Goal: Information Seeking & Learning: Learn about a topic

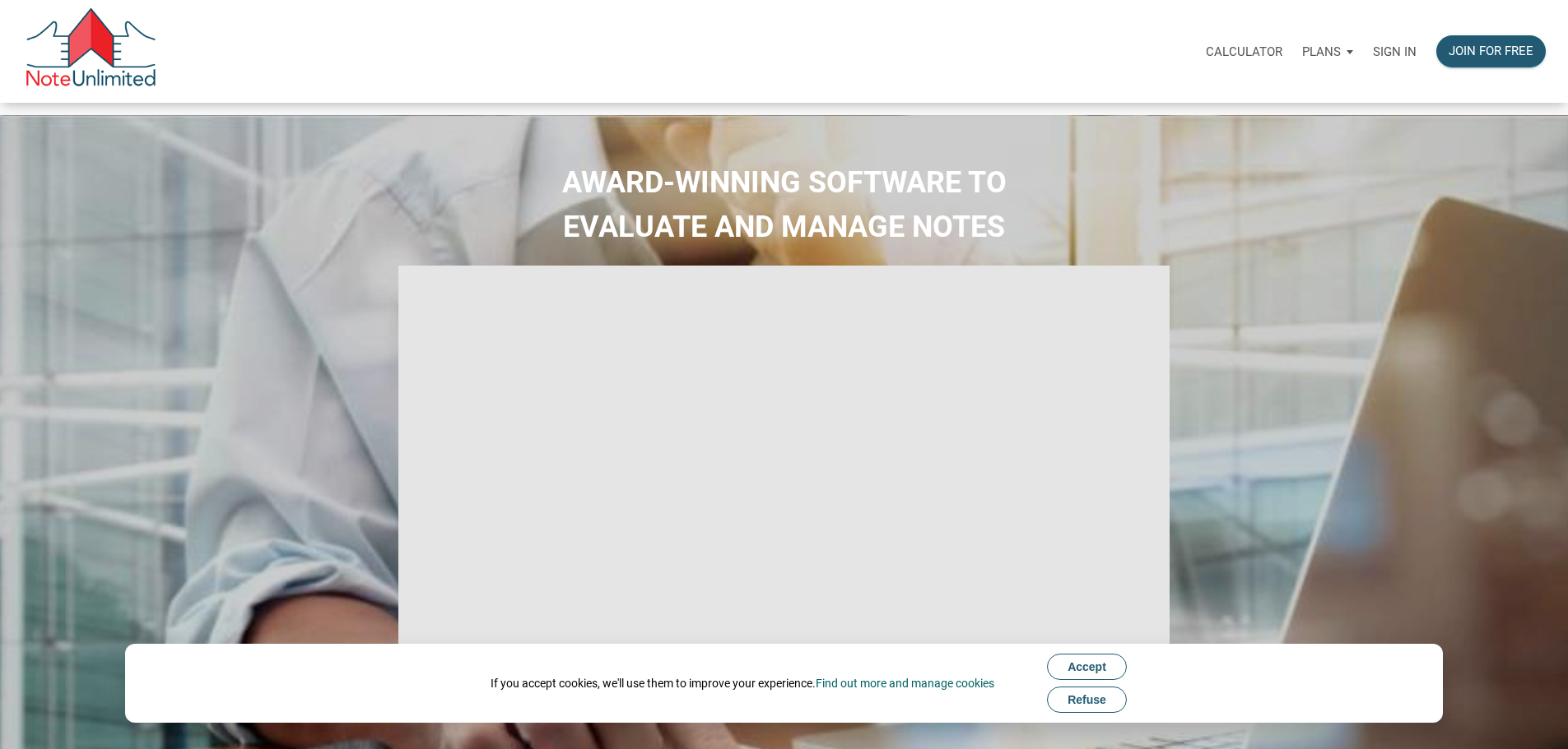
type input "Introduction to new features"
select select
click at [1373, 56] on p "Sign in" at bounding box center [1395, 51] width 43 height 15
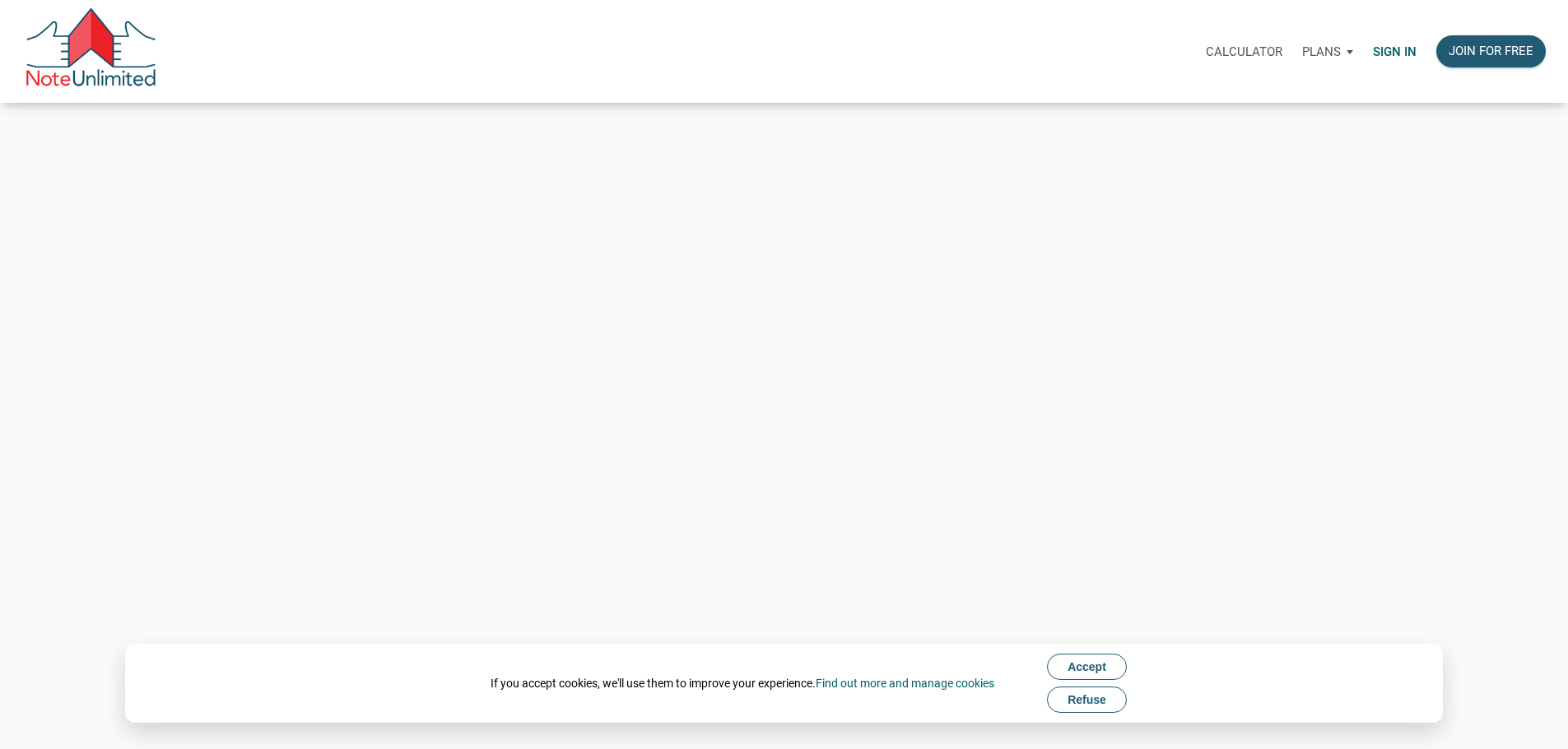
type input "Keith@benchmark-tax.com"
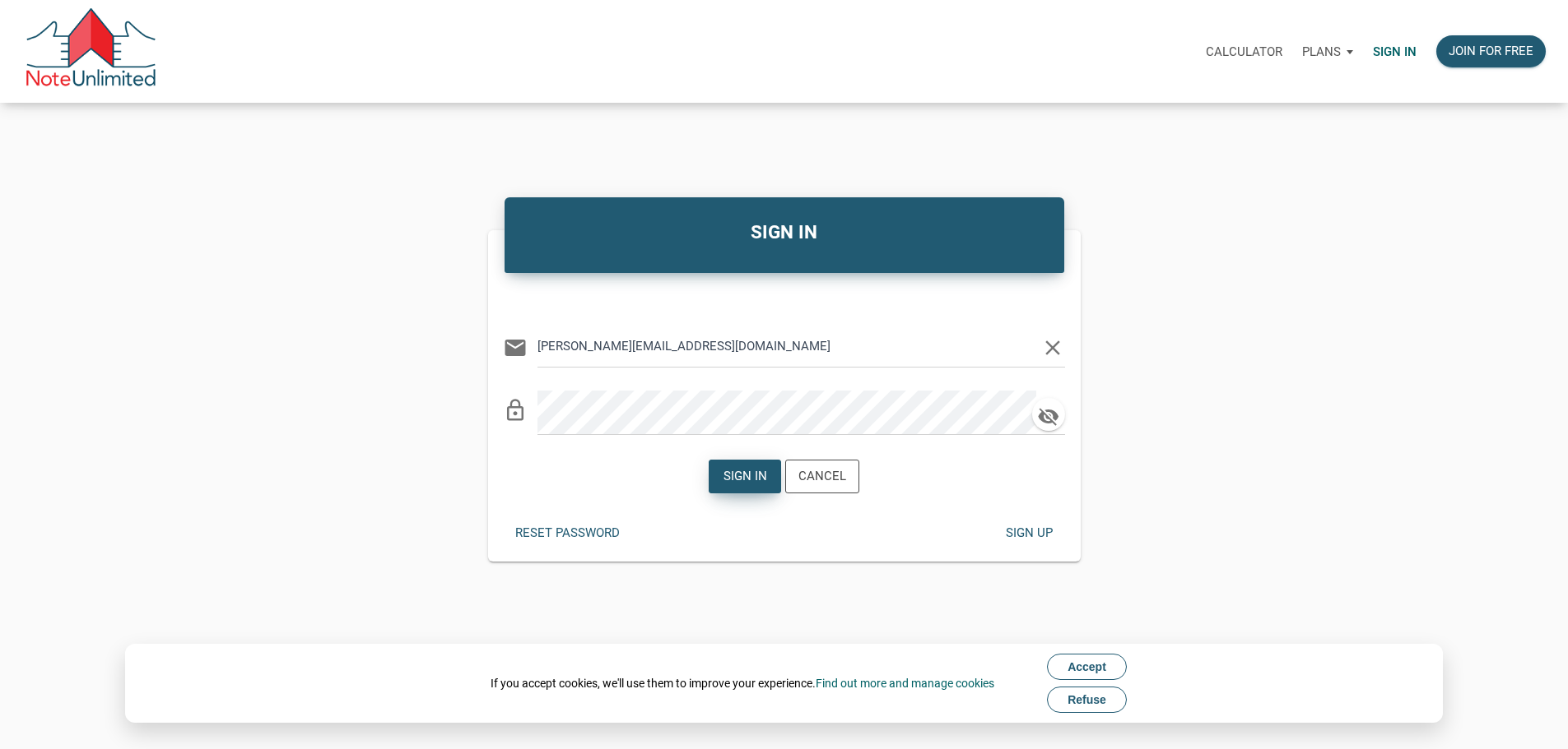
click at [730, 485] on div "Sign in" at bounding box center [745, 477] width 43 height 19
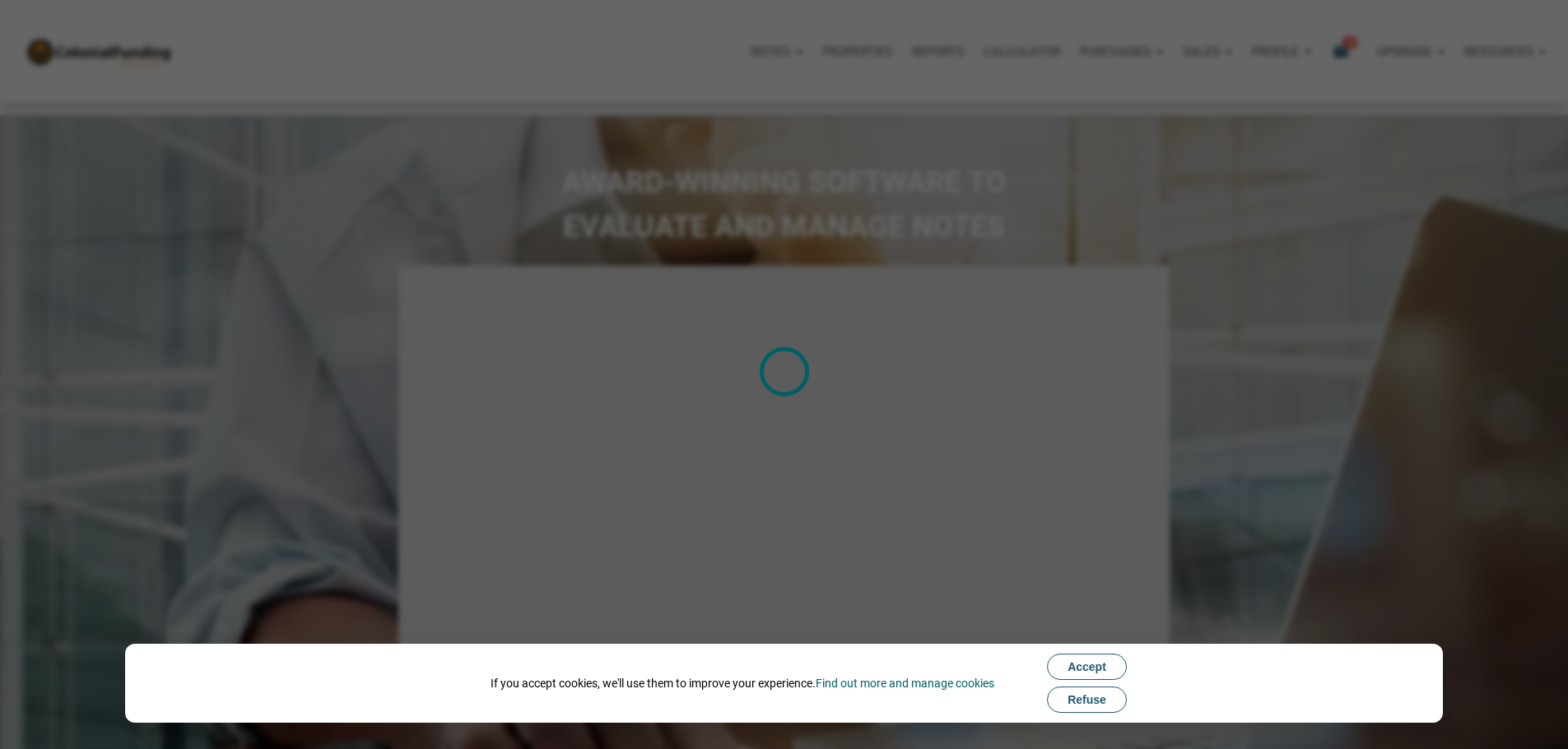
type input "Introduction to new features"
select select
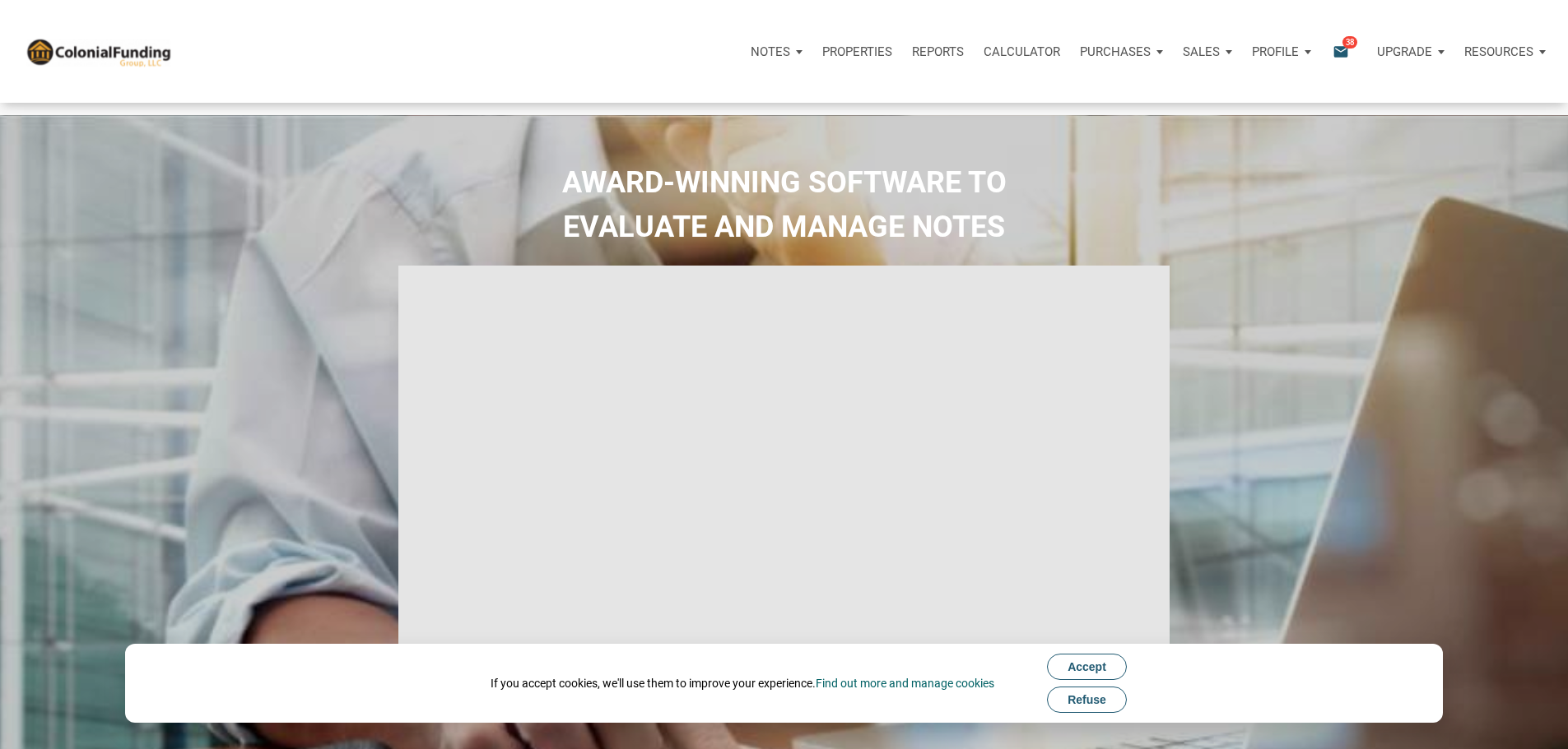
click at [1330, 57] on icon "email" at bounding box center [1340, 51] width 20 height 19
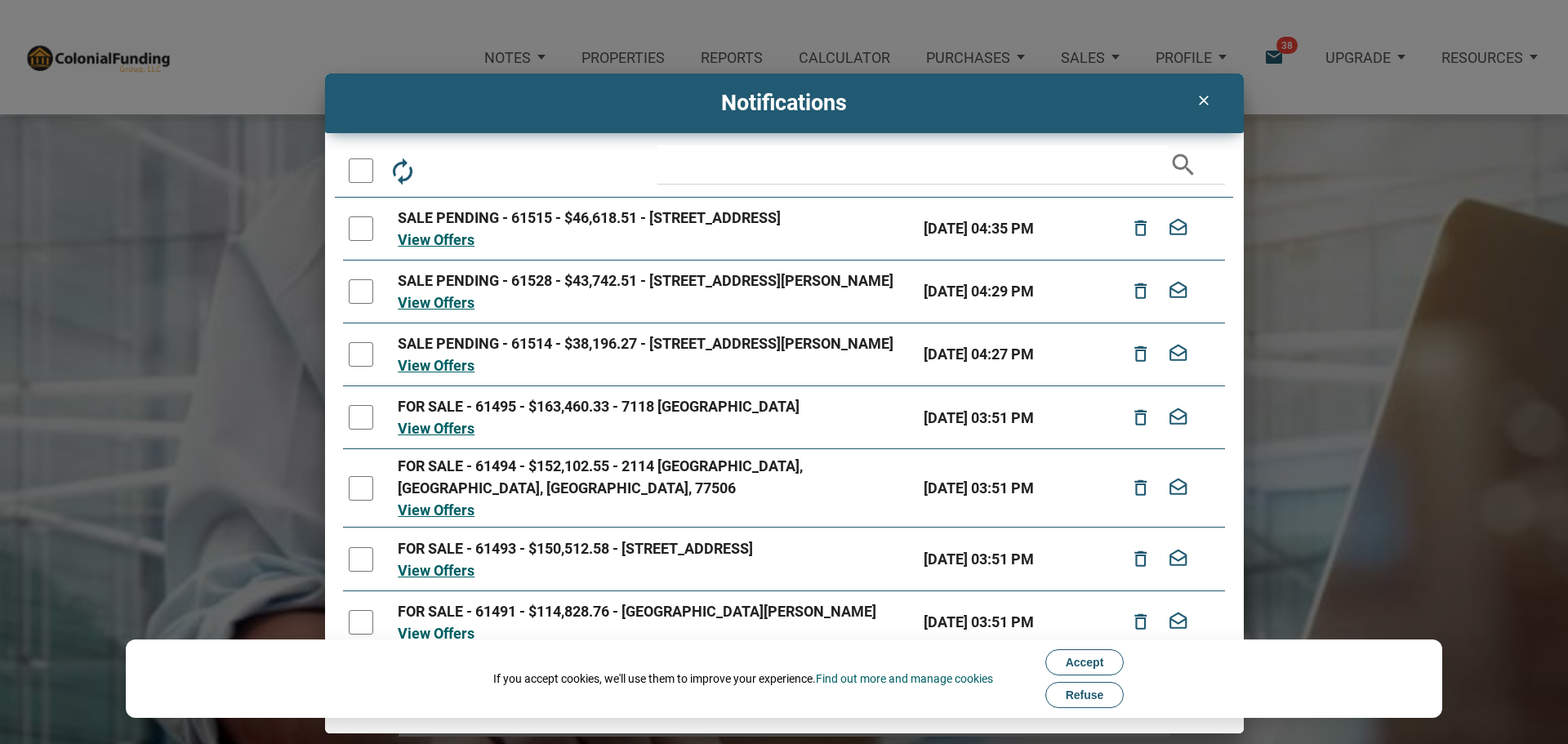
click at [1206, 99] on icon "clear" at bounding box center [1203, 100] width 20 height 16
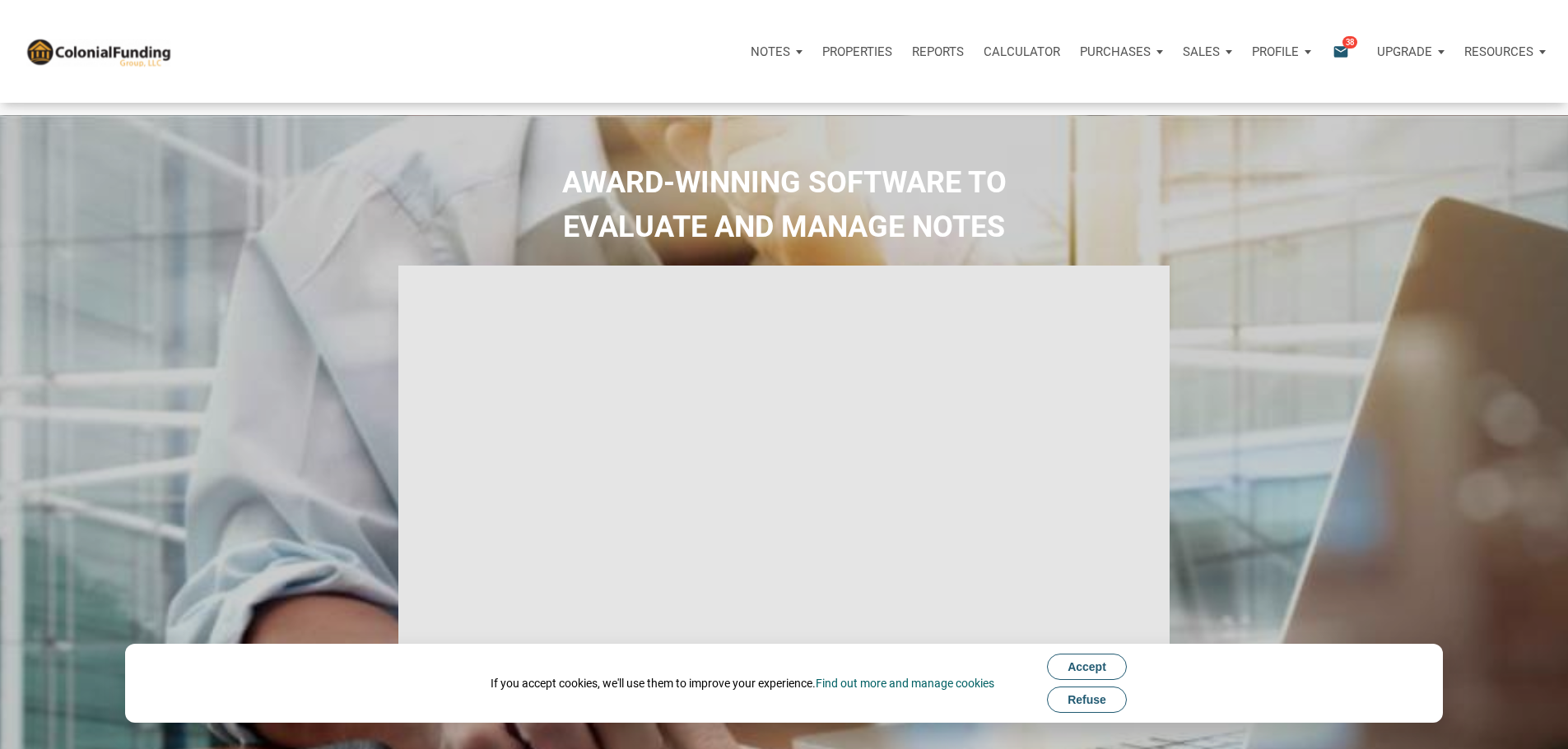
click at [822, 56] on p "Properties" at bounding box center [857, 51] width 70 height 15
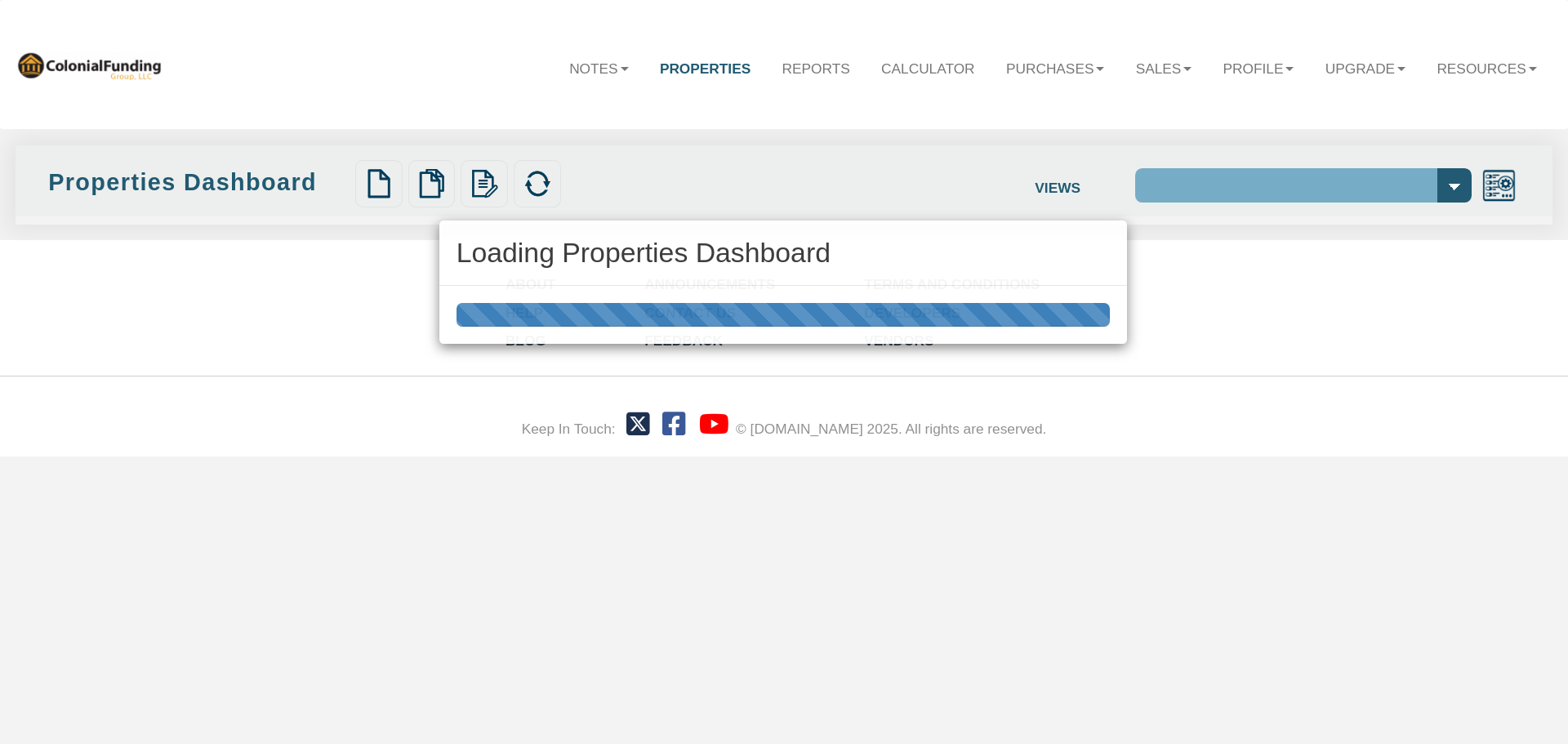
select select "138"
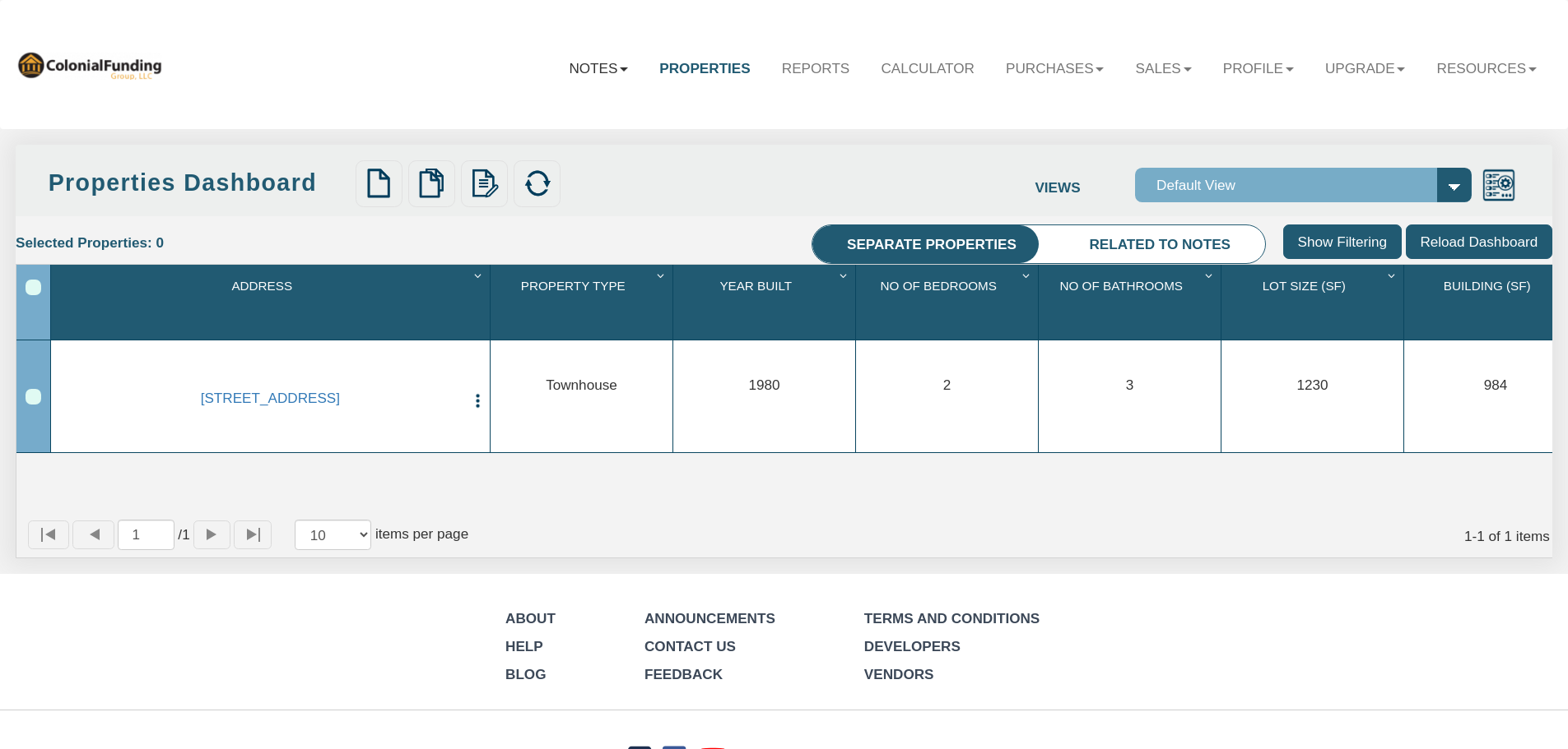
click at [620, 69] on b at bounding box center [624, 69] width 8 height 4
click at [516, 112] on link "Dashboard" at bounding box center [552, 112] width 182 height 27
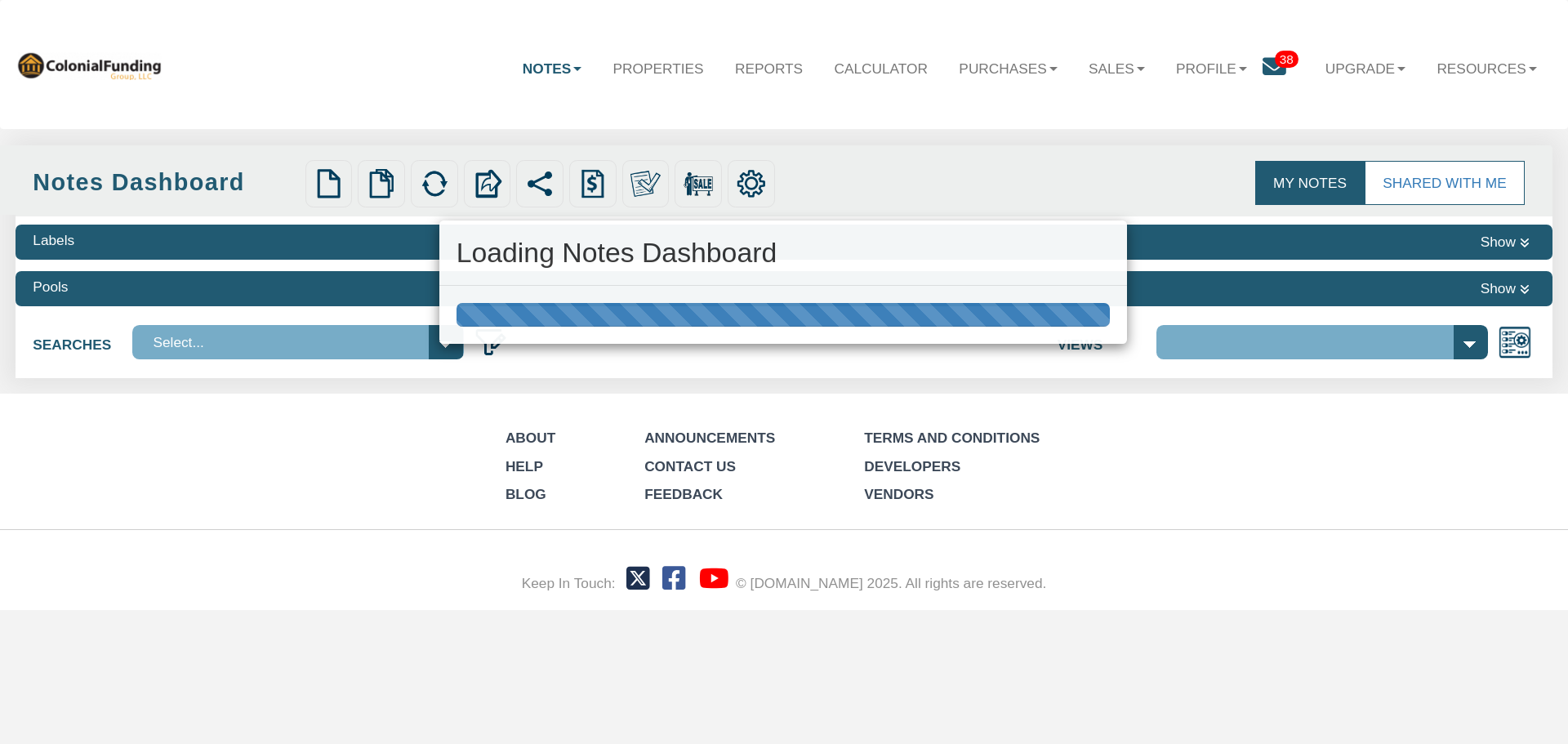
select select "316"
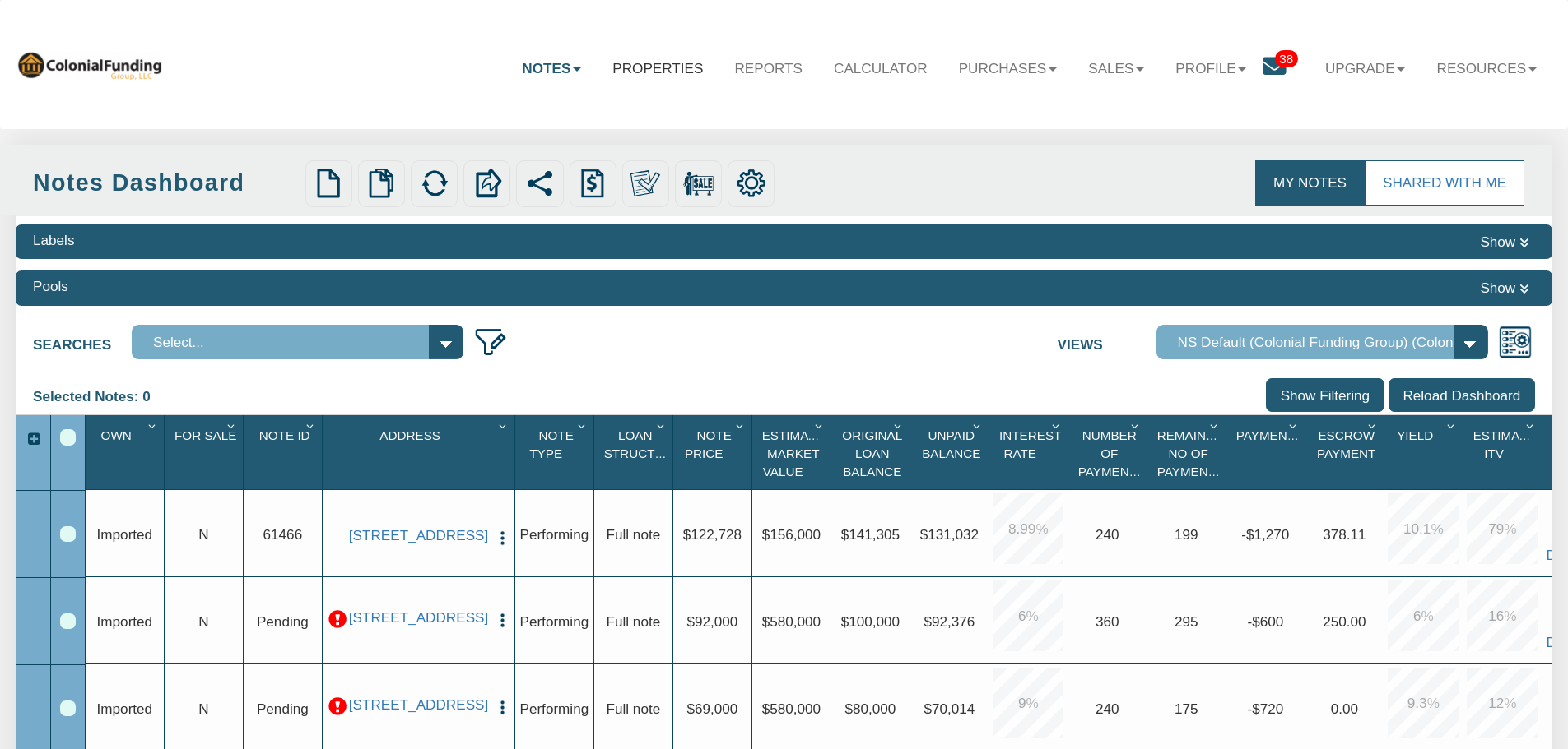
click at [650, 66] on link "Properties" at bounding box center [657, 68] width 121 height 48
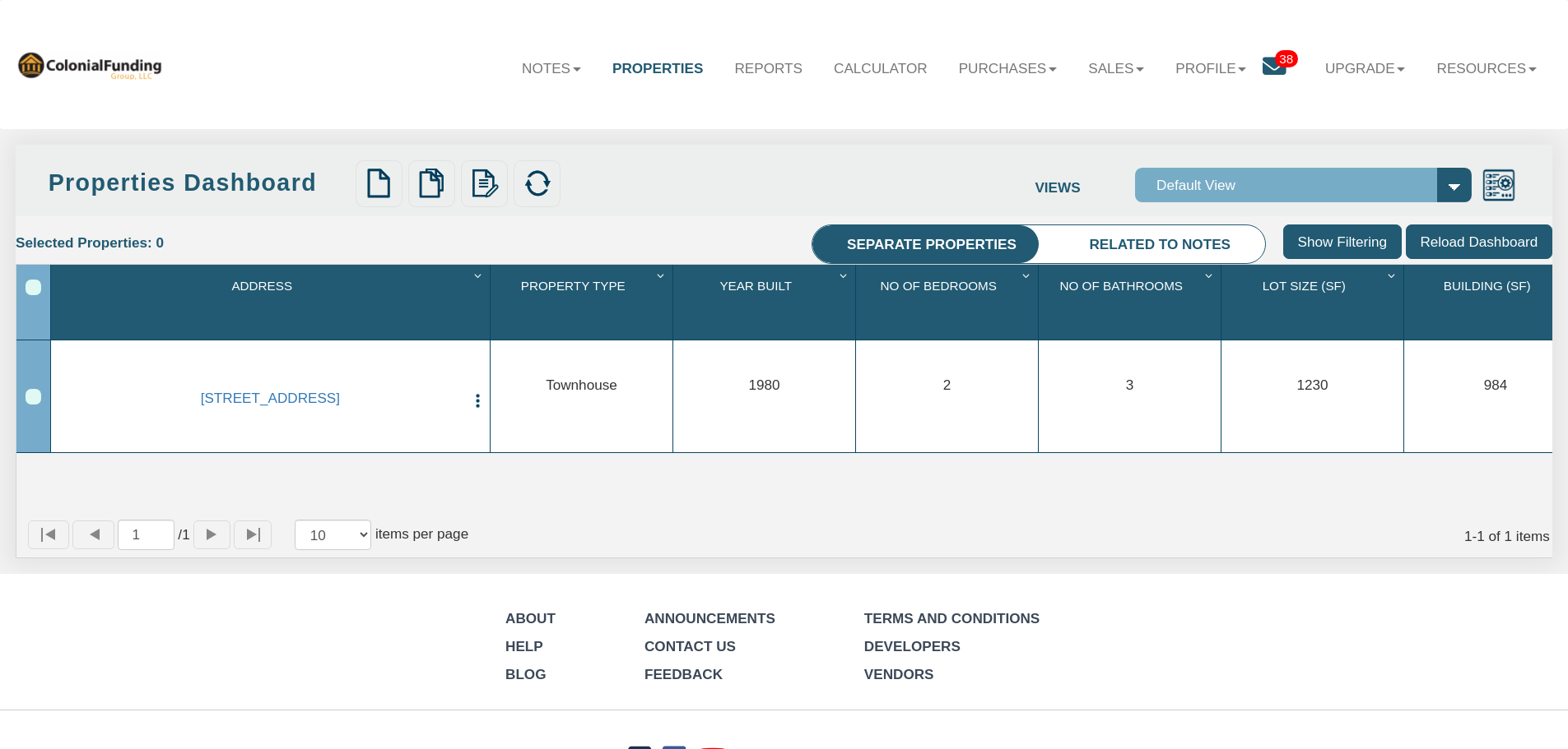
click at [1455, 186] on select "Default View" at bounding box center [1303, 186] width 336 height 35
click at [1193, 132] on div "Menu Notes Dashboard Transactions Properties Reports Calculator Offers" at bounding box center [784, 395] width 1568 height 791
click at [1263, 65] on icon at bounding box center [1275, 68] width 24 height 24
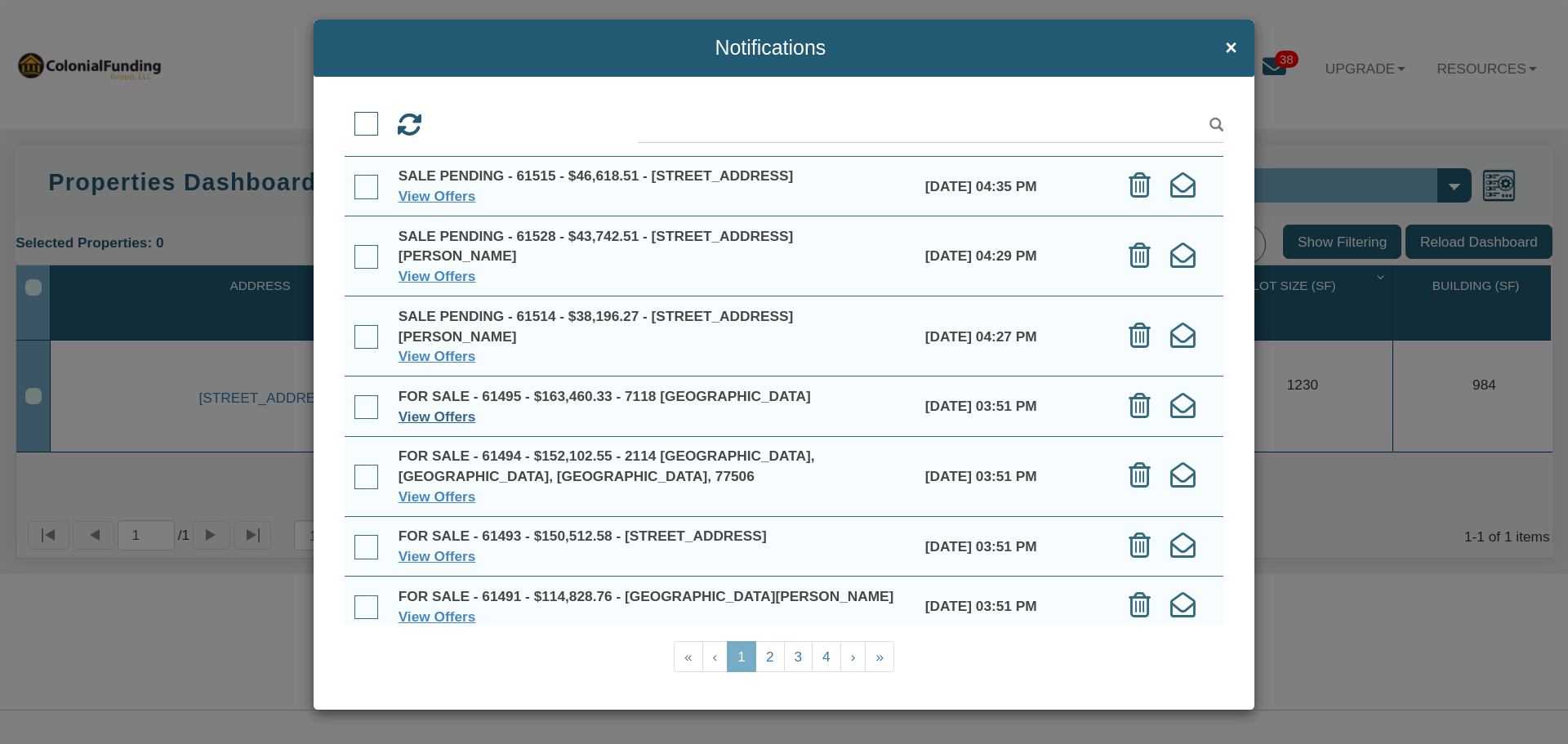
click at [455, 425] on link "View Offers" at bounding box center [437, 416] width 77 height 16
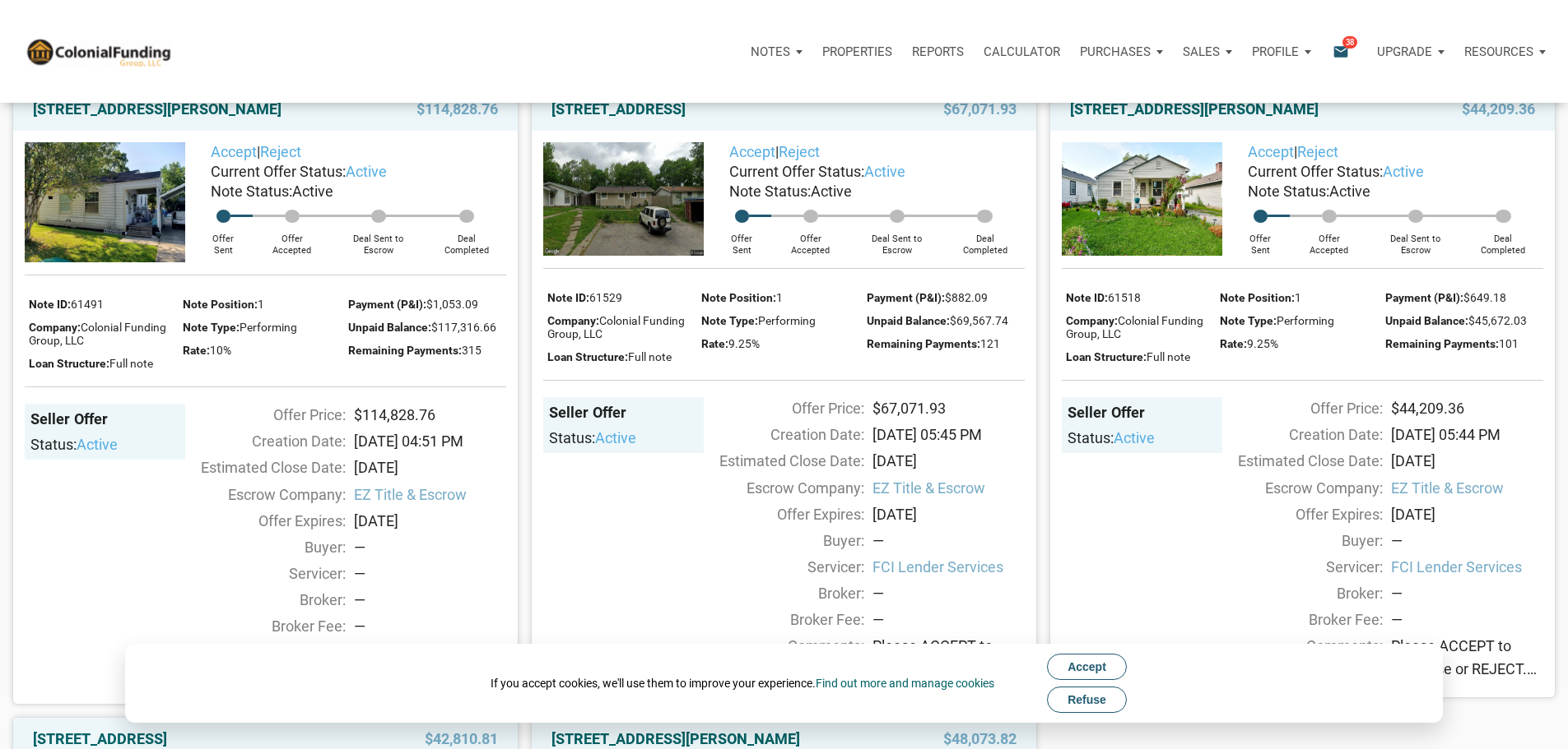
scroll to position [740, 0]
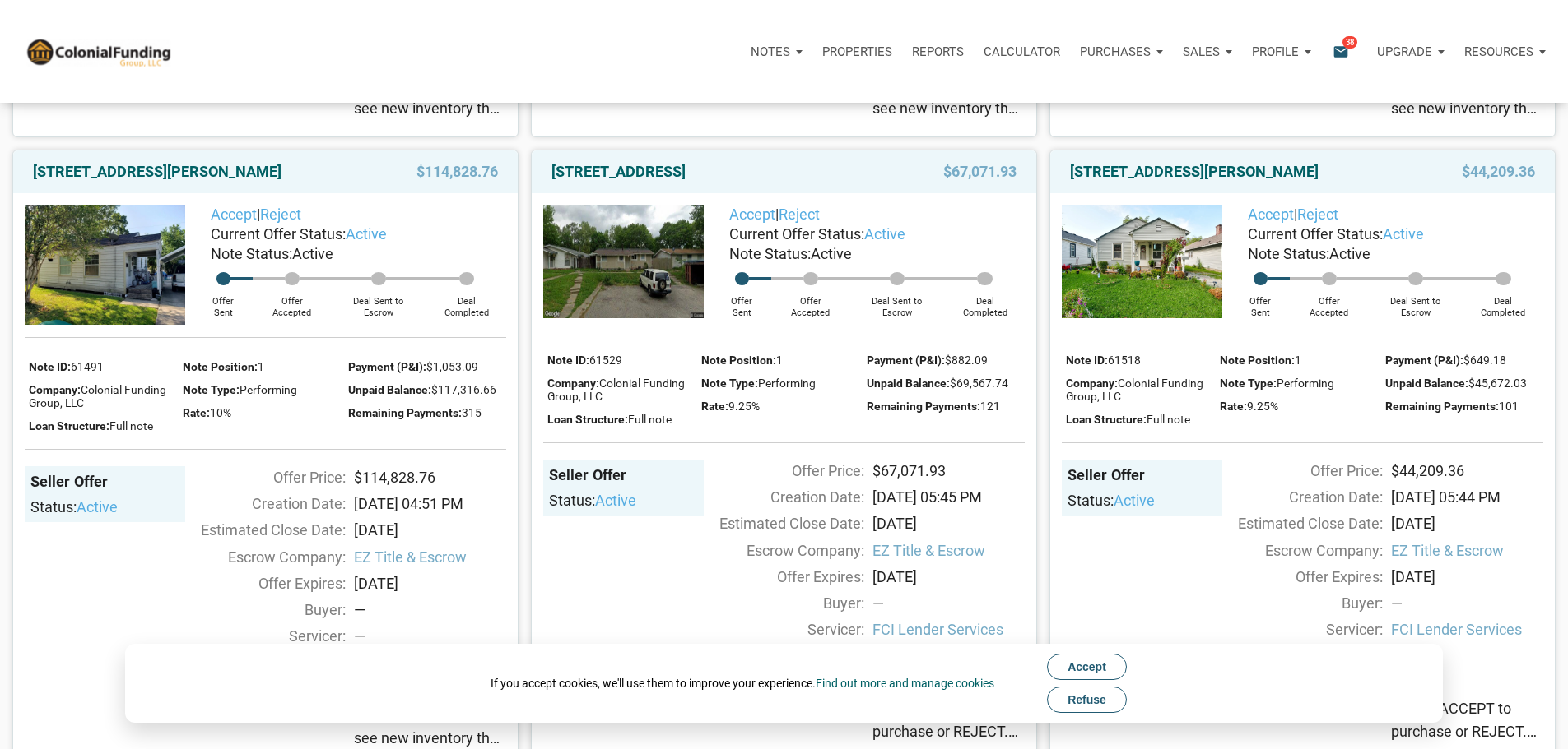
click at [121, 325] on img at bounding box center [104, 264] width 160 height 120
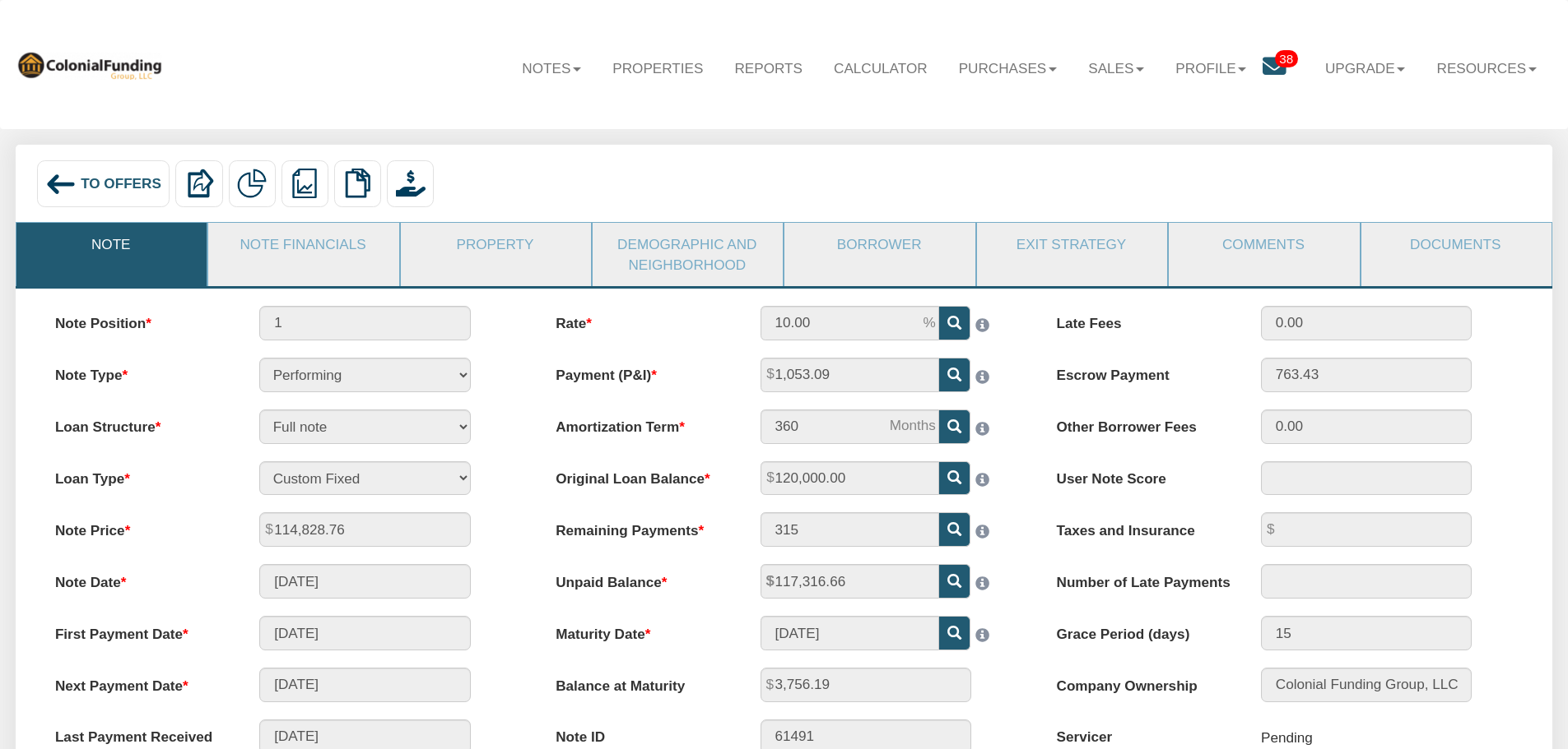
click at [66, 189] on img at bounding box center [61, 185] width 31 height 31
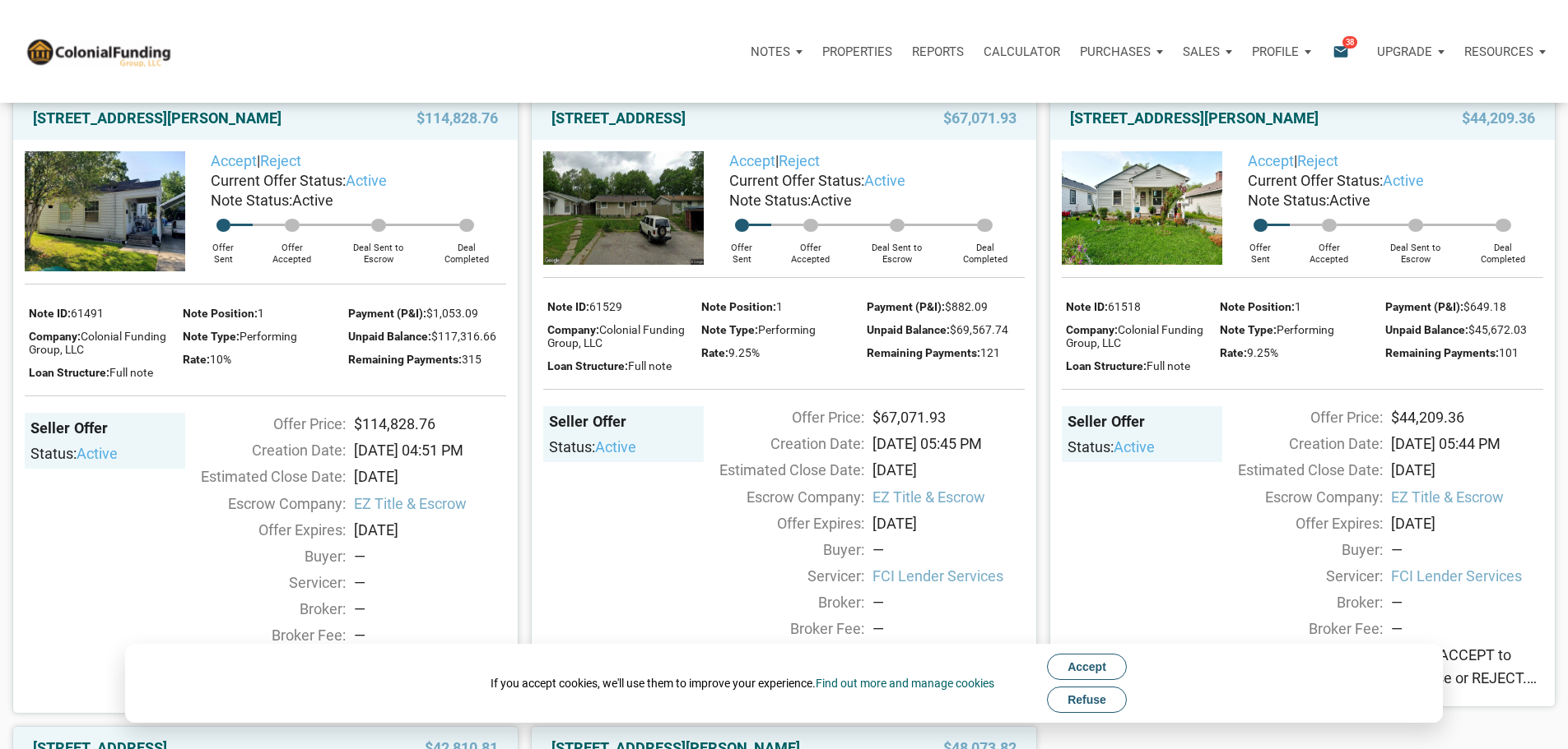
scroll to position [823, 0]
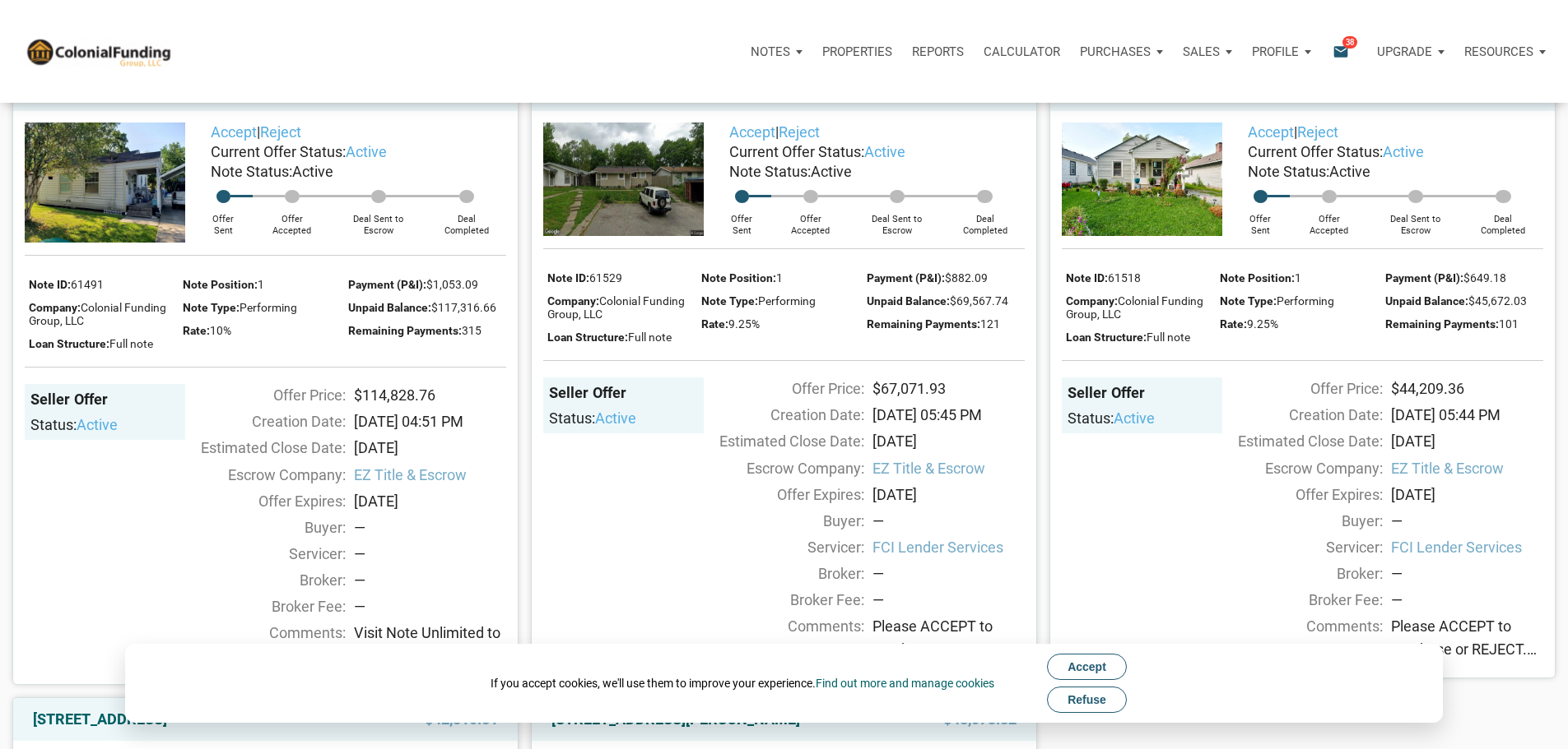
click at [680, 100] on link "2312 Silver Maple Court, Indianapolis, IN, 46222" at bounding box center [618, 89] width 134 height 20
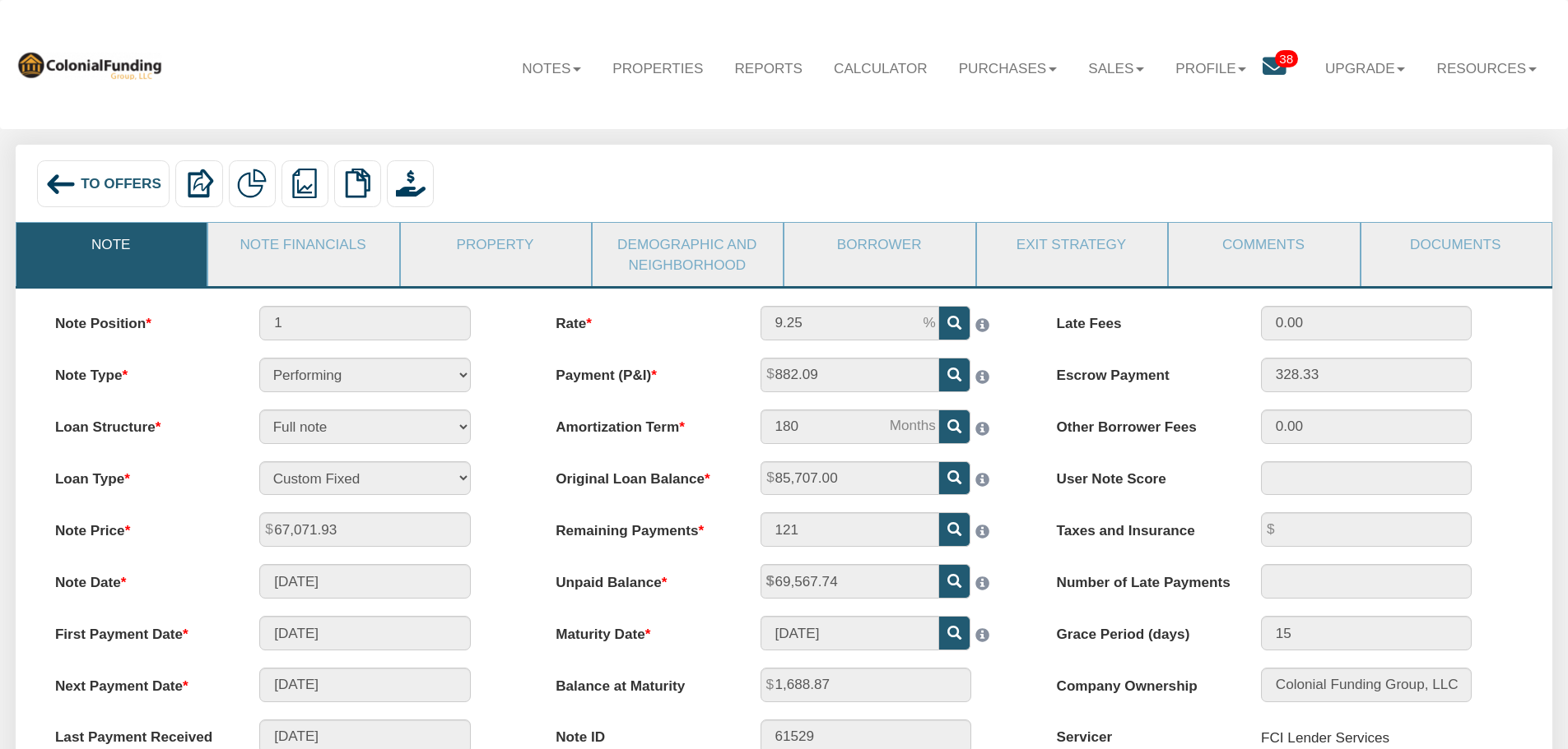
click at [77, 182] on div "To Offers" at bounding box center [104, 184] width 134 height 47
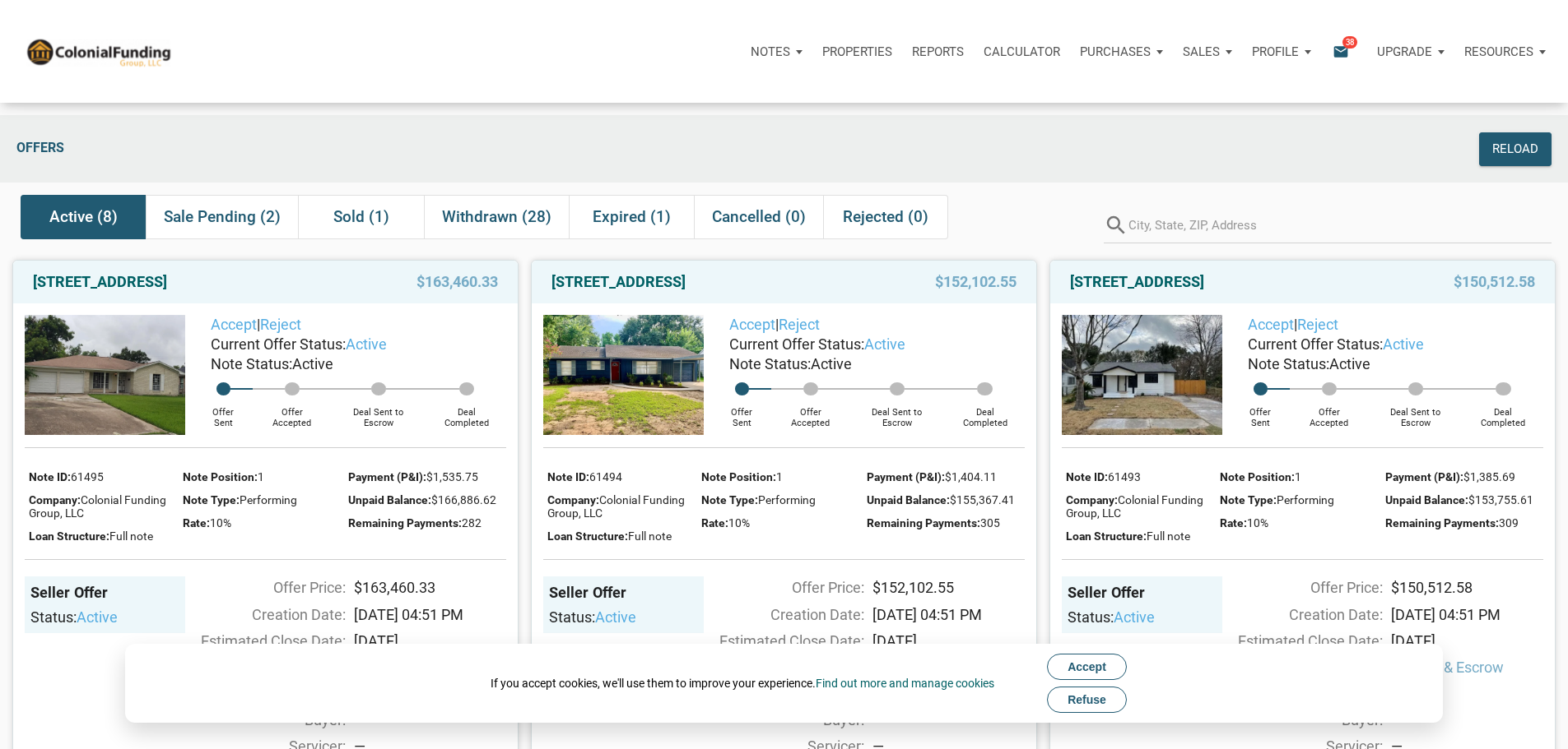
click at [1116, 710] on button "Refuse" at bounding box center [1087, 700] width 80 height 26
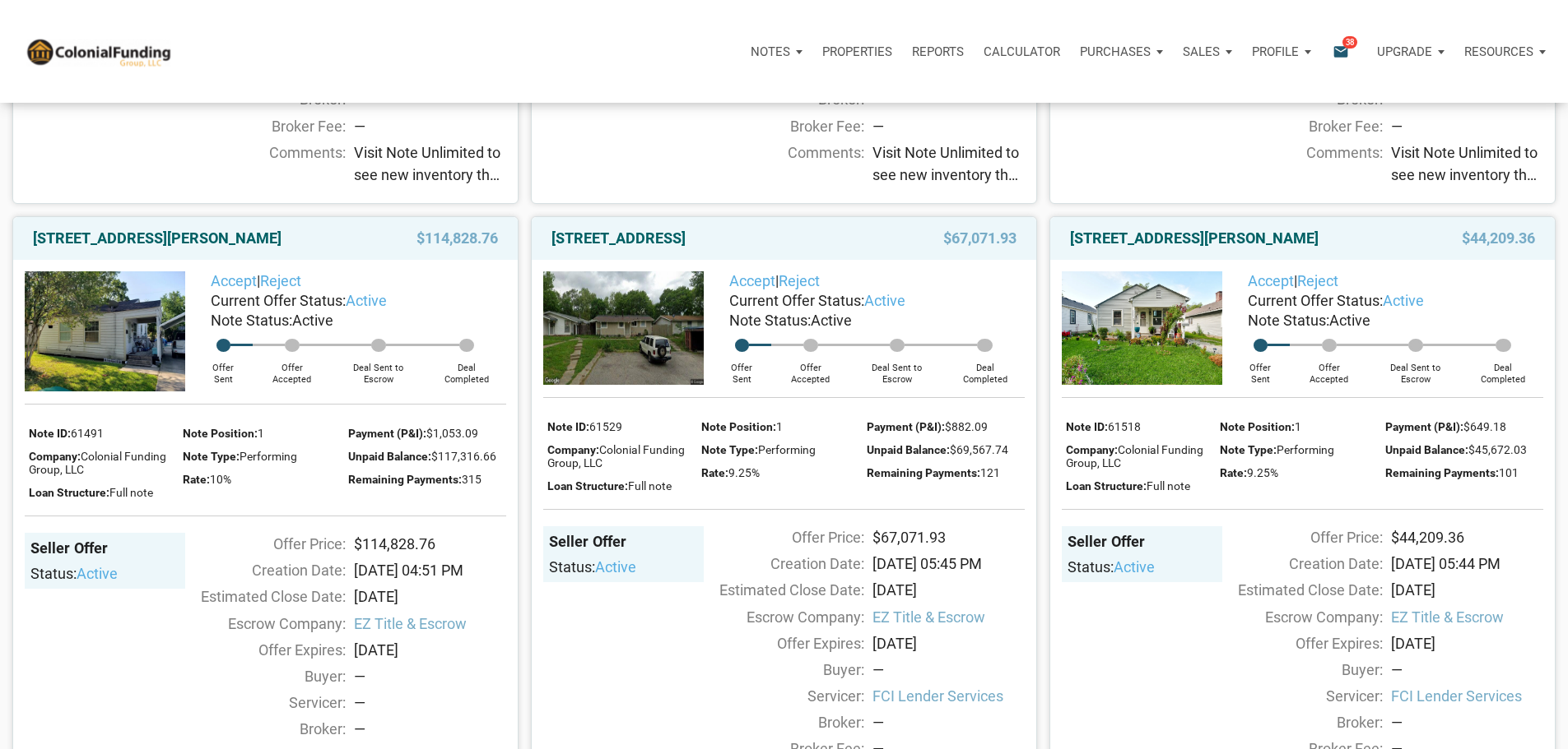
scroll to position [658, 0]
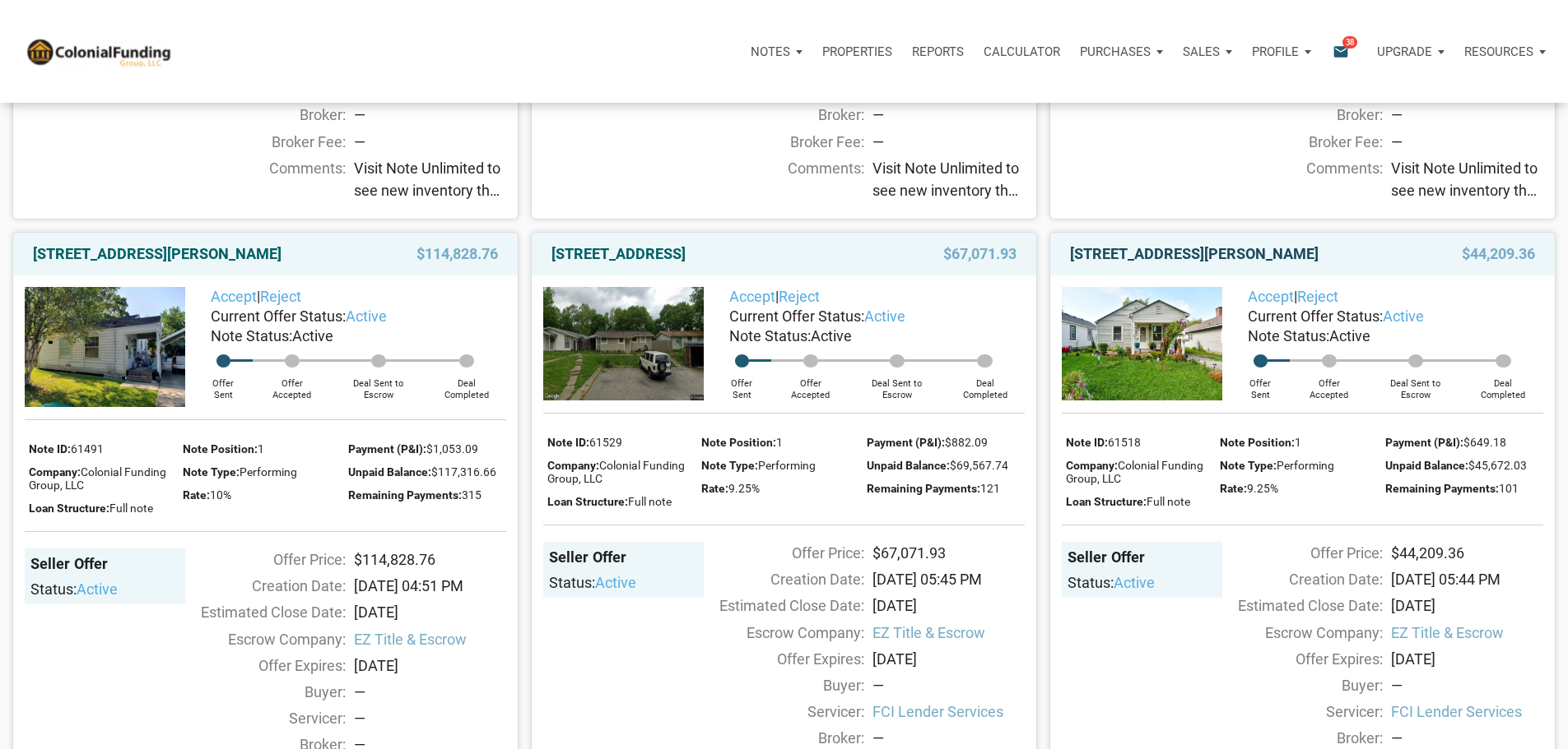
click at [1176, 264] on link "[STREET_ADDRESS][PERSON_NAME]" at bounding box center [1194, 254] width 249 height 20
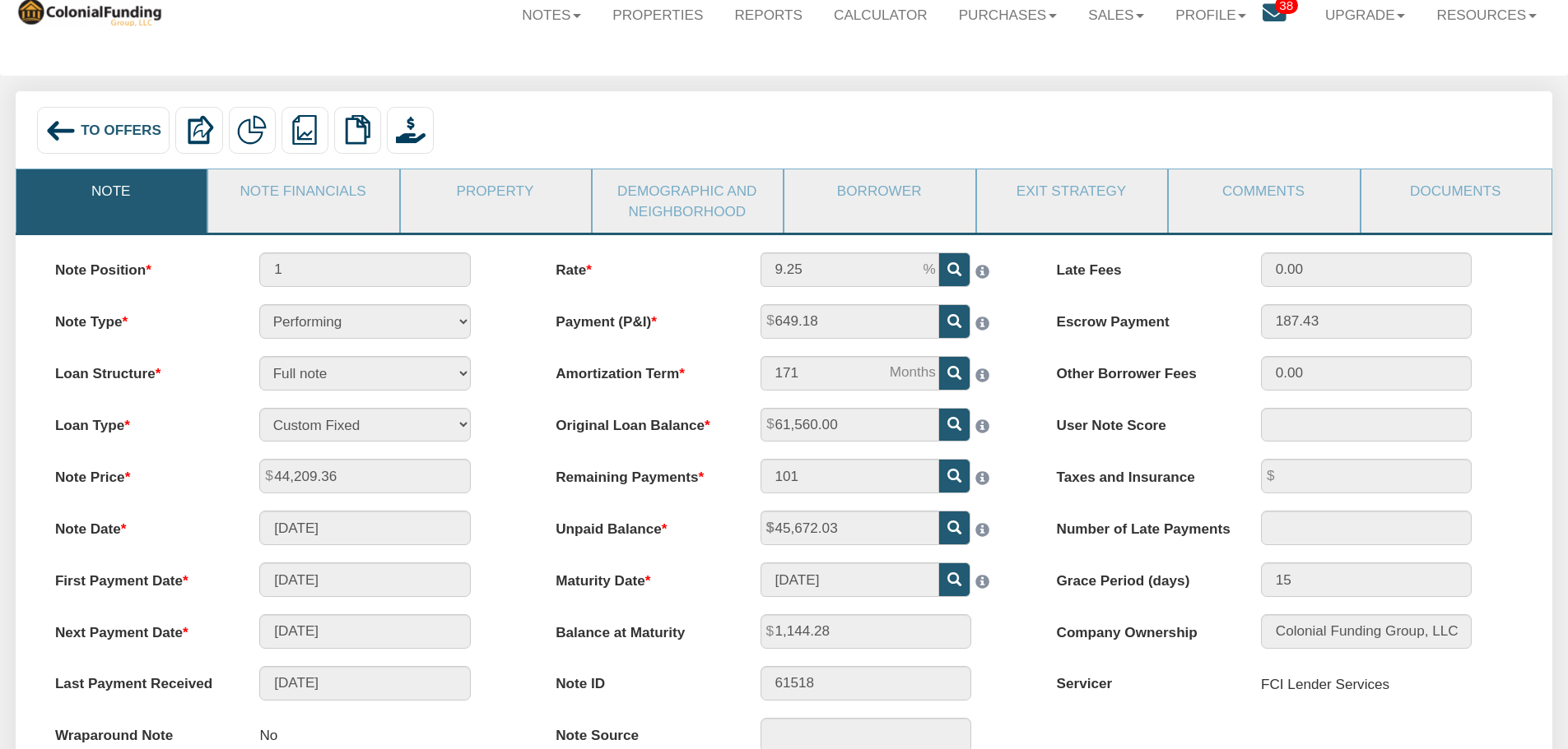
scroll to position [82, 0]
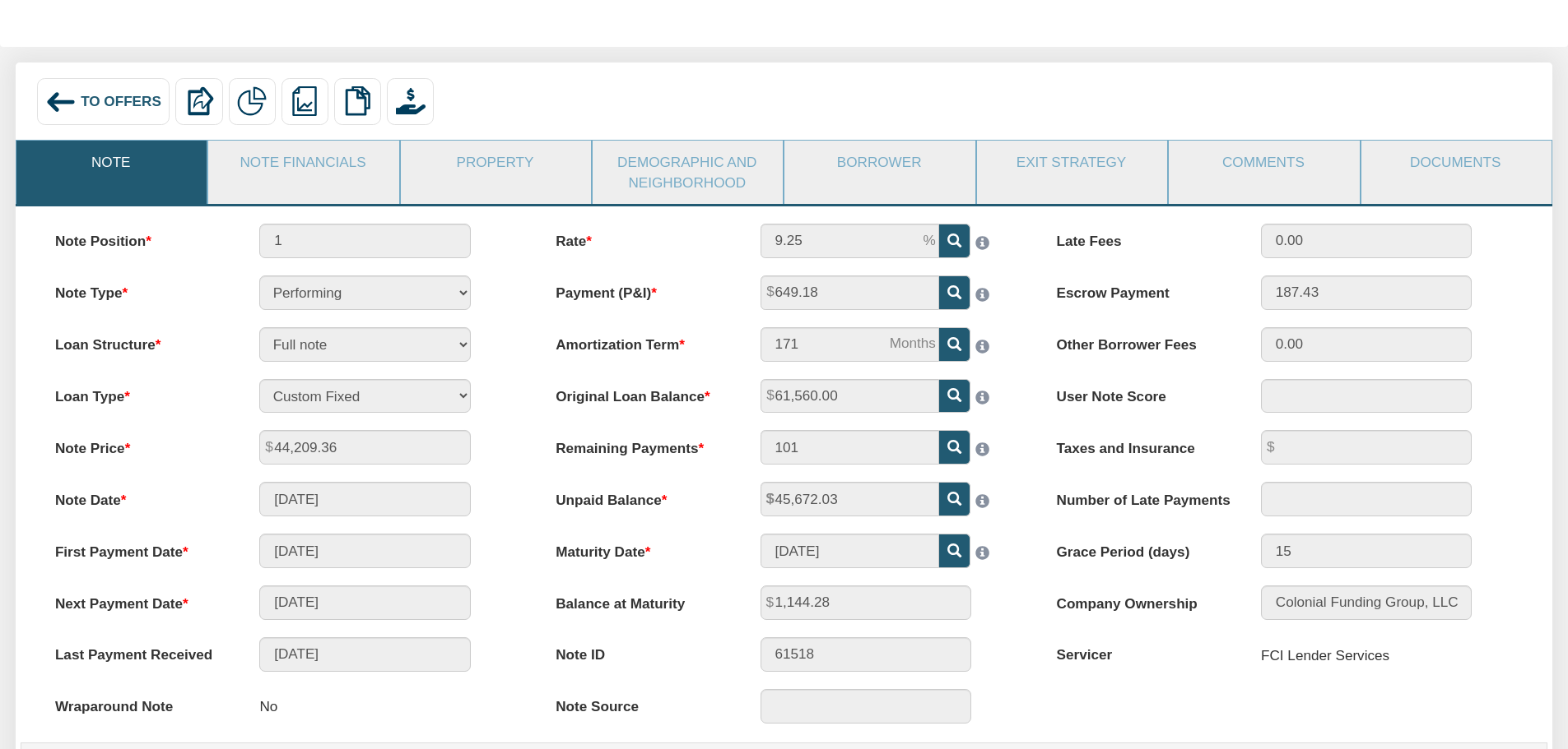
click at [64, 96] on img at bounding box center [61, 102] width 31 height 31
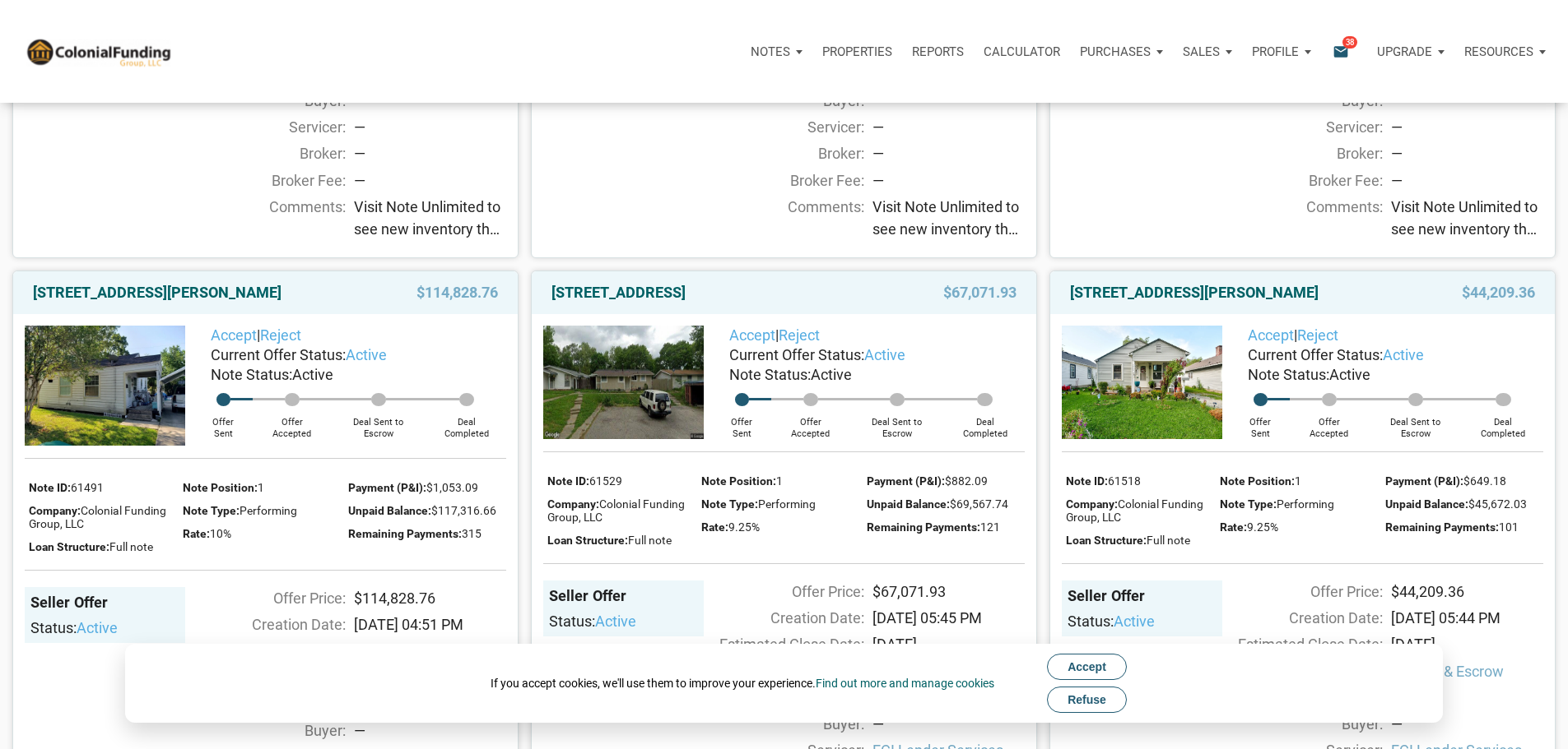
scroll to position [823, 0]
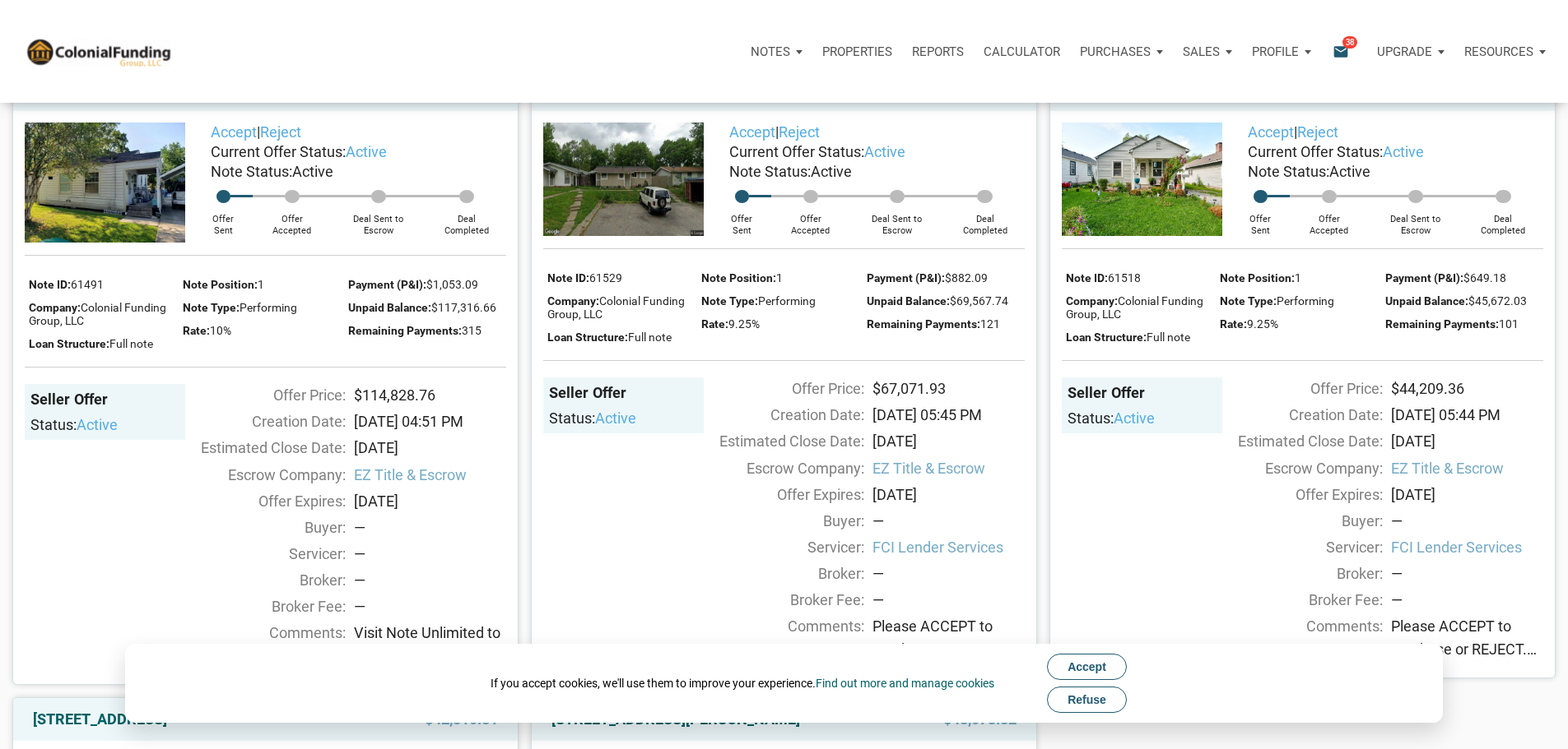
click at [1162, 100] on link "[STREET_ADDRESS][PERSON_NAME]" at bounding box center [1194, 89] width 249 height 20
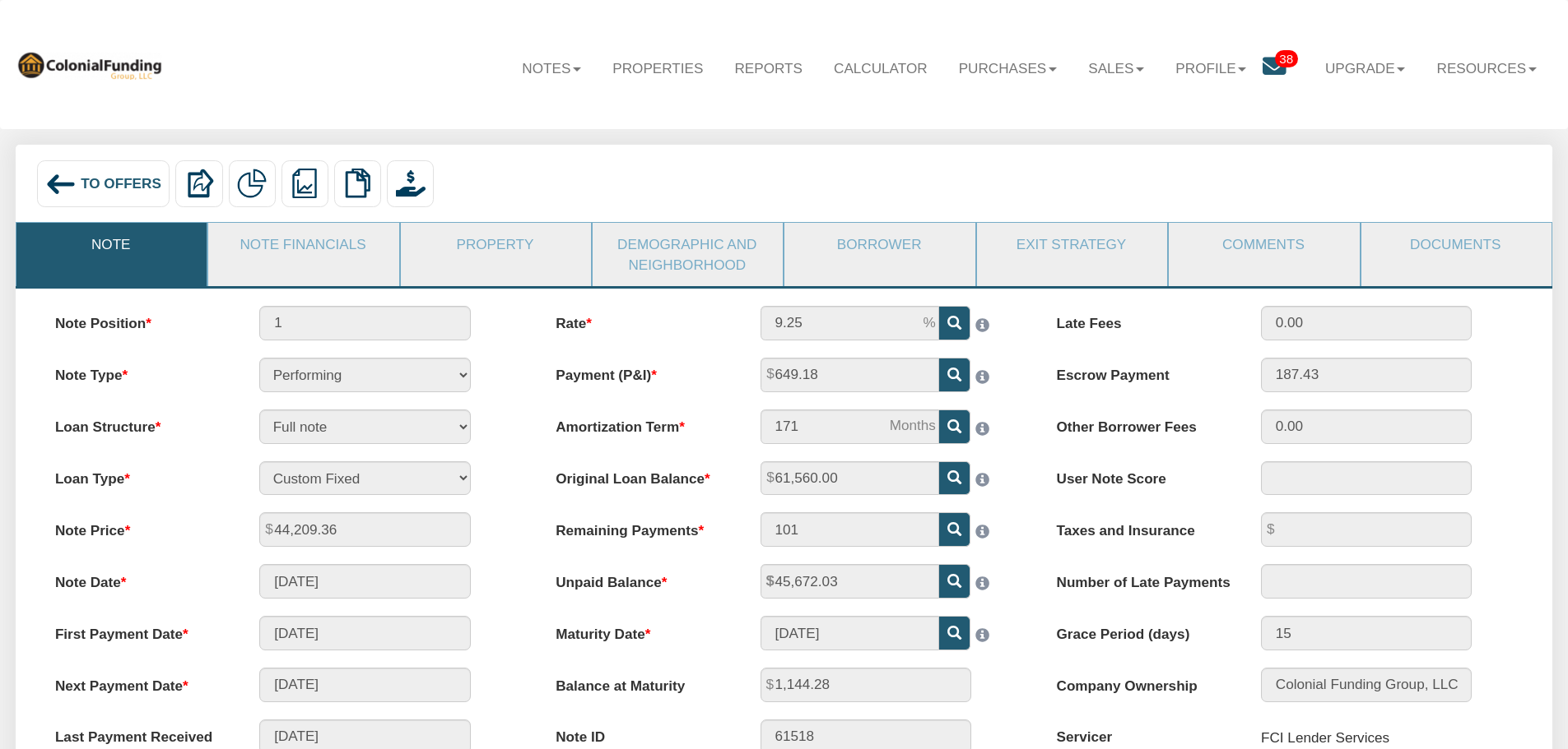
click at [1269, 63] on icon at bounding box center [1275, 68] width 24 height 24
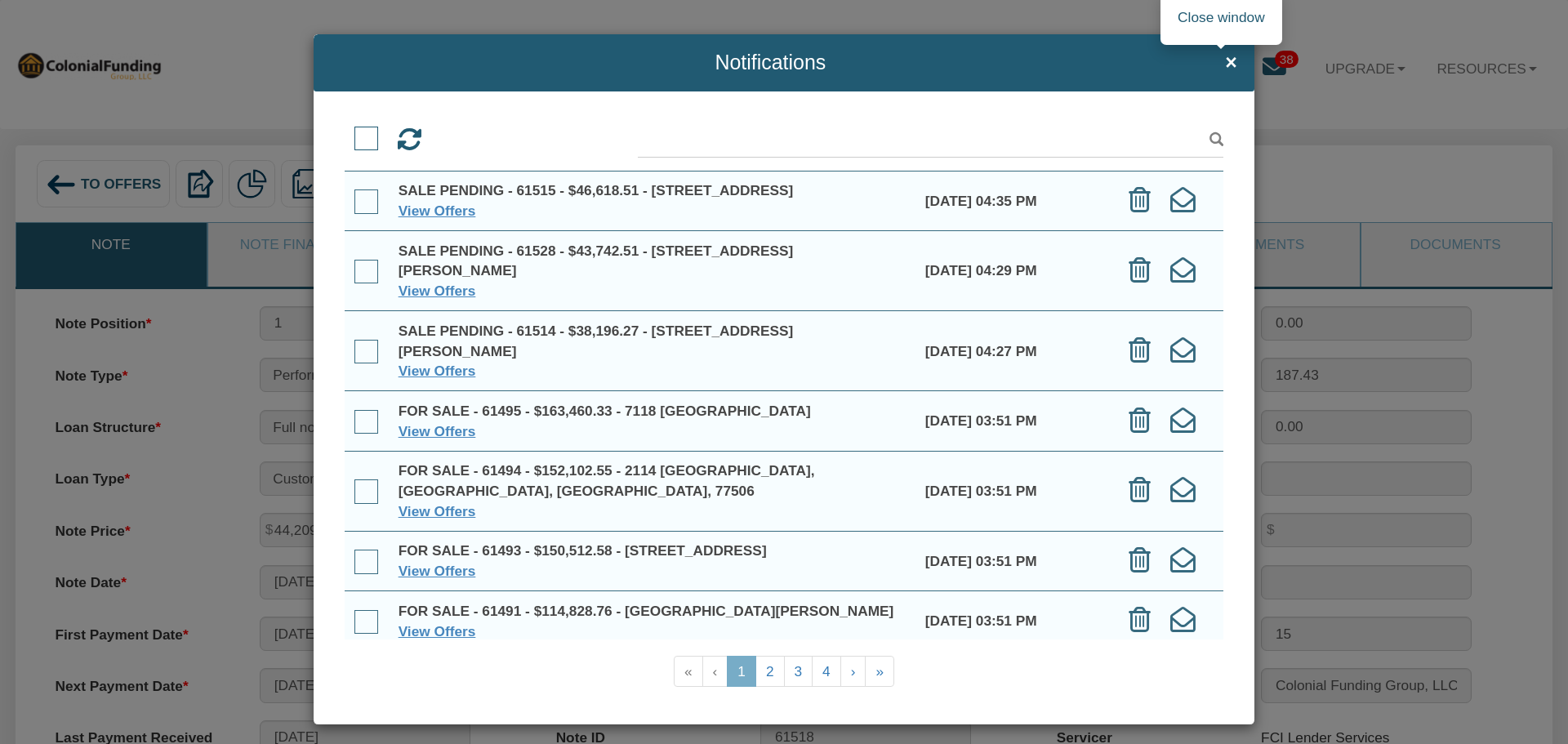
click at [1225, 60] on span "×" at bounding box center [1231, 63] width 12 height 22
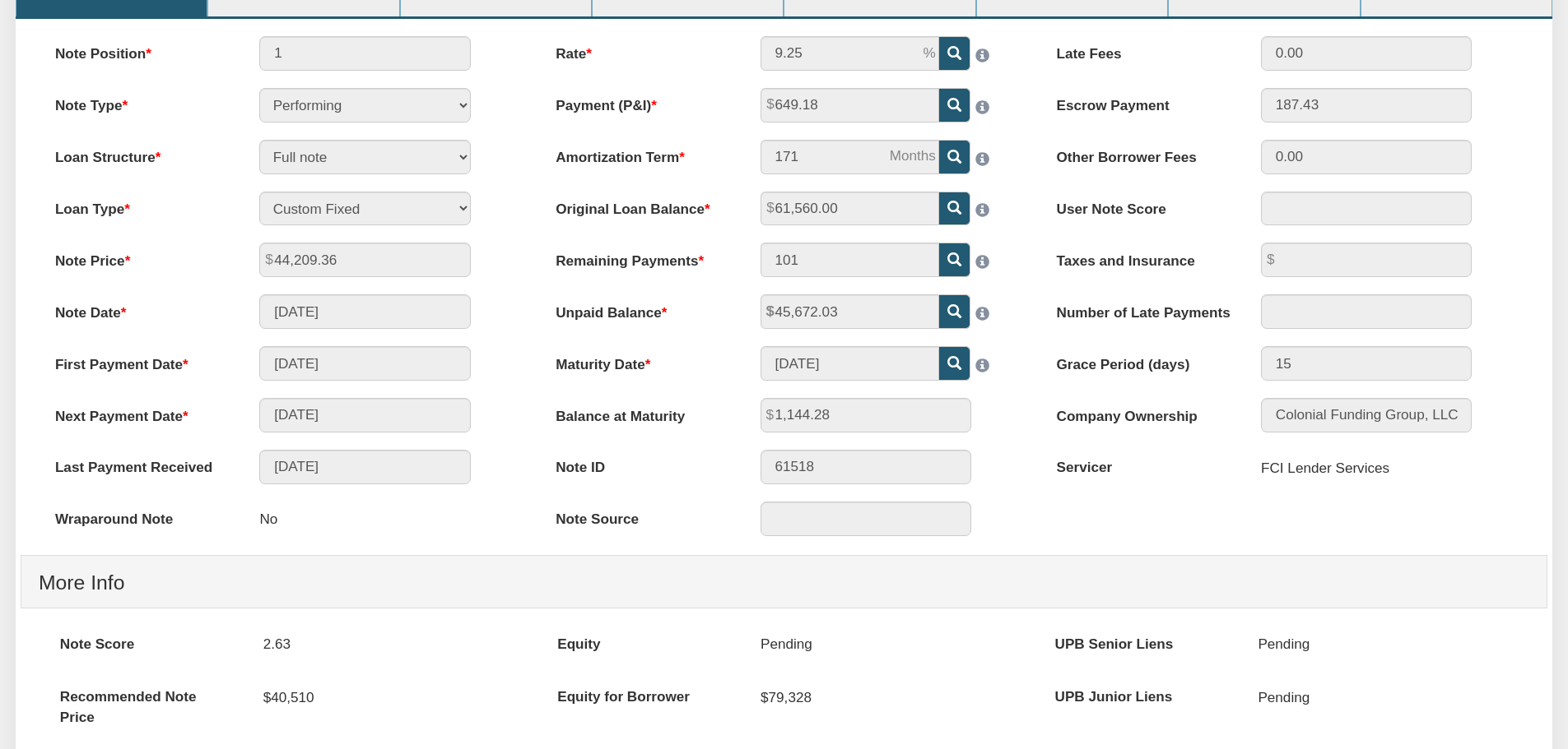
scroll to position [165, 0]
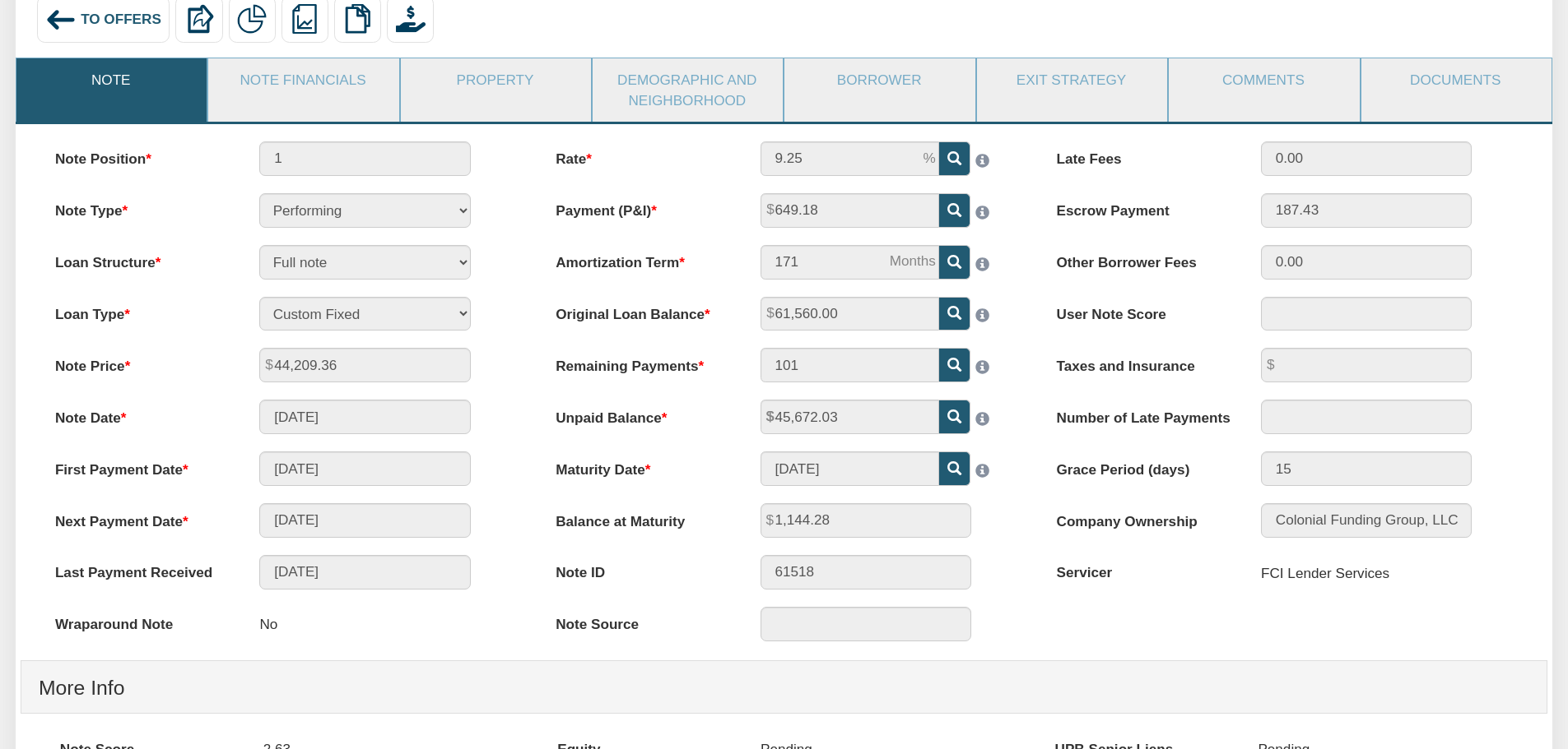
click at [113, 37] on div "To Offers" at bounding box center [104, 19] width 134 height 47
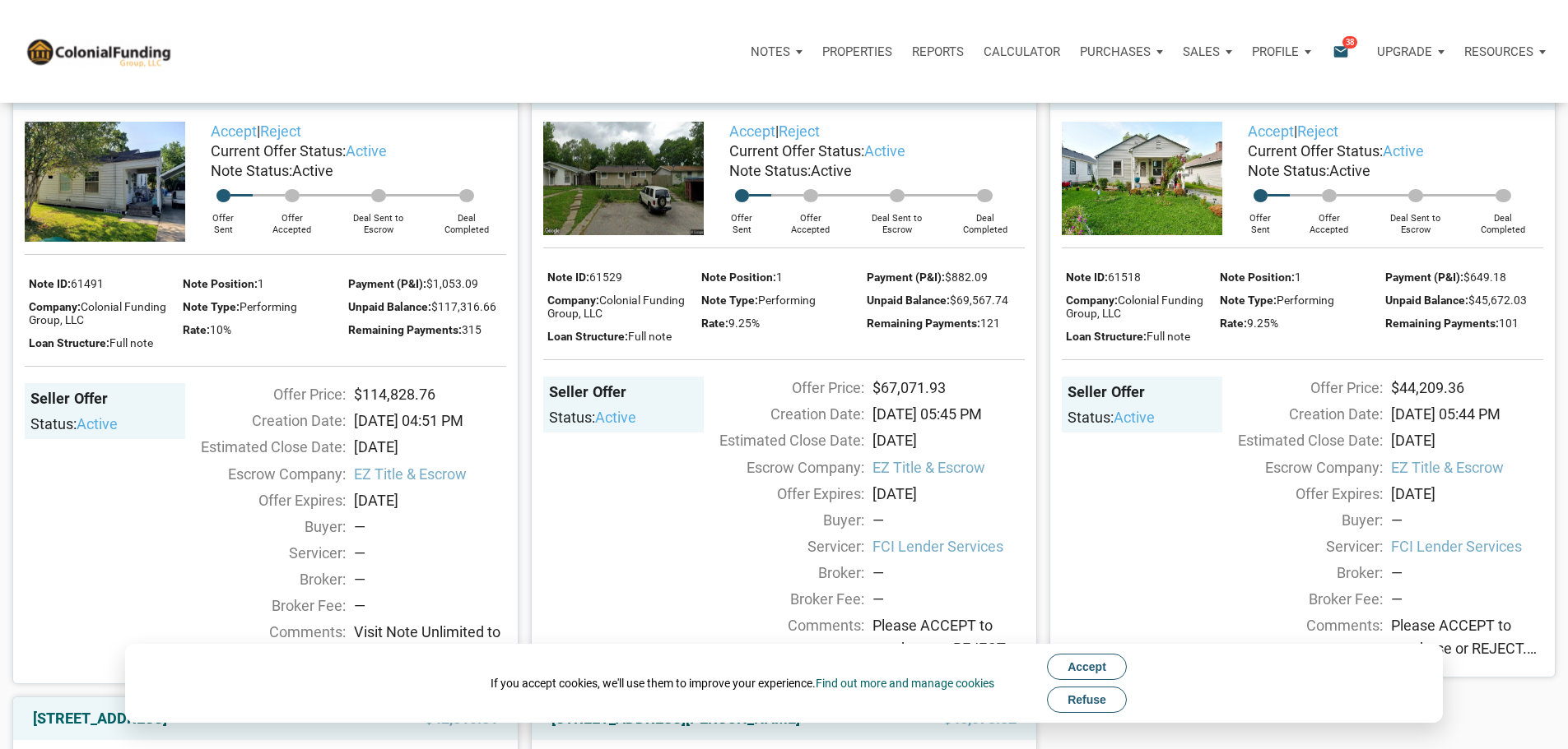
scroll to position [823, 0]
click at [685, 100] on link "[STREET_ADDRESS]" at bounding box center [618, 89] width 134 height 20
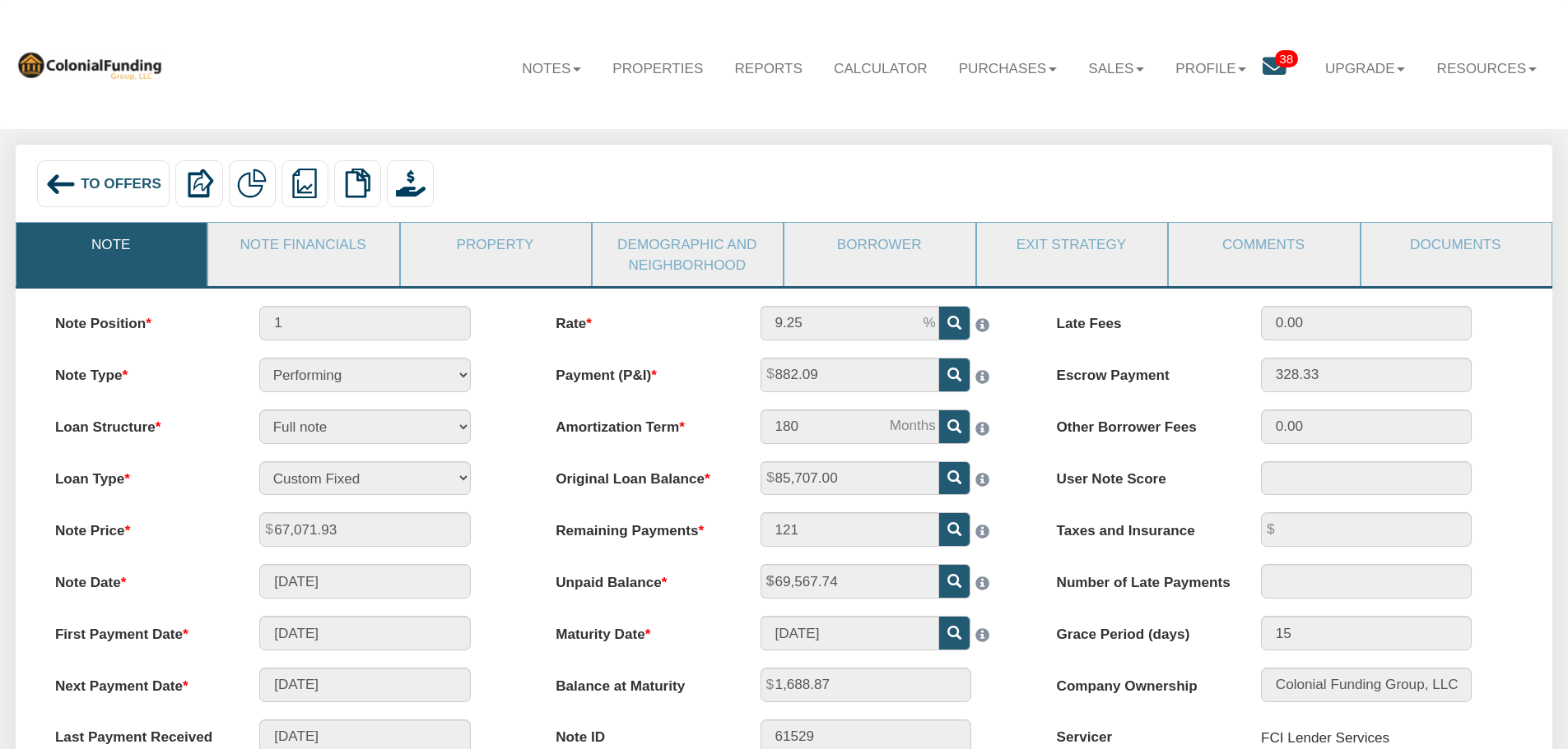
click at [87, 193] on div "To Offers" at bounding box center [104, 184] width 134 height 47
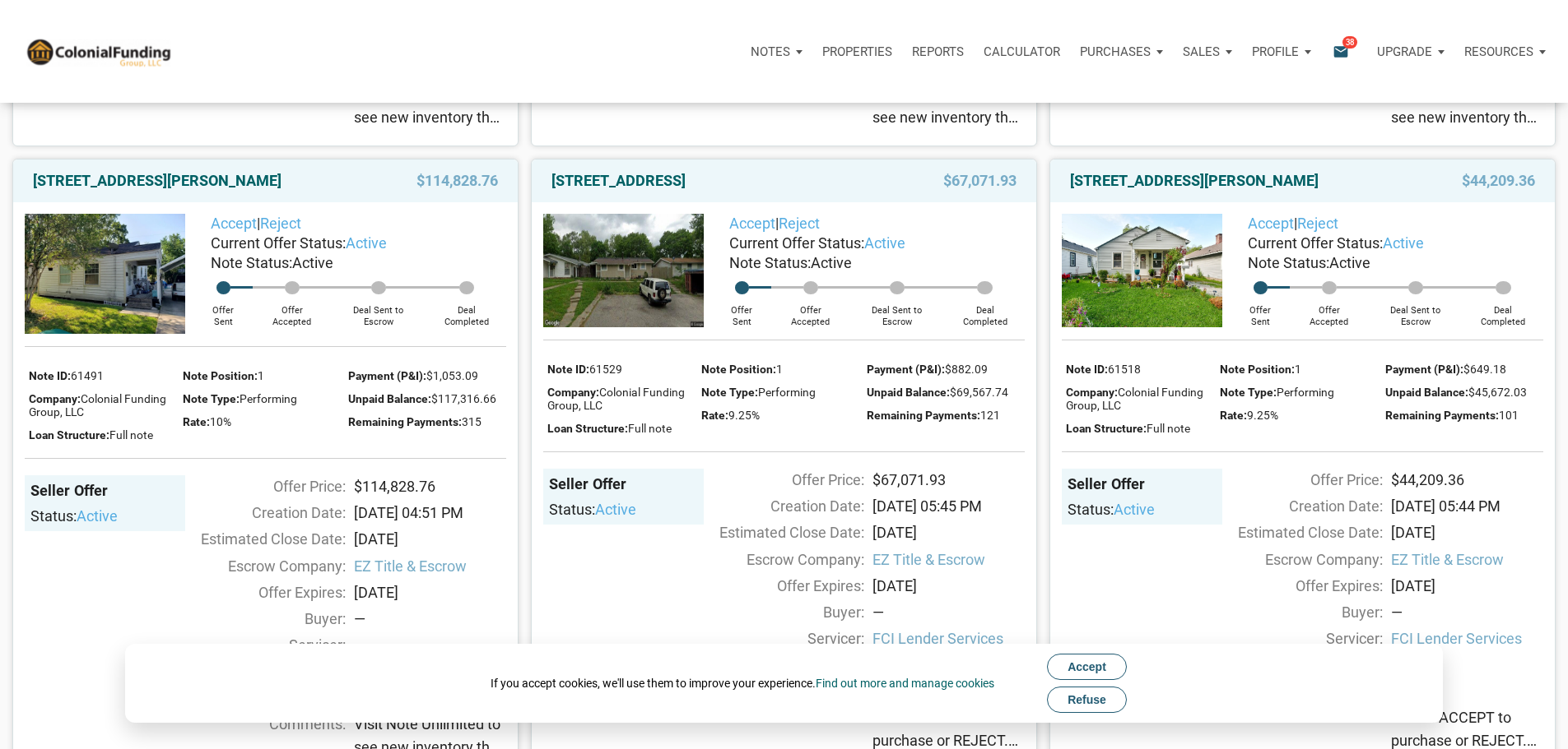
scroll to position [576, 0]
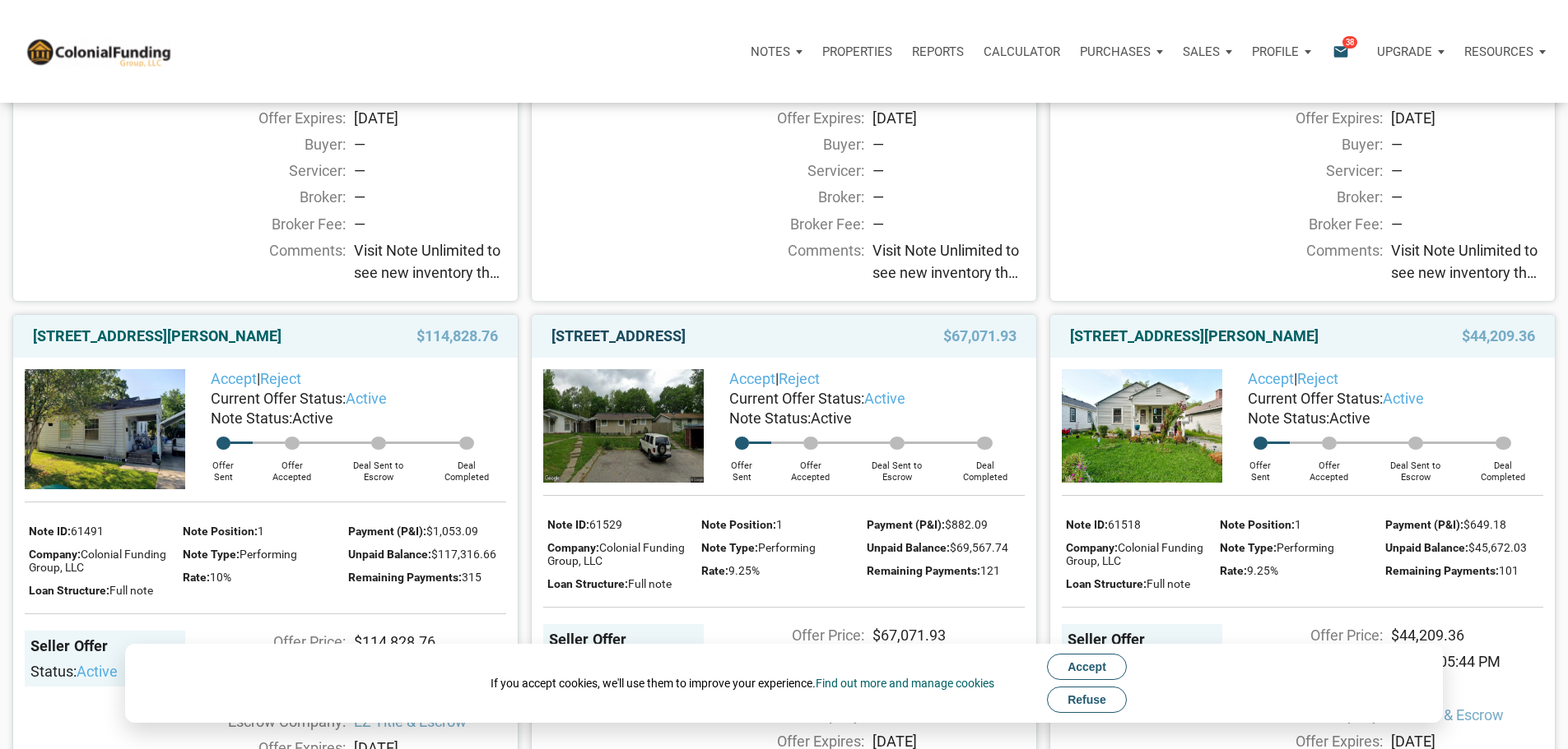
click at [685, 346] on link "2312 Silver Maple Court, Indianapolis, IN, 46222" at bounding box center [618, 336] width 134 height 20
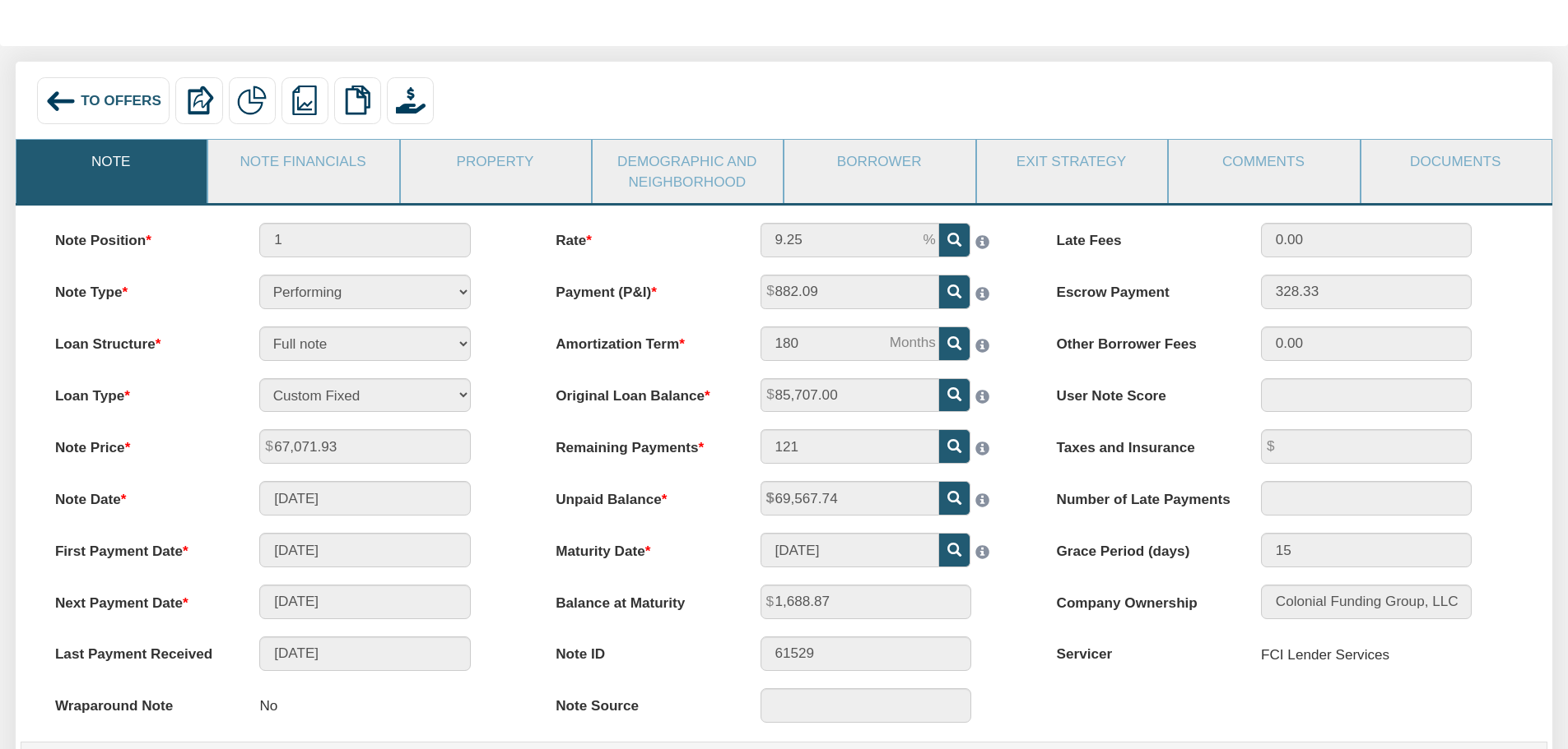
scroll to position [82, 0]
click at [100, 100] on span "To Offers" at bounding box center [121, 101] width 81 height 16
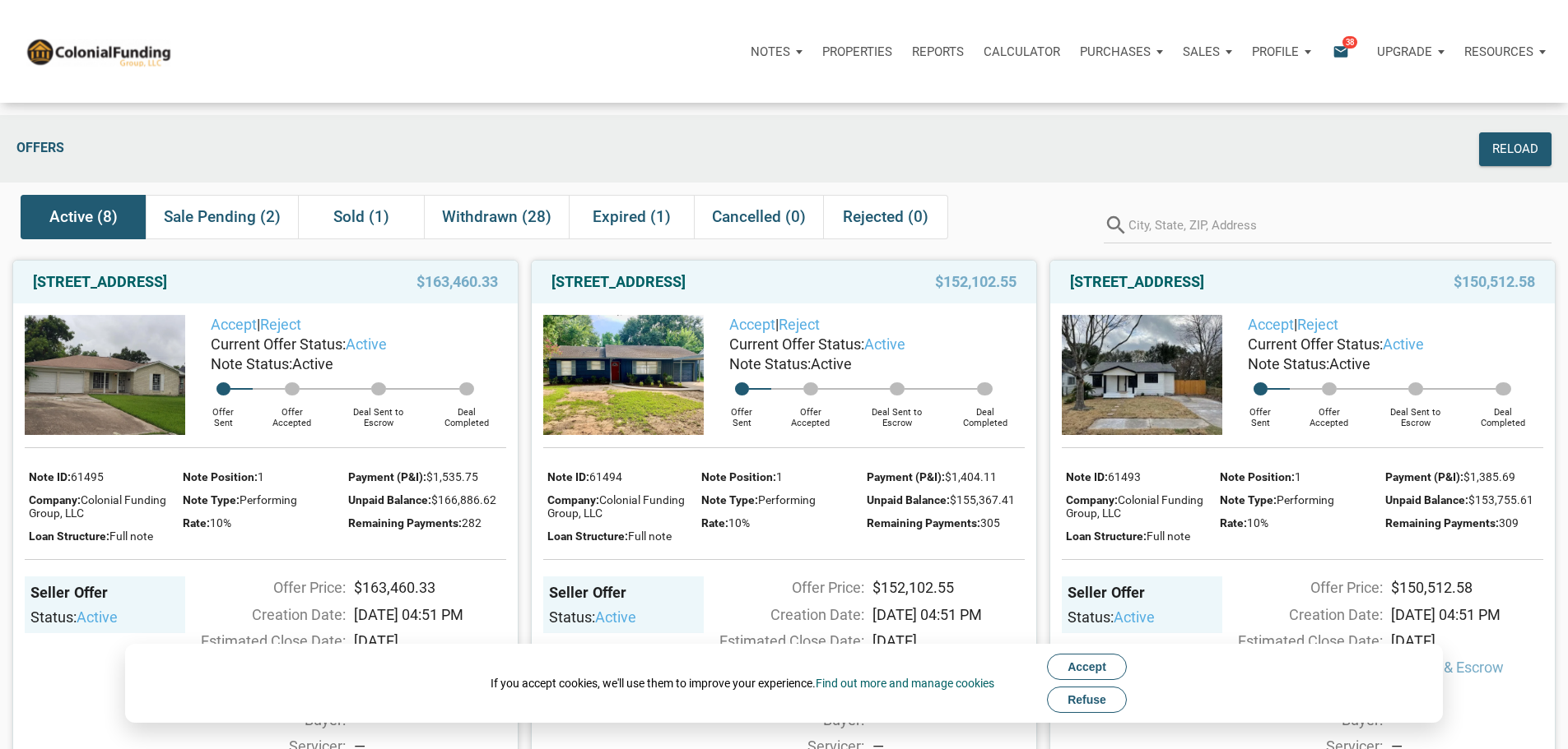
drag, startPoint x: 1111, startPoint y: 707, endPoint x: 1107, endPoint y: 694, distance: 13.6
click at [1107, 706] on button "Refuse" at bounding box center [1087, 700] width 80 height 26
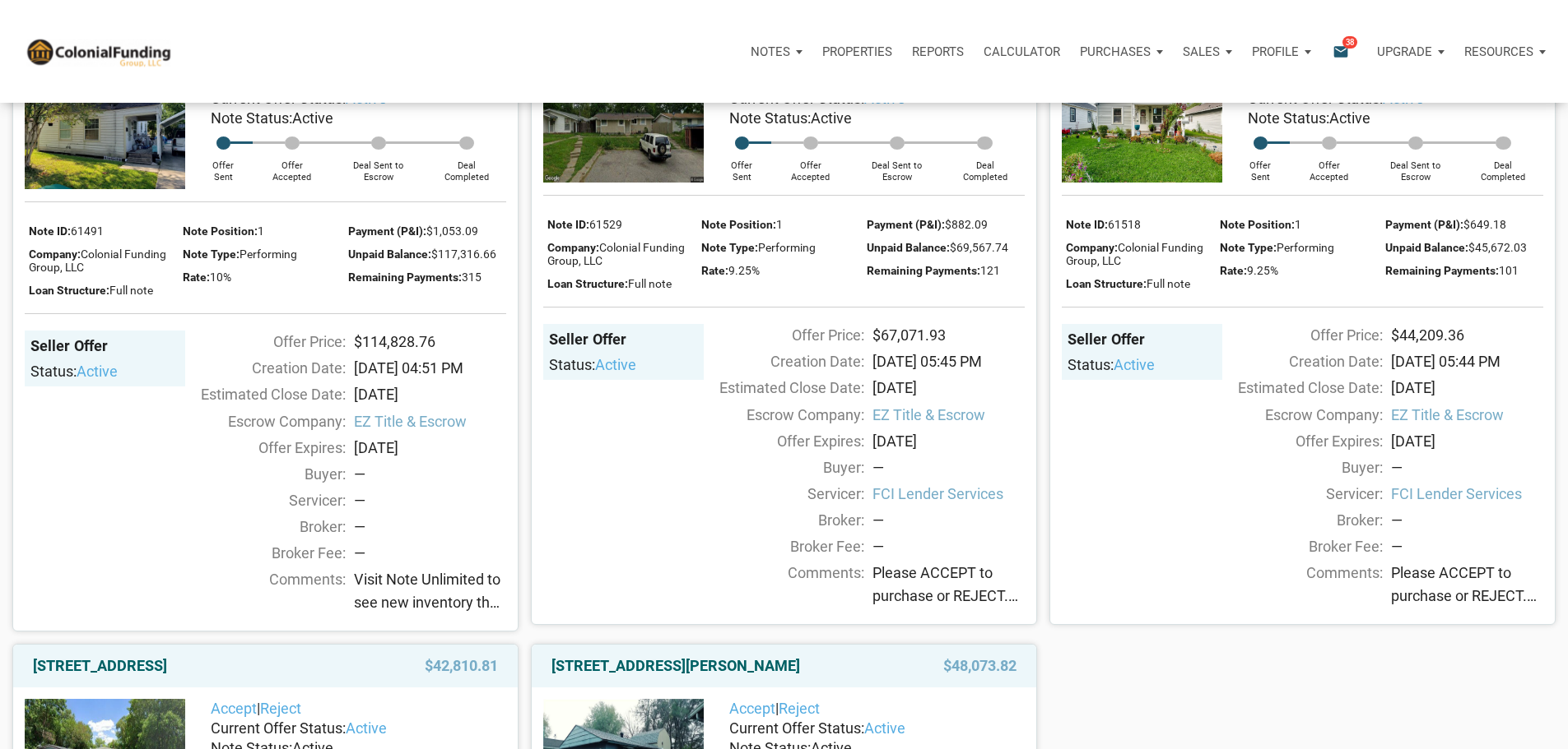
scroll to position [905, 0]
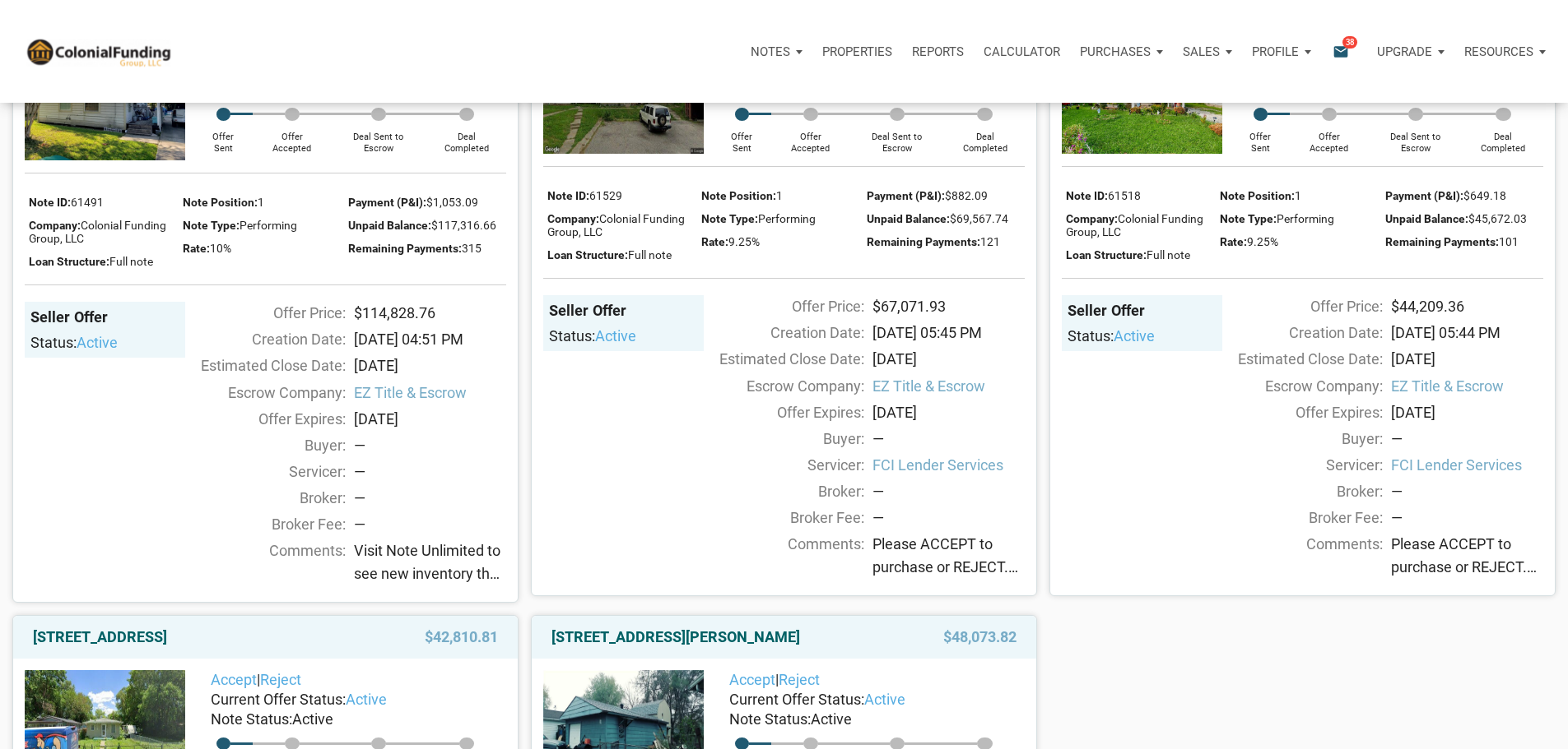
click at [1168, 153] on img at bounding box center [1141, 96] width 160 height 114
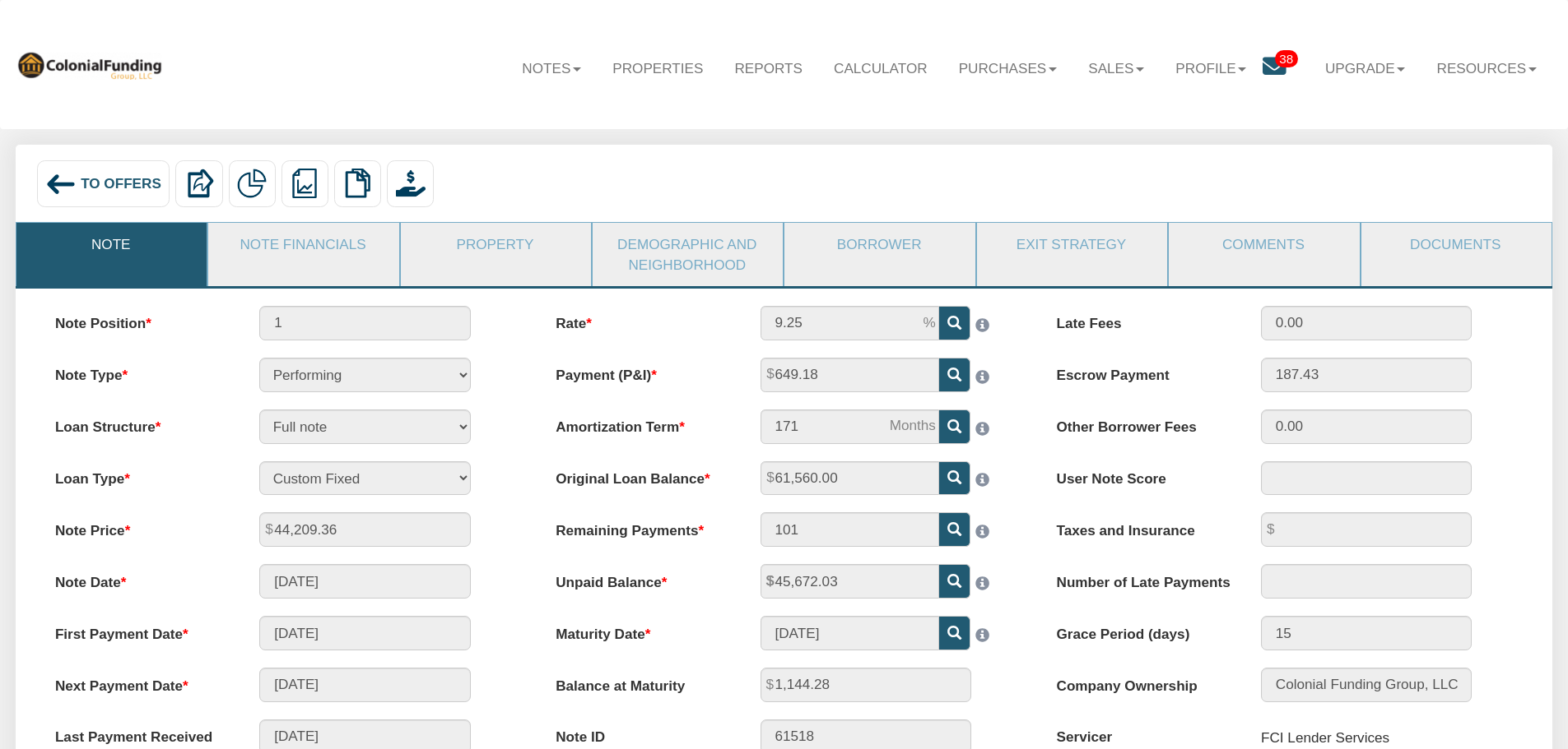
click at [101, 171] on div "To Offers" at bounding box center [104, 184] width 134 height 47
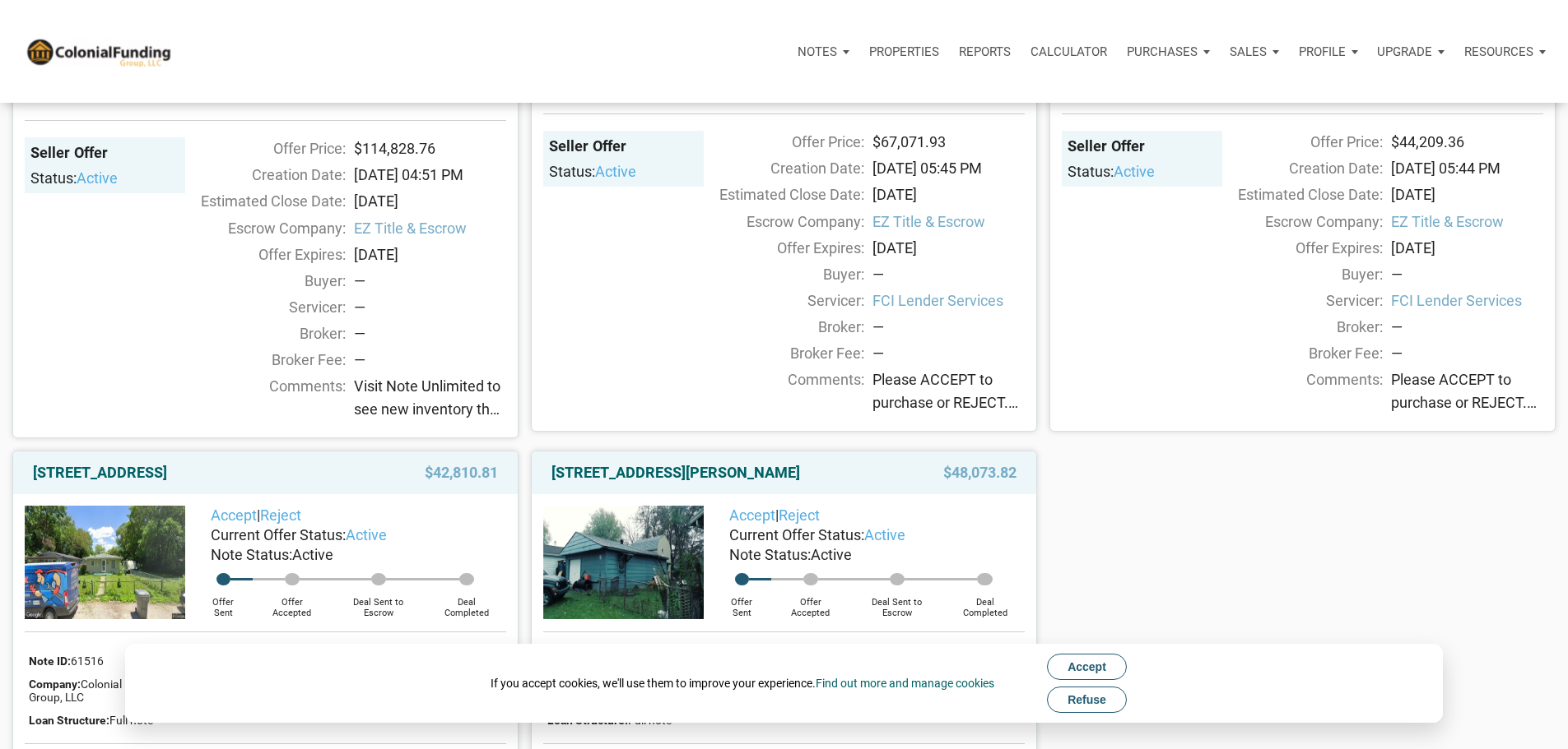
scroll to position [658, 0]
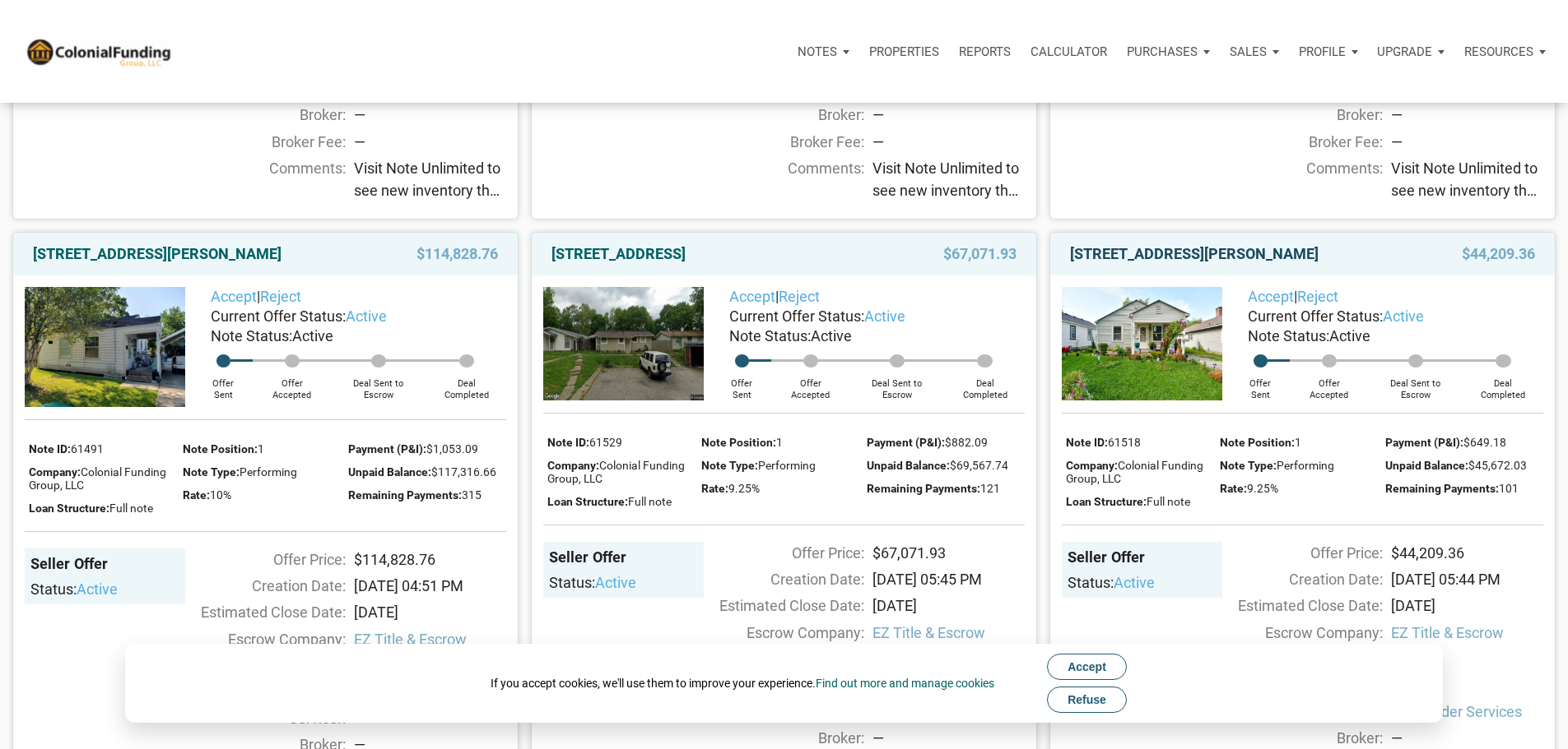
click at [1168, 264] on link "[STREET_ADDRESS][PERSON_NAME]" at bounding box center [1194, 254] width 249 height 20
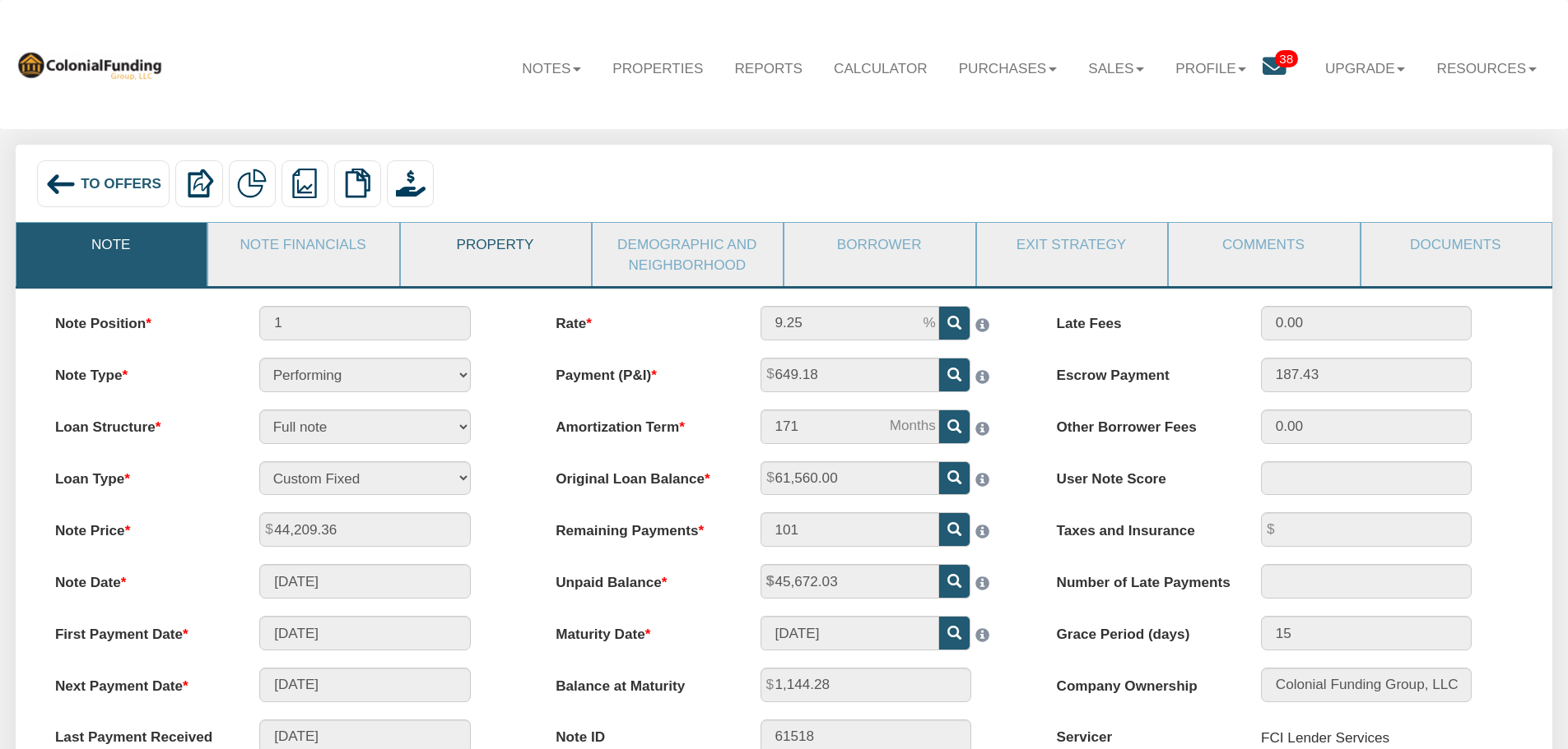
click at [520, 251] on link "Property" at bounding box center [494, 244] width 188 height 42
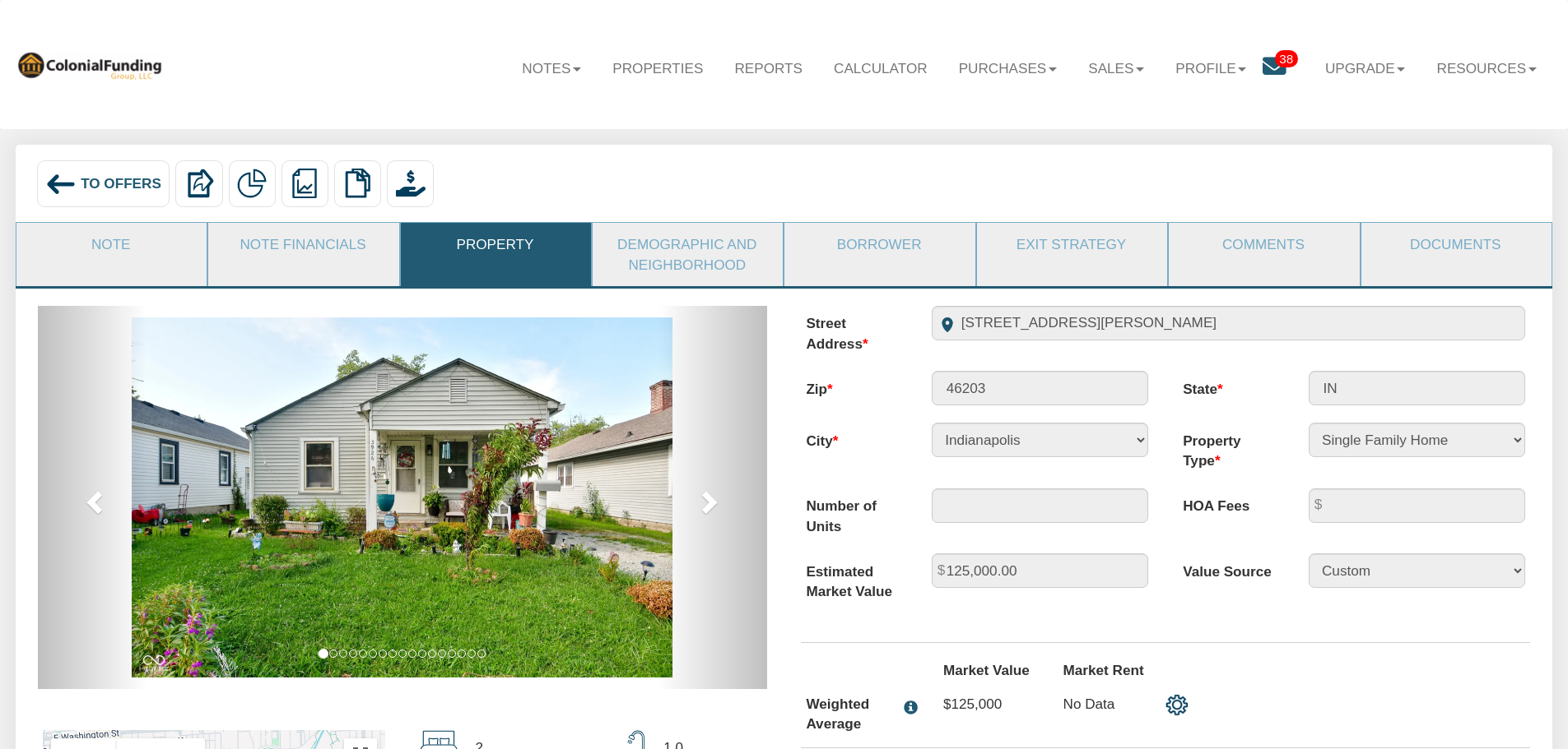
click at [578, 485] on img at bounding box center [402, 498] width 540 height 361
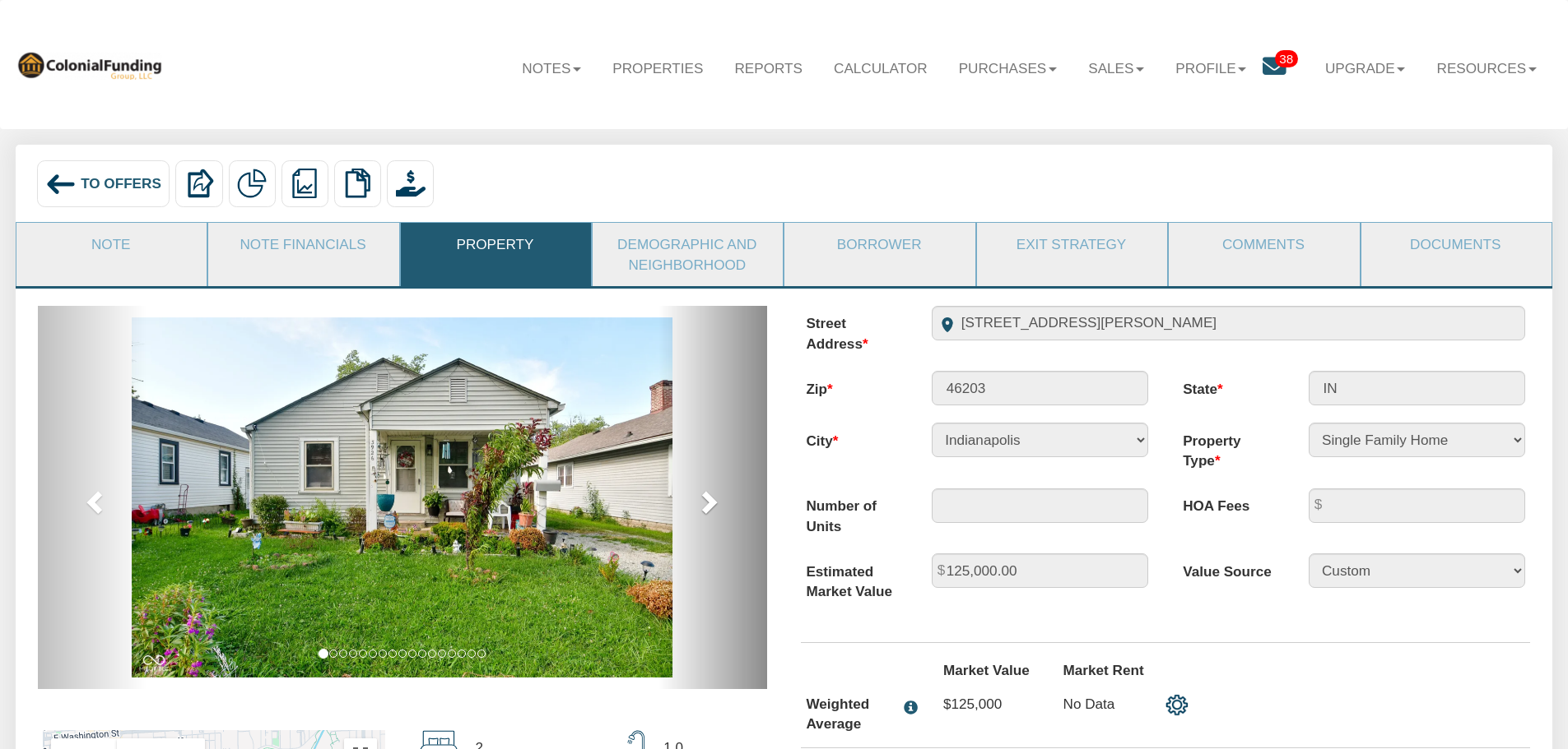
click at [711, 508] on span at bounding box center [708, 502] width 24 height 24
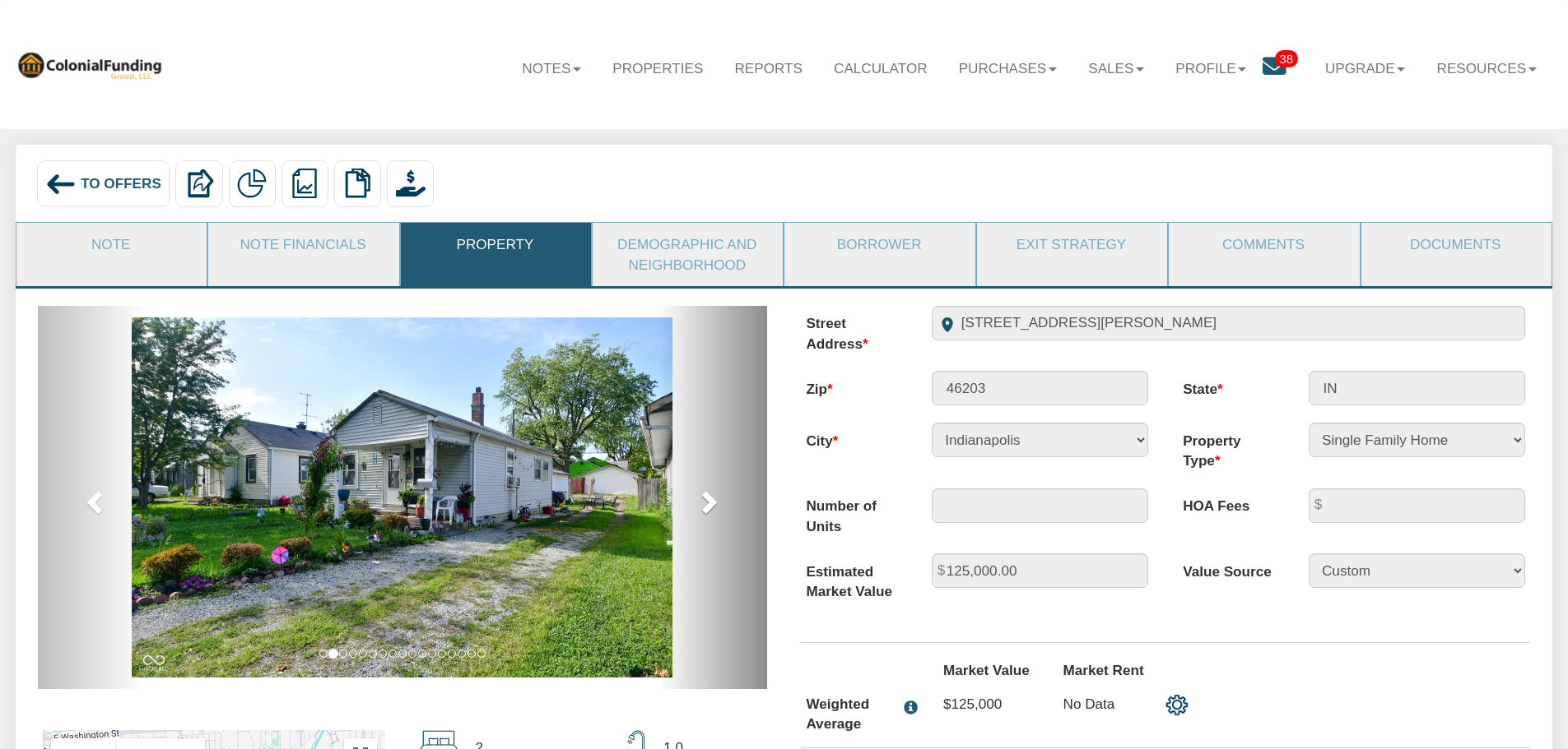
click at [711, 508] on span at bounding box center [708, 502] width 24 height 24
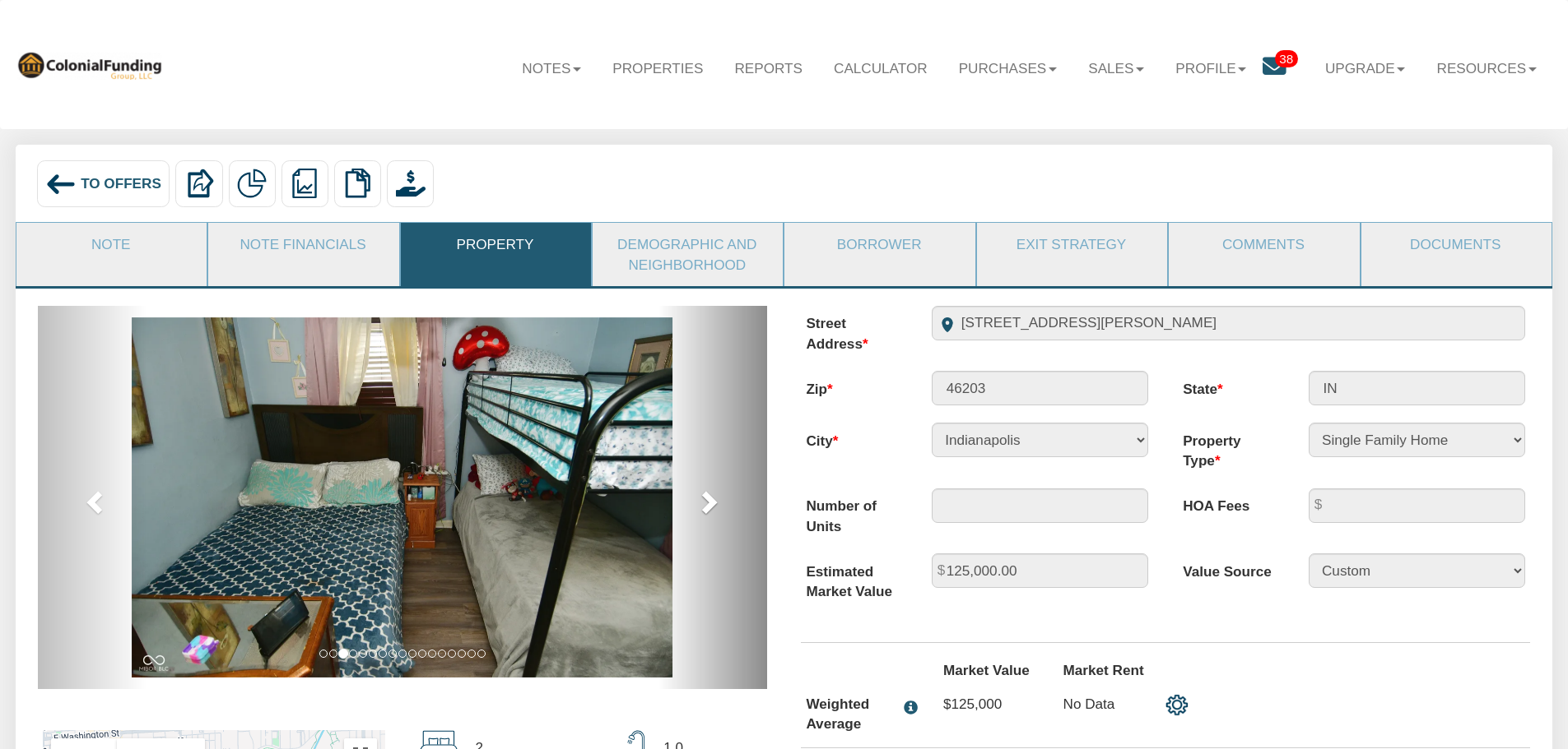
click at [711, 508] on span at bounding box center [708, 502] width 24 height 24
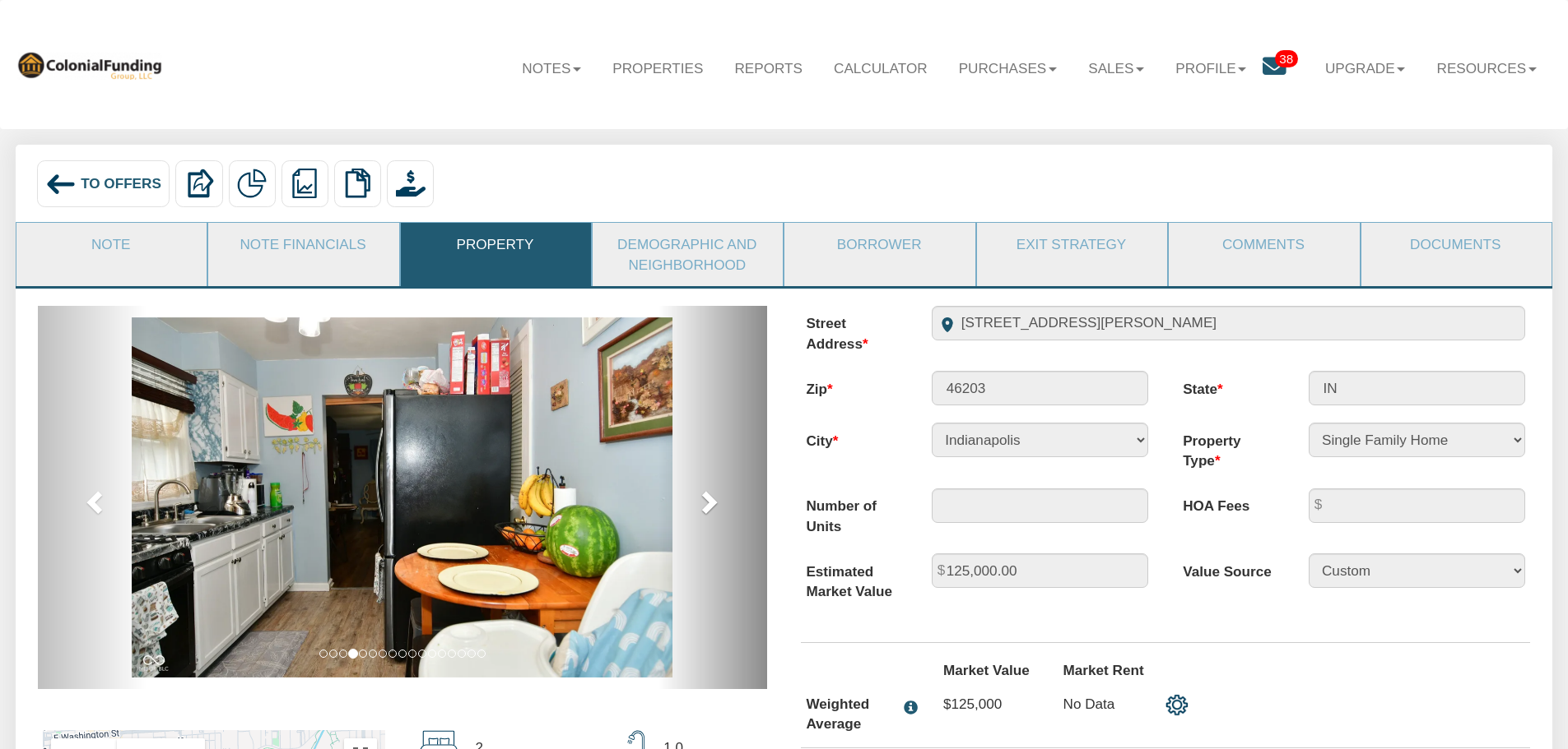
click at [710, 507] on span at bounding box center [708, 502] width 24 height 24
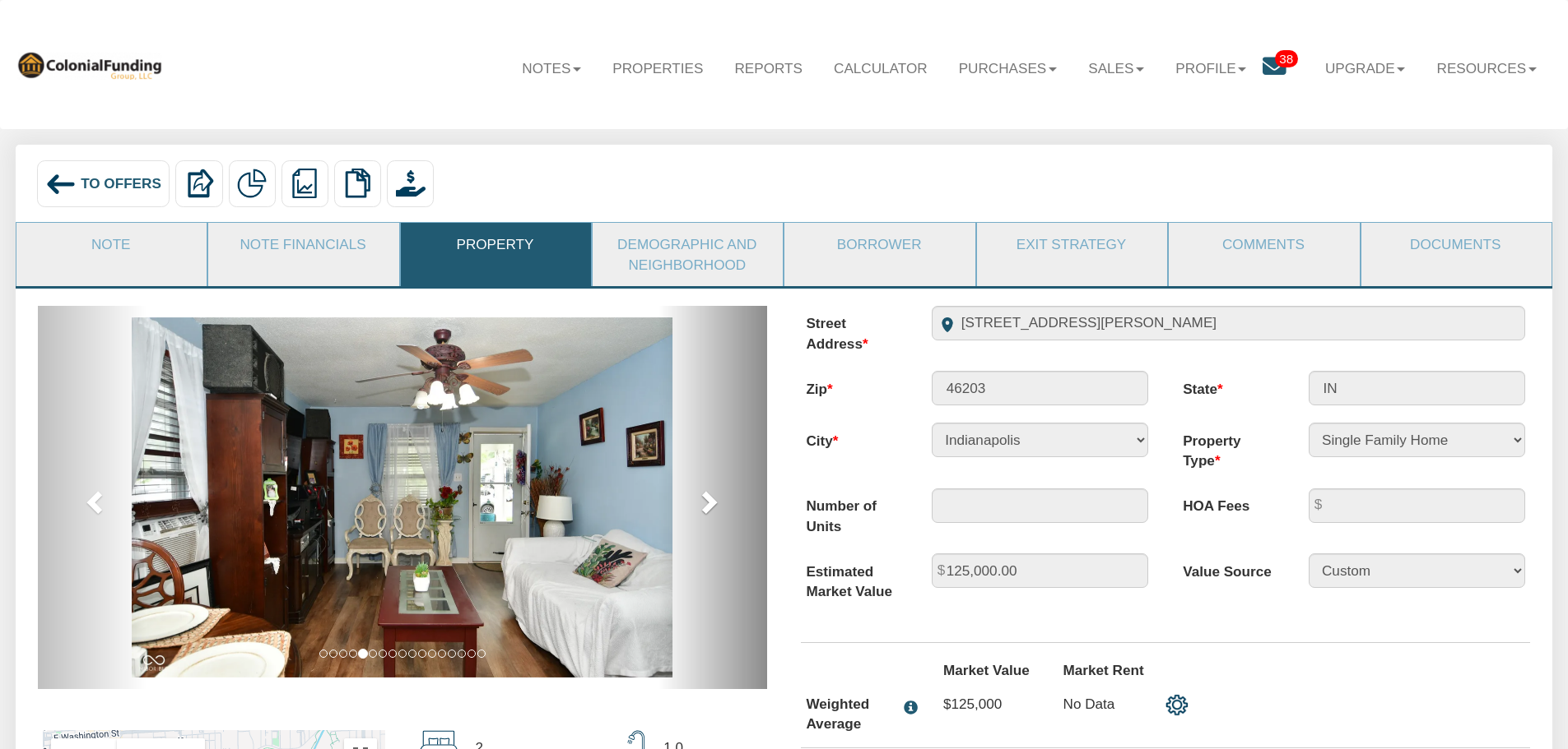
click at [710, 507] on span at bounding box center [708, 502] width 24 height 24
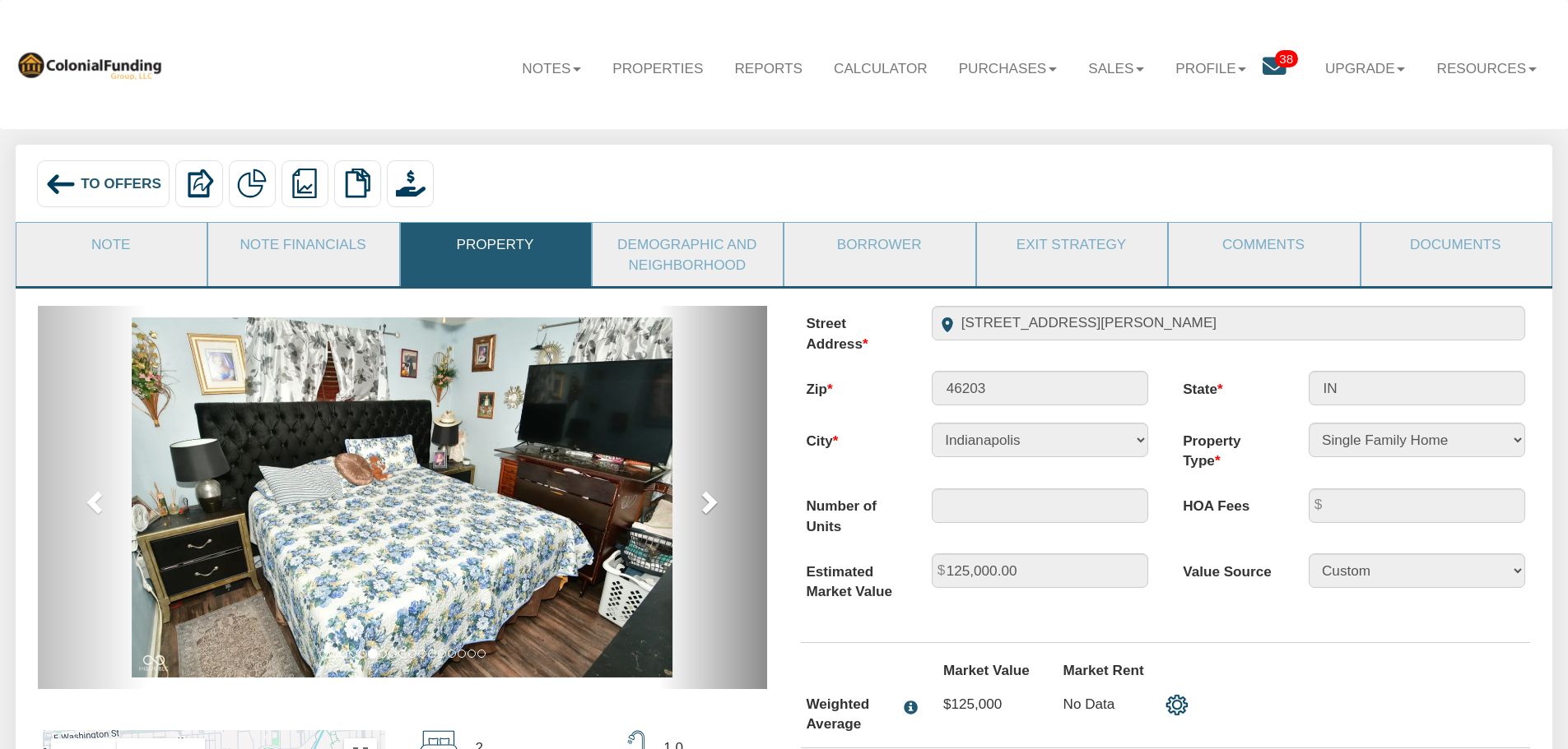
click at [713, 507] on span at bounding box center [708, 502] width 24 height 24
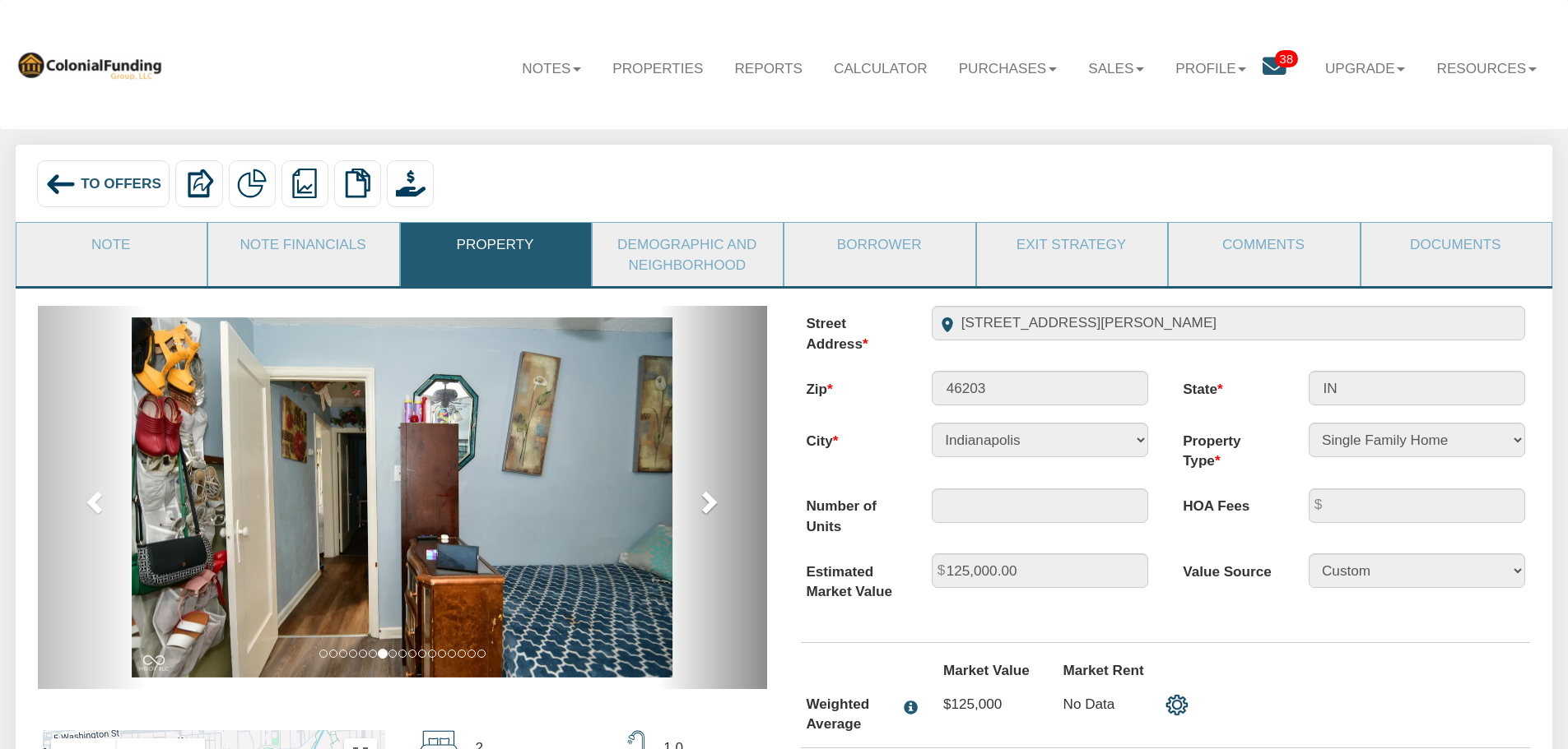
click at [713, 507] on span at bounding box center [708, 502] width 24 height 24
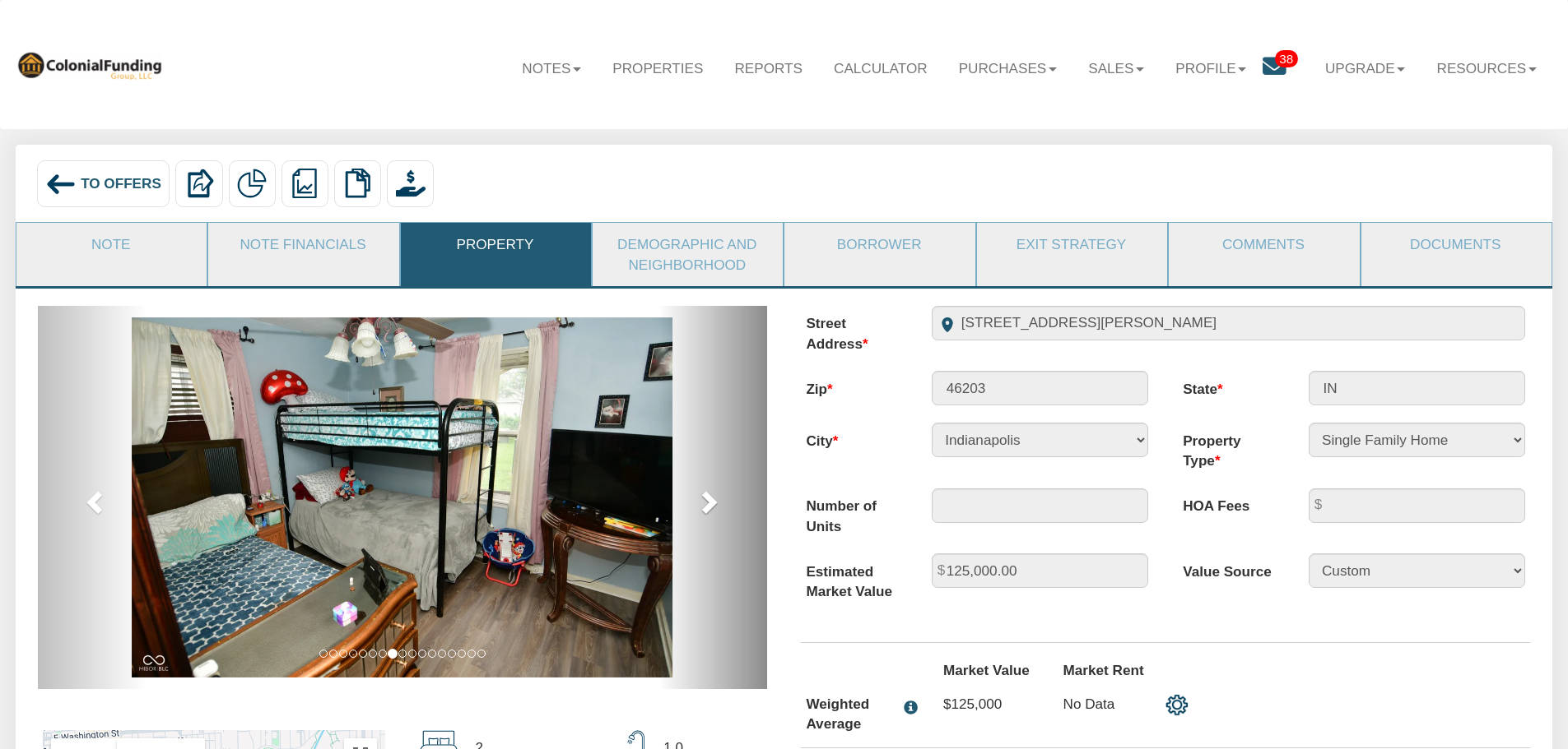
click at [713, 507] on span at bounding box center [708, 502] width 24 height 24
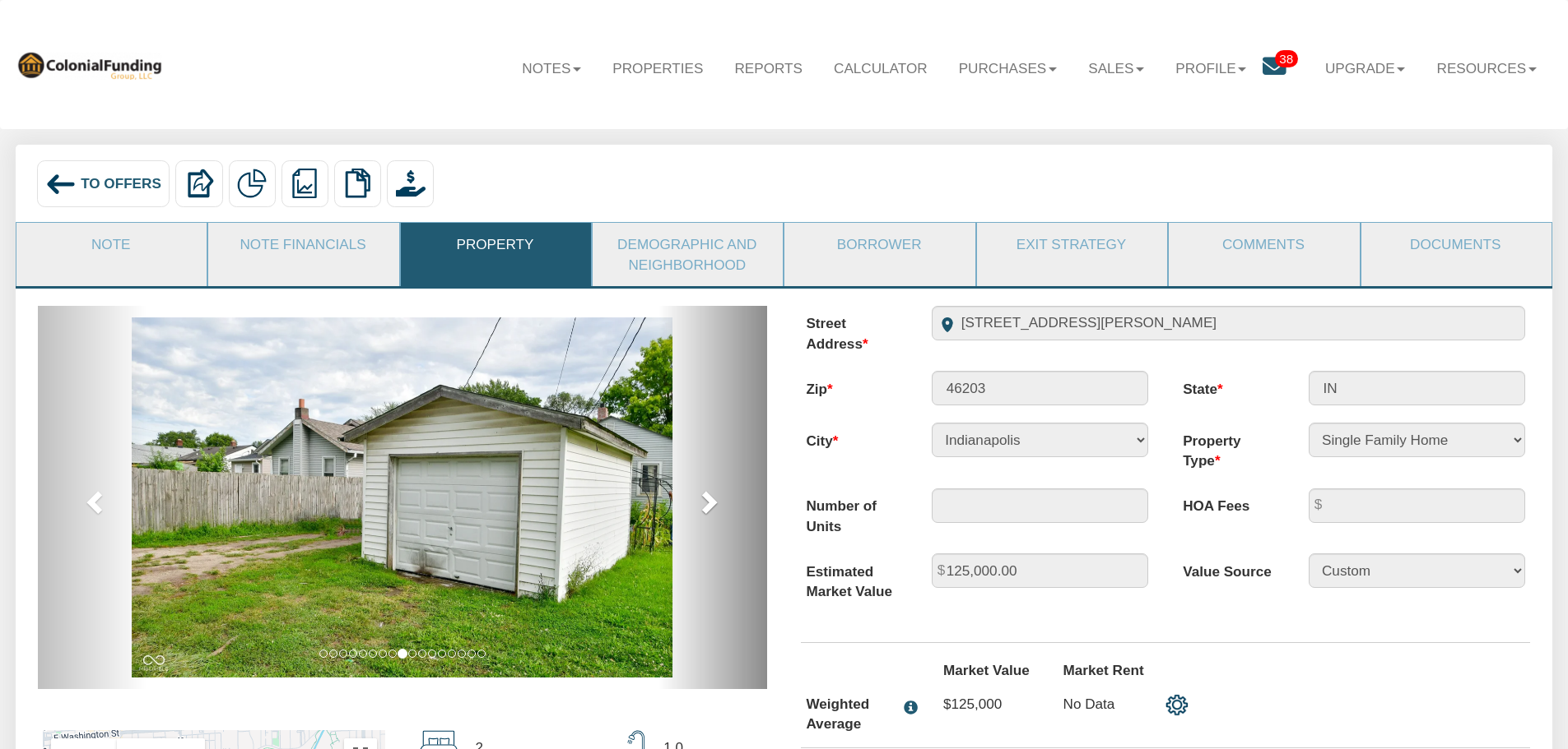
click at [708, 505] on span at bounding box center [708, 502] width 24 height 24
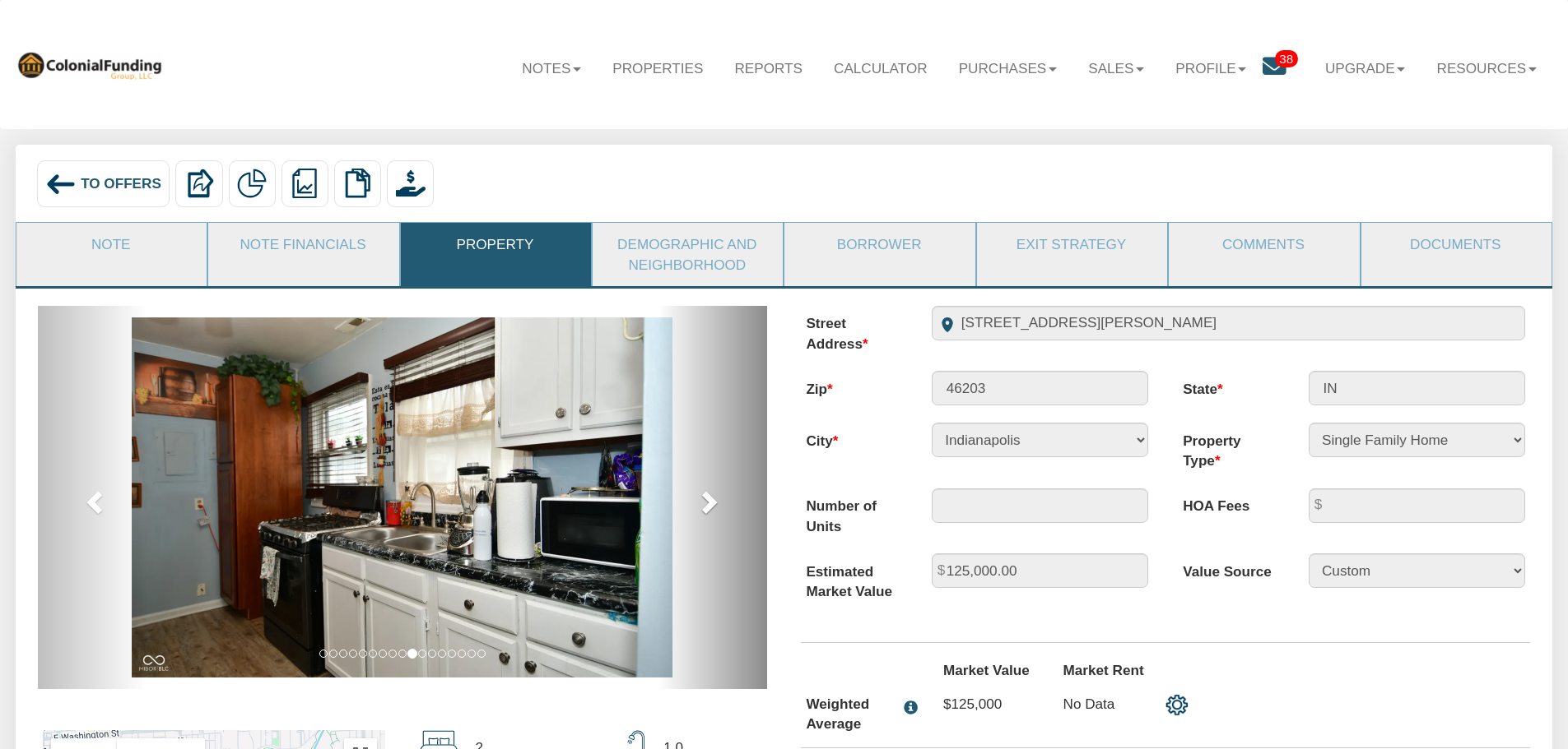
click at [708, 505] on span at bounding box center [708, 502] width 24 height 24
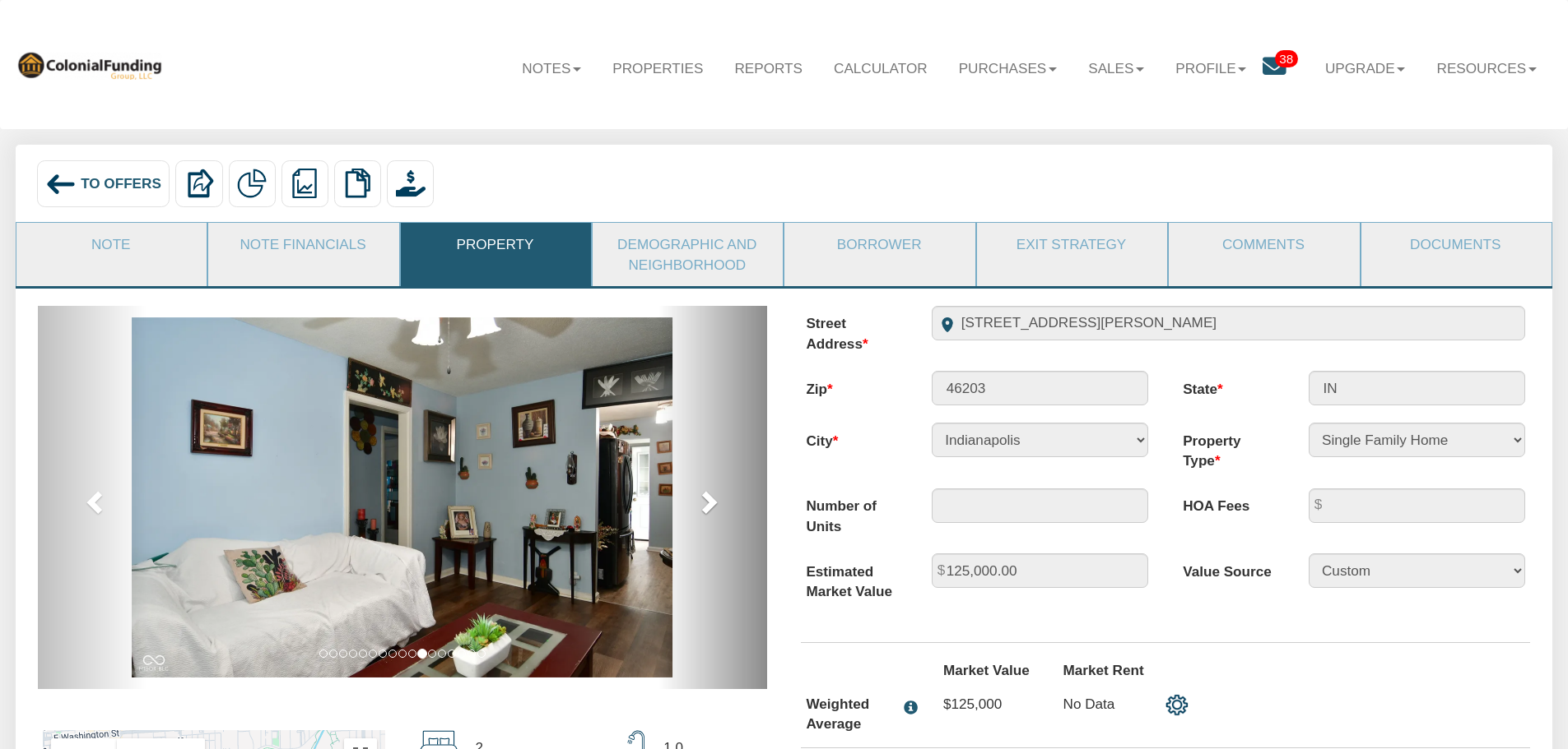
click at [708, 505] on span at bounding box center [708, 502] width 24 height 24
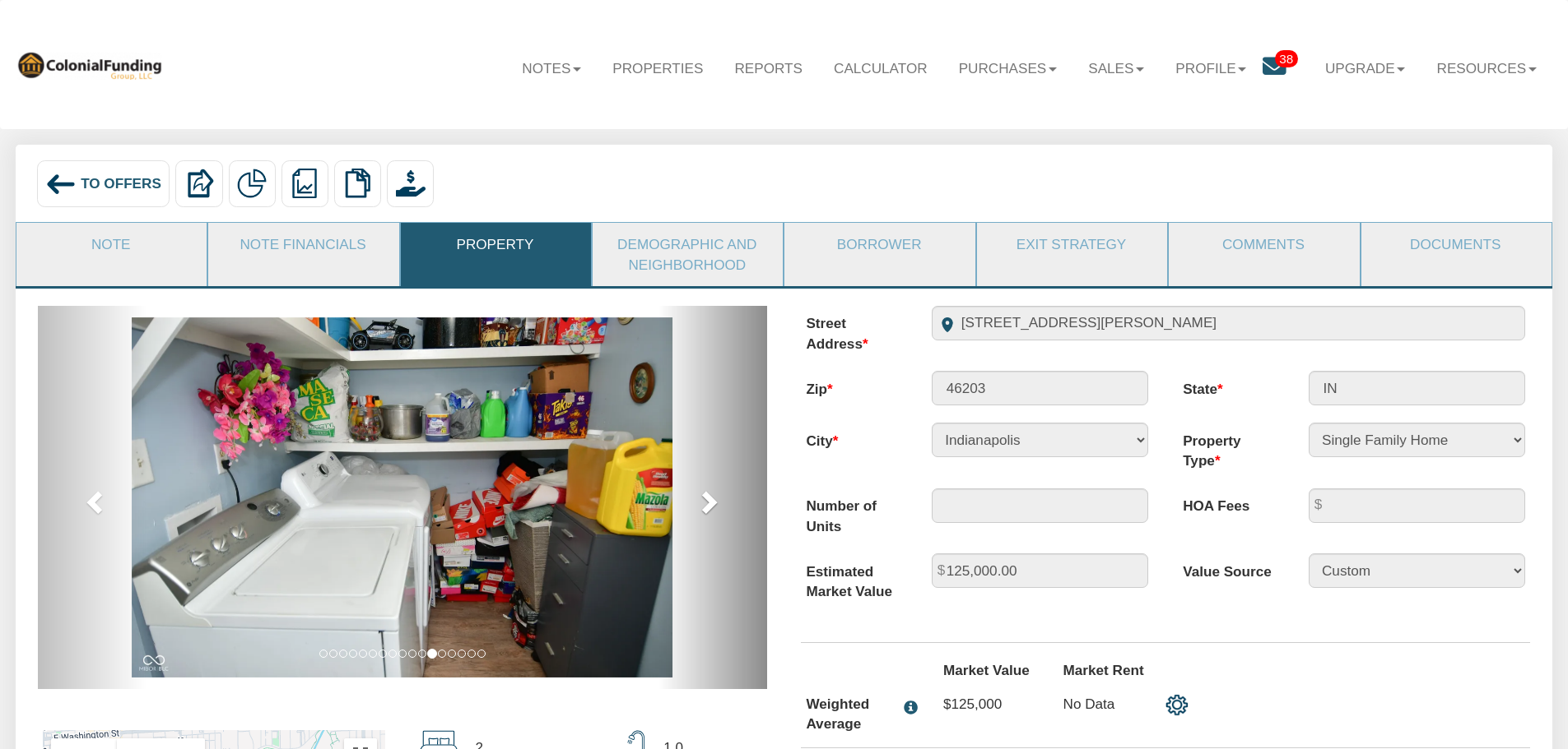
click at [708, 505] on span at bounding box center [708, 502] width 24 height 24
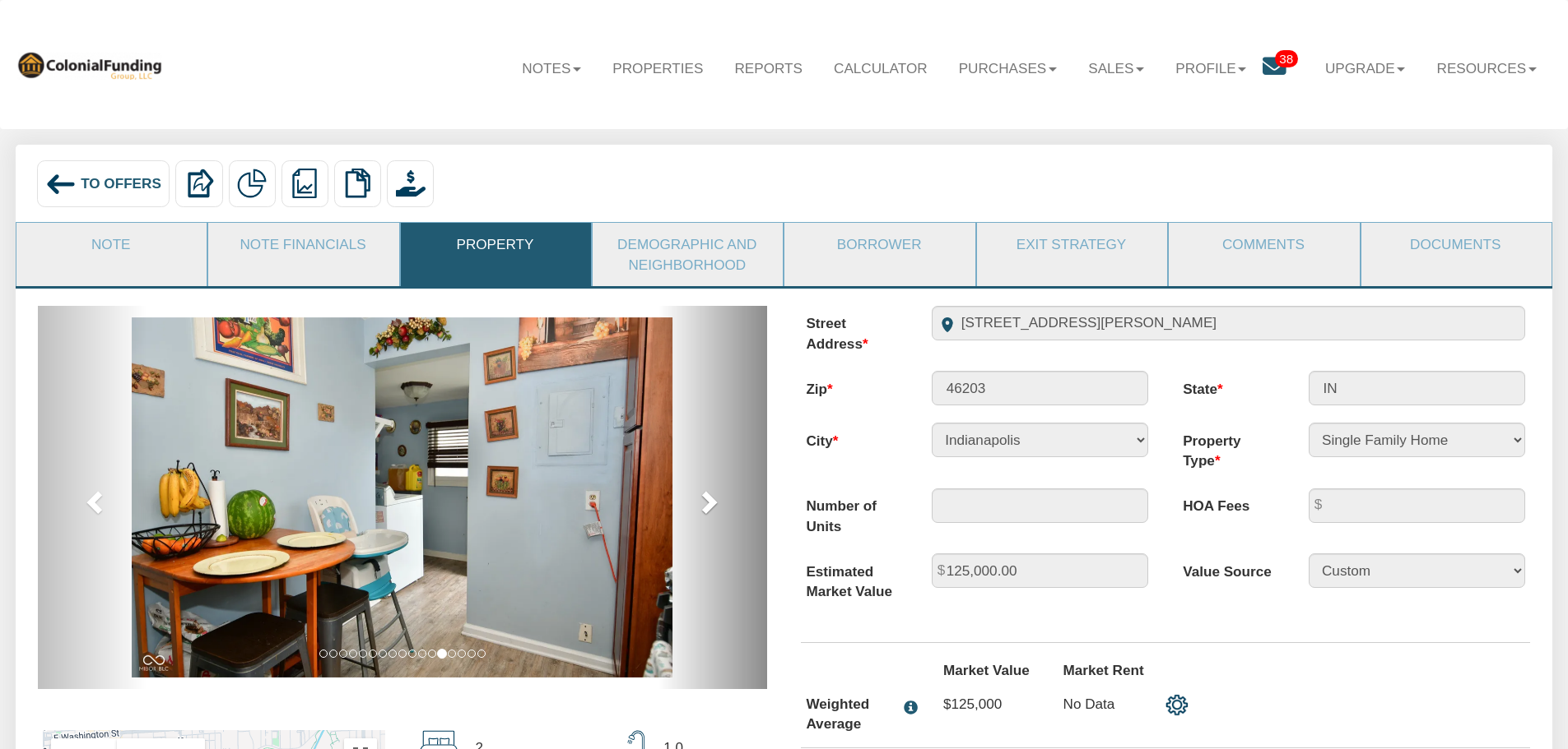
click at [708, 505] on span at bounding box center [708, 502] width 24 height 24
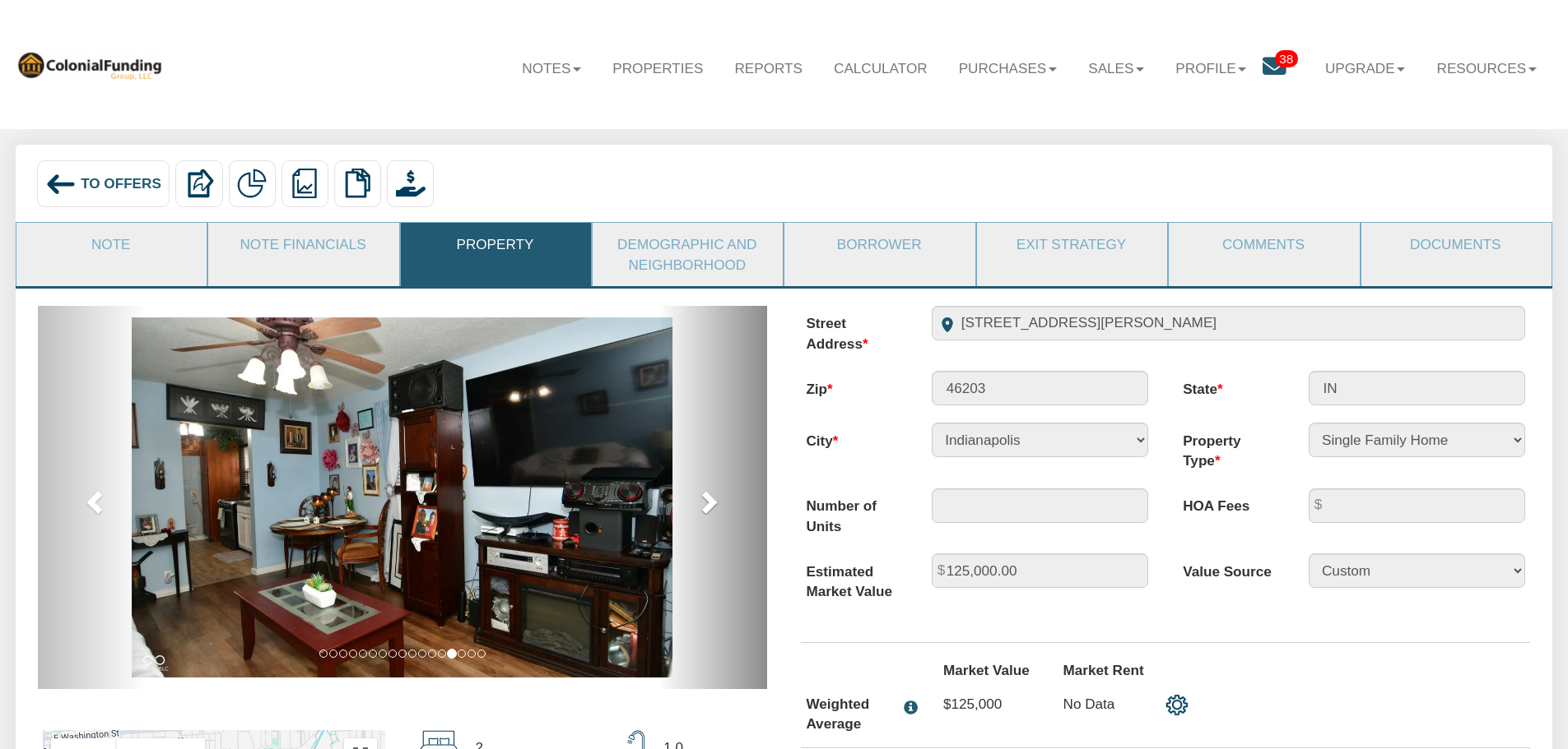
click at [708, 505] on span at bounding box center [708, 502] width 24 height 24
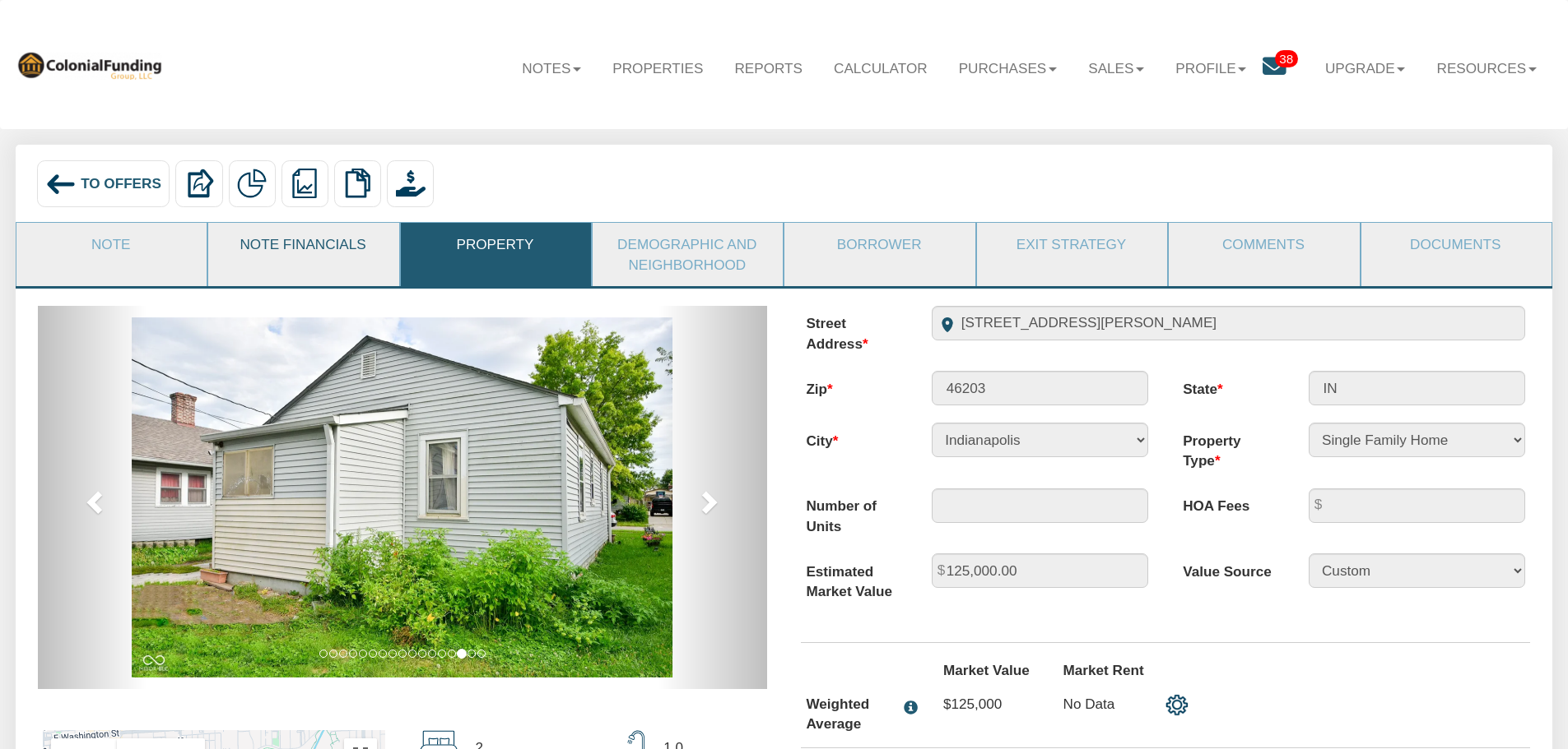
click at [233, 243] on link "Note Financials" at bounding box center [302, 244] width 188 height 42
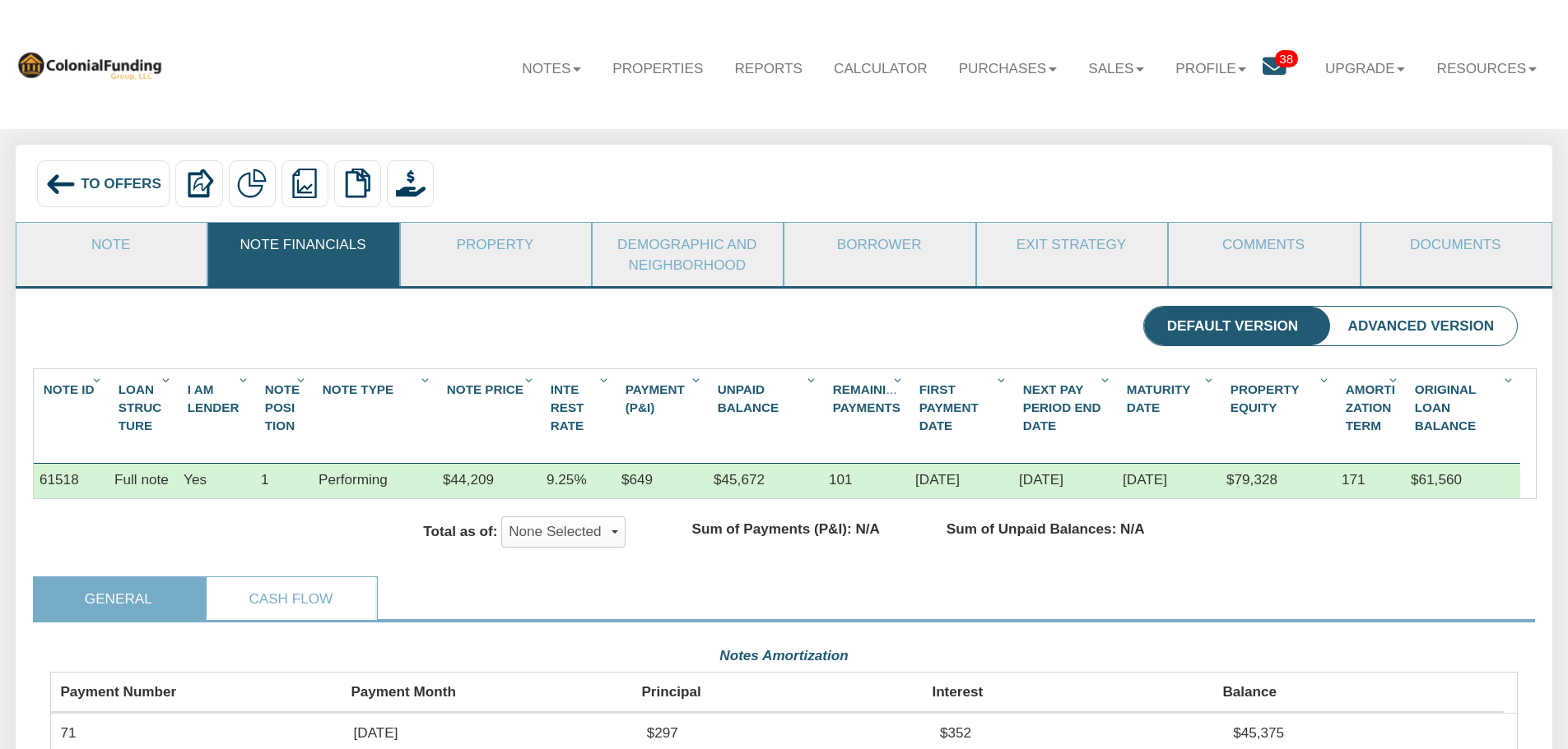
scroll to position [368, 1467]
drag, startPoint x: 113, startPoint y: 242, endPoint x: 124, endPoint y: 246, distance: 11.7
click at [113, 242] on link "Note" at bounding box center [110, 244] width 188 height 42
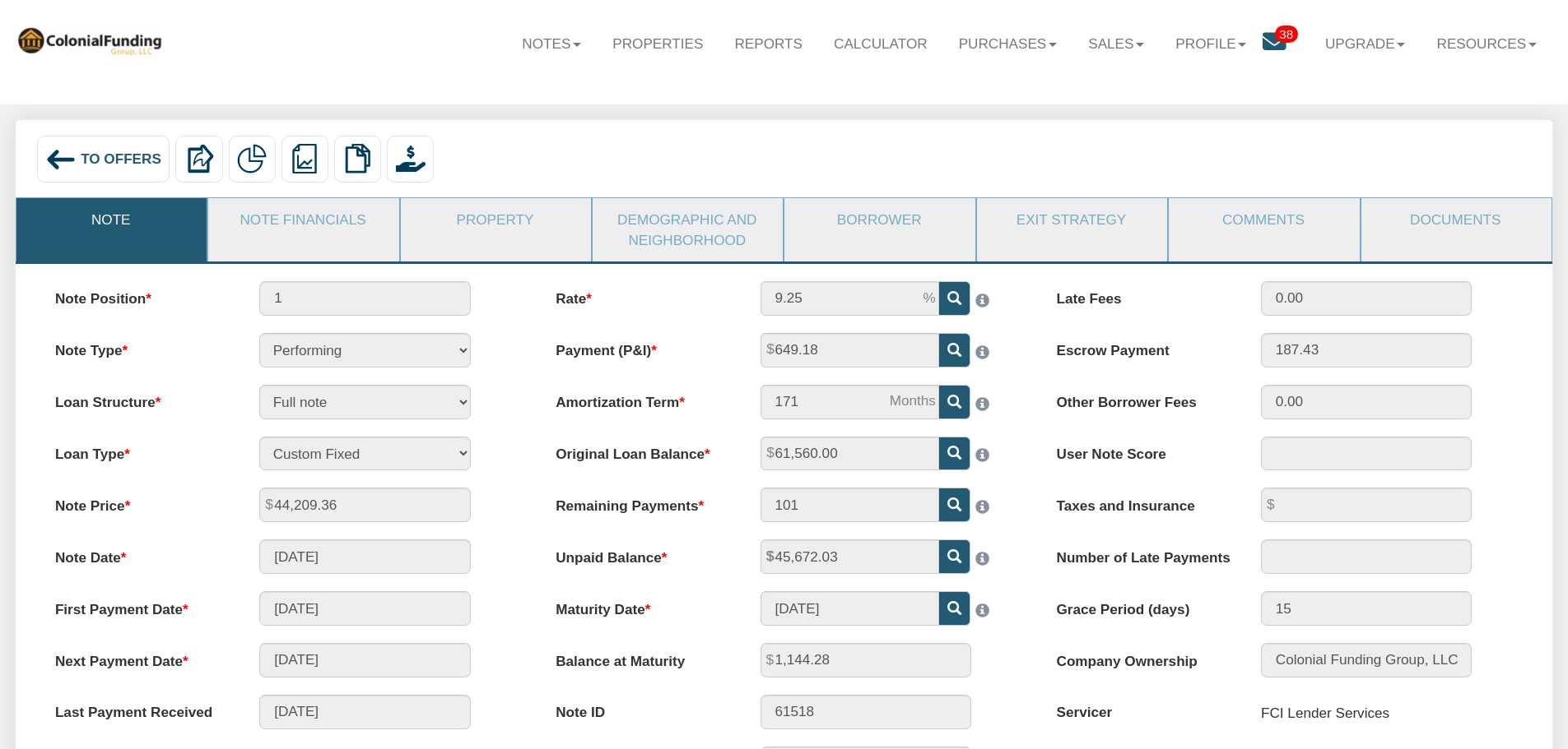
scroll to position [0, 0]
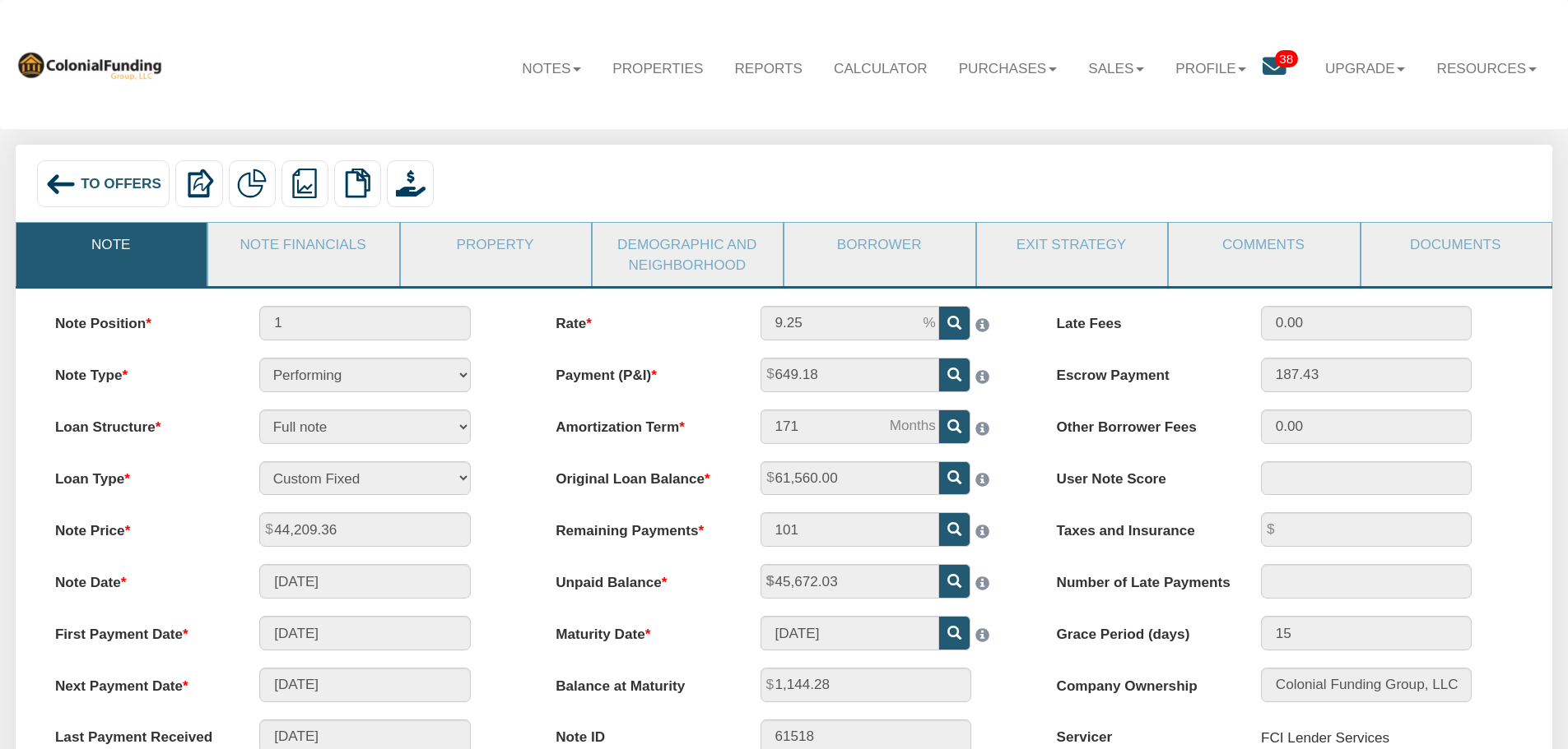
drag, startPoint x: 335, startPoint y: 248, endPoint x: 530, endPoint y: 348, distance: 219.1
click at [336, 248] on link "Note Financials" at bounding box center [302, 244] width 188 height 42
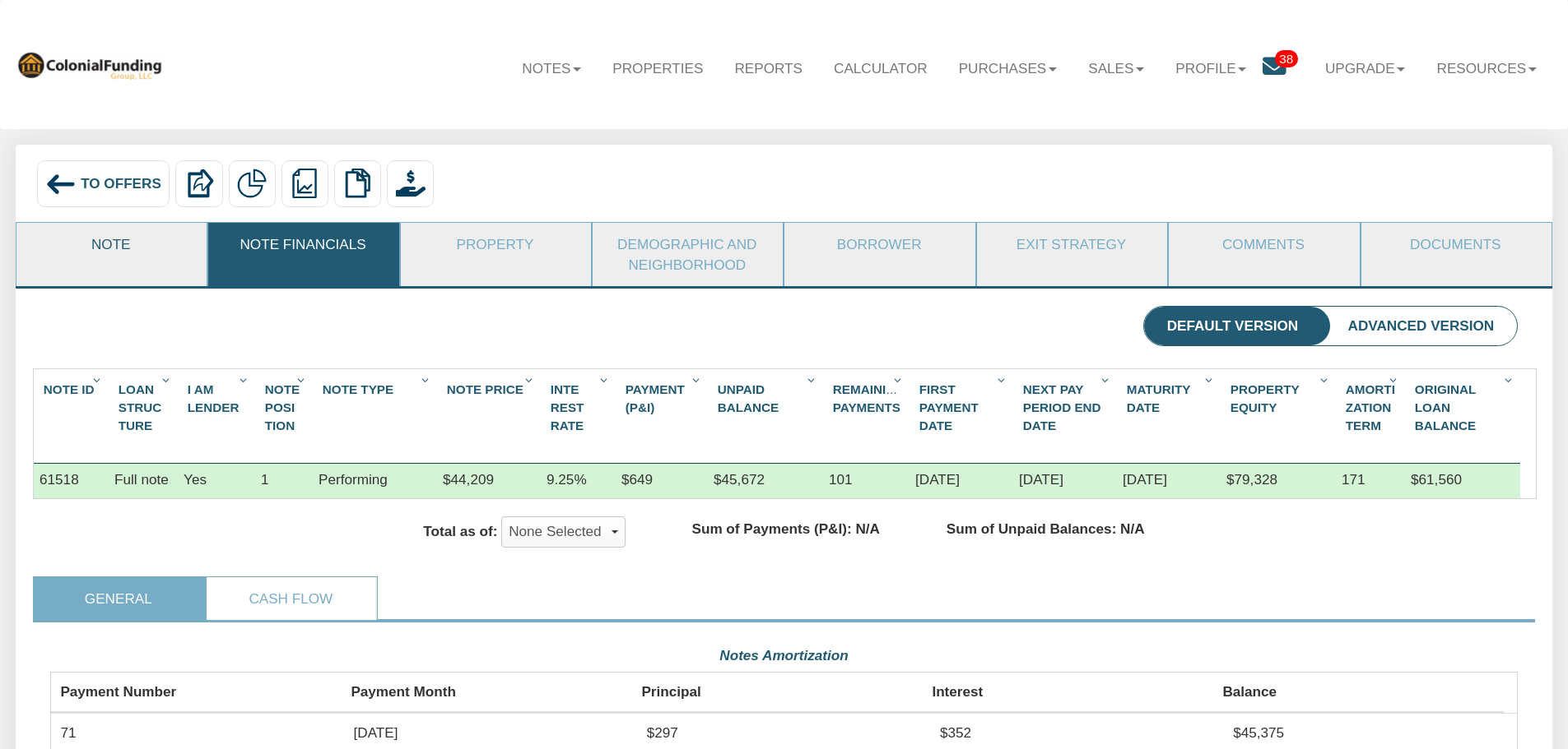
click at [122, 239] on link "Note" at bounding box center [110, 244] width 188 height 42
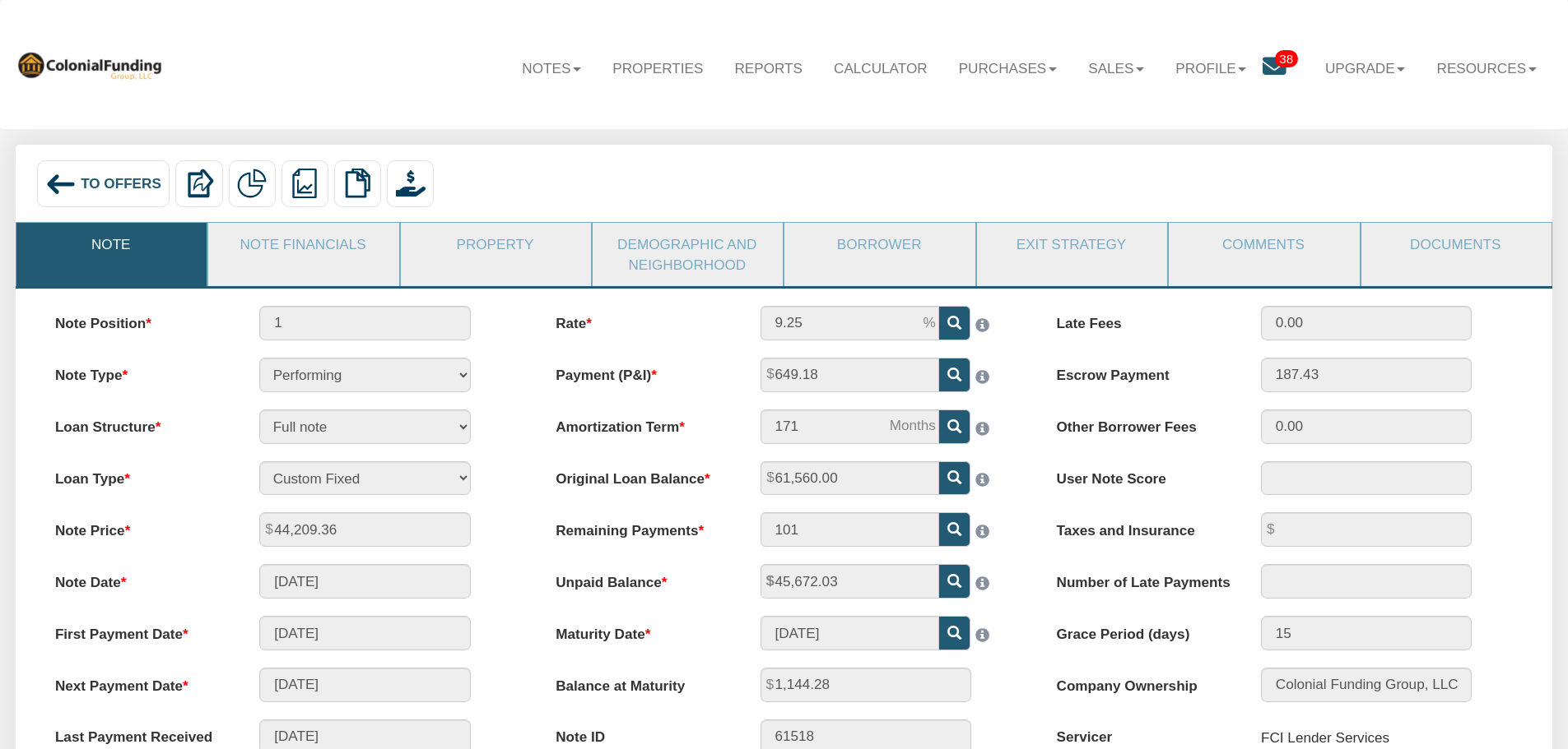
click at [73, 184] on img at bounding box center [61, 185] width 31 height 31
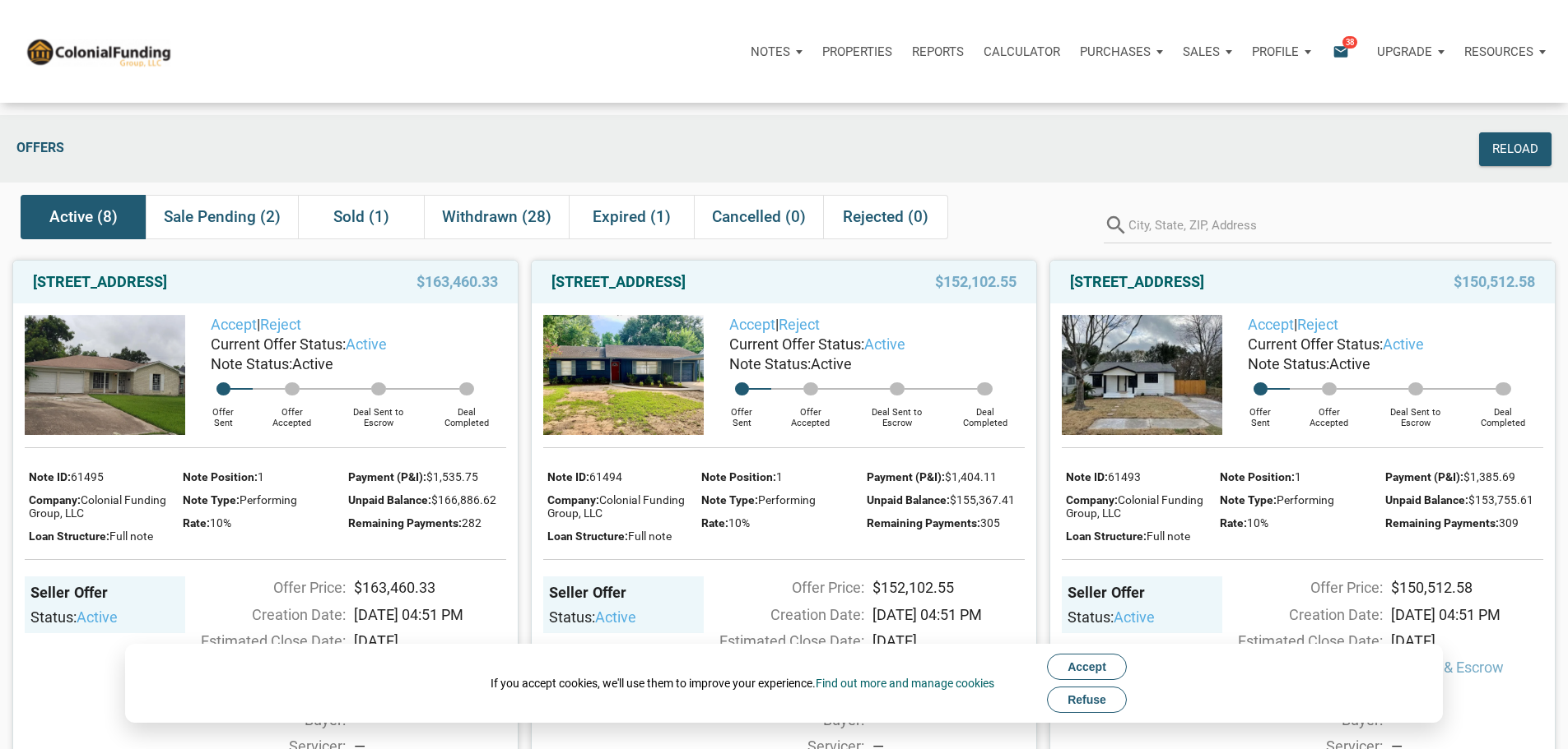
drag, startPoint x: 1101, startPoint y: 706, endPoint x: 1107, endPoint y: 680, distance: 26.7
click at [1101, 704] on span "Refuse" at bounding box center [1087, 700] width 39 height 13
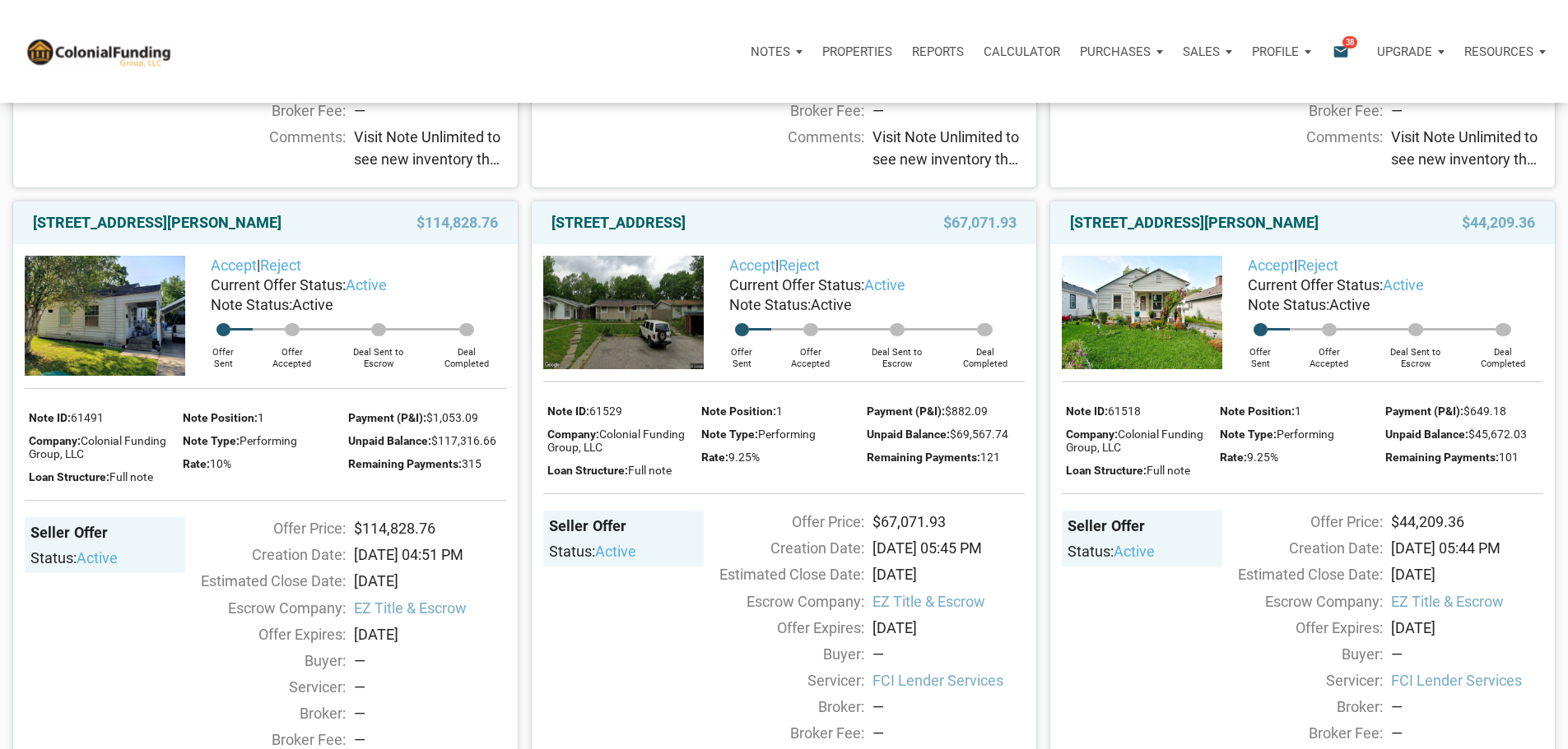
scroll to position [658, 0]
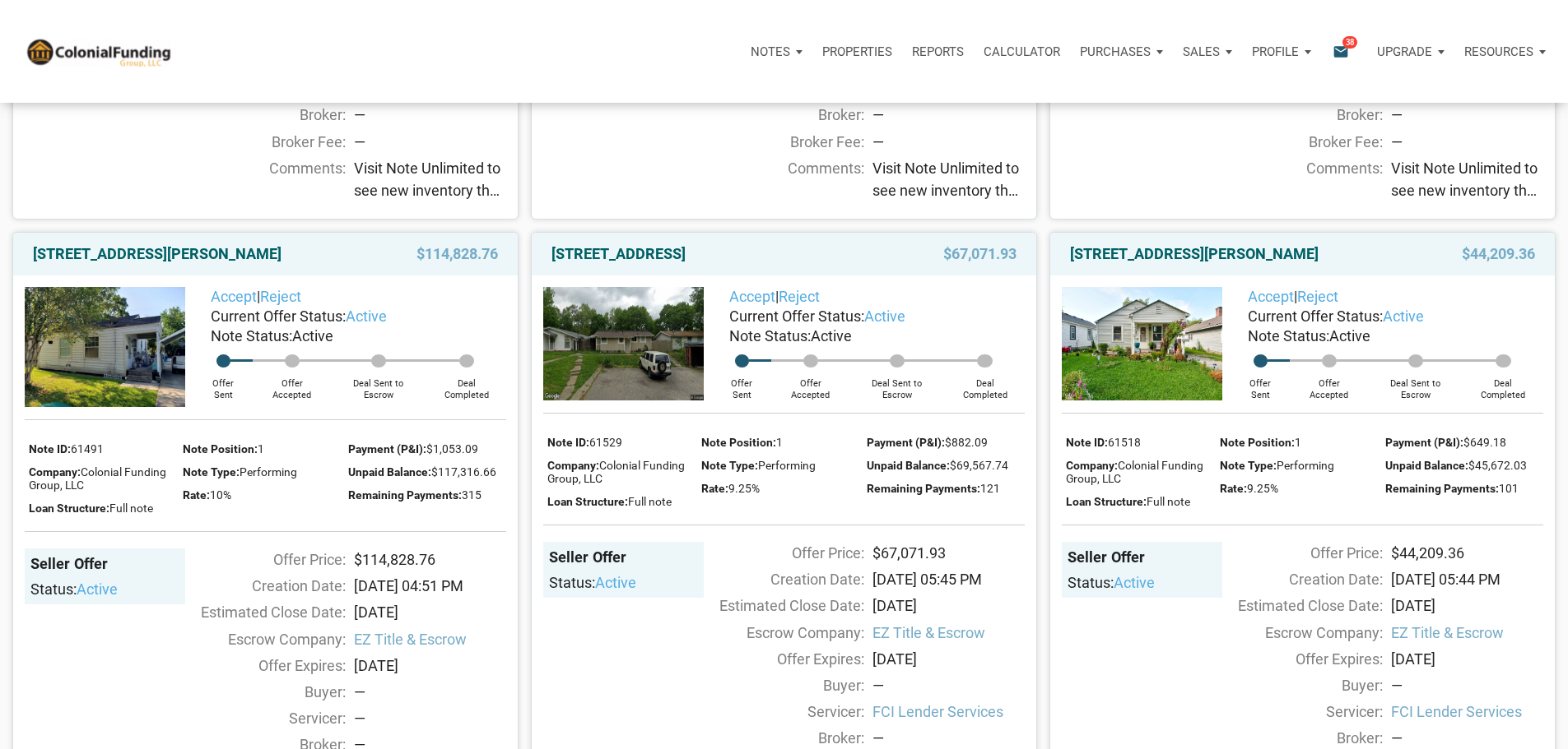
click at [1115, 388] on img at bounding box center [1141, 343] width 160 height 114
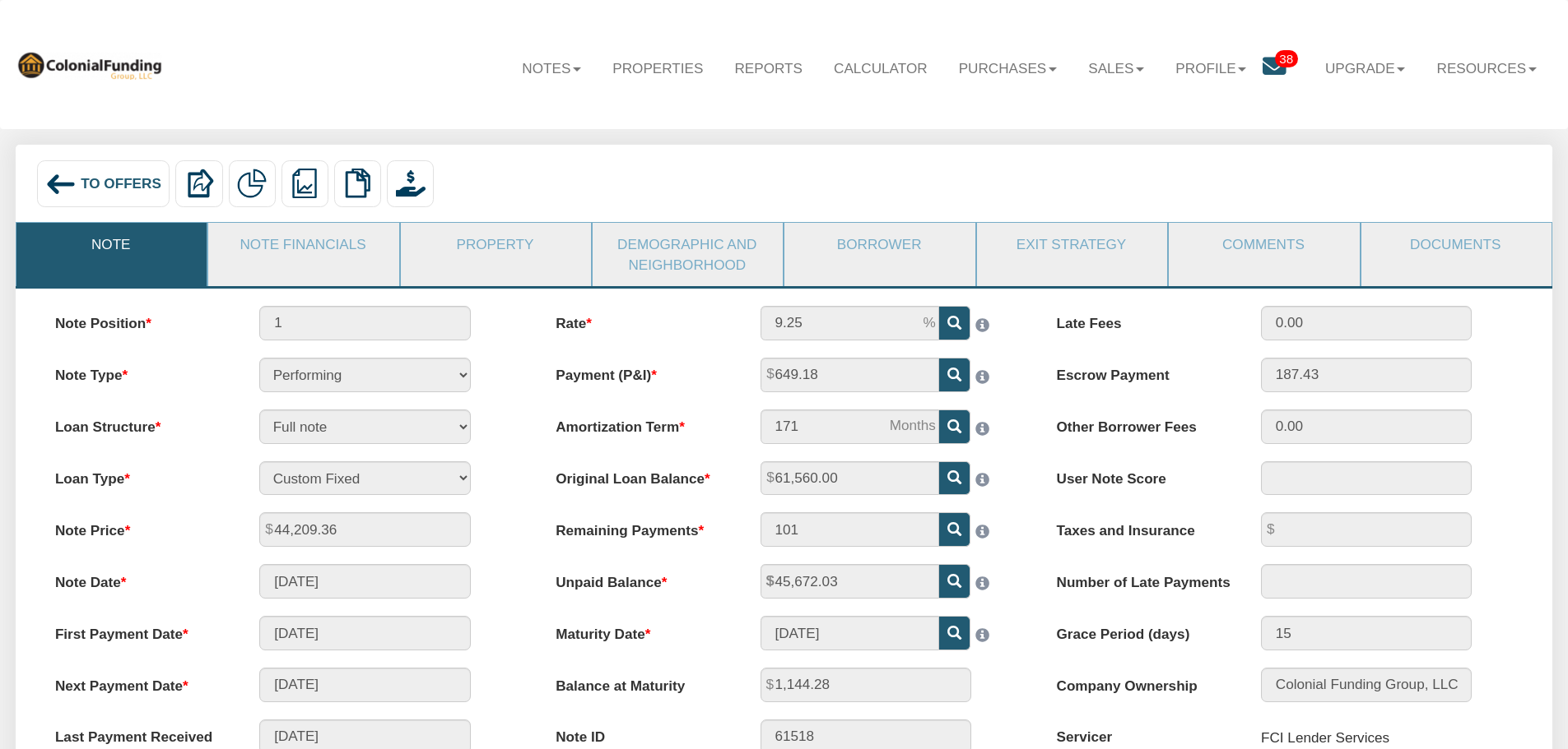
click at [491, 245] on link "Property" at bounding box center [494, 244] width 188 height 42
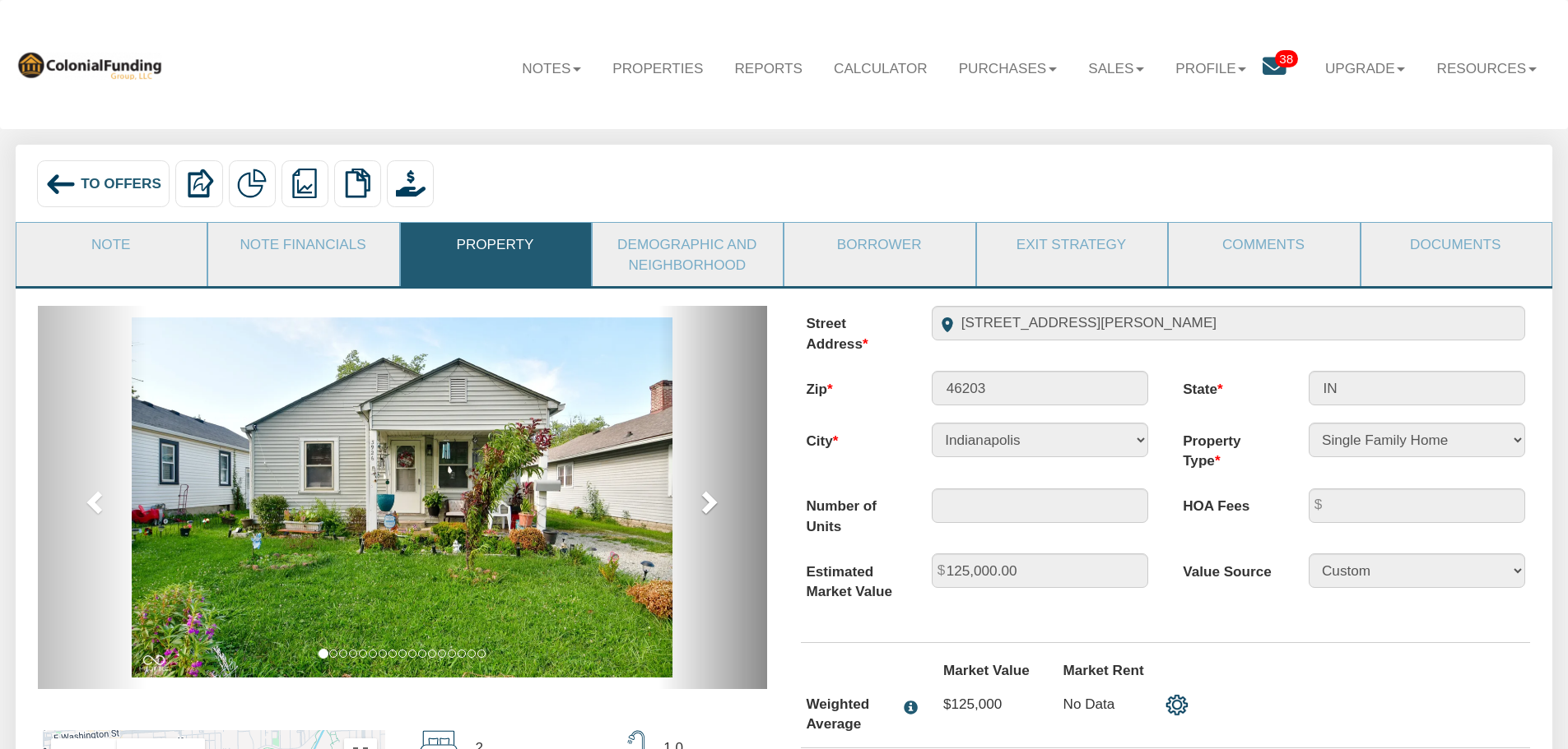
click at [700, 501] on span at bounding box center [708, 502] width 24 height 24
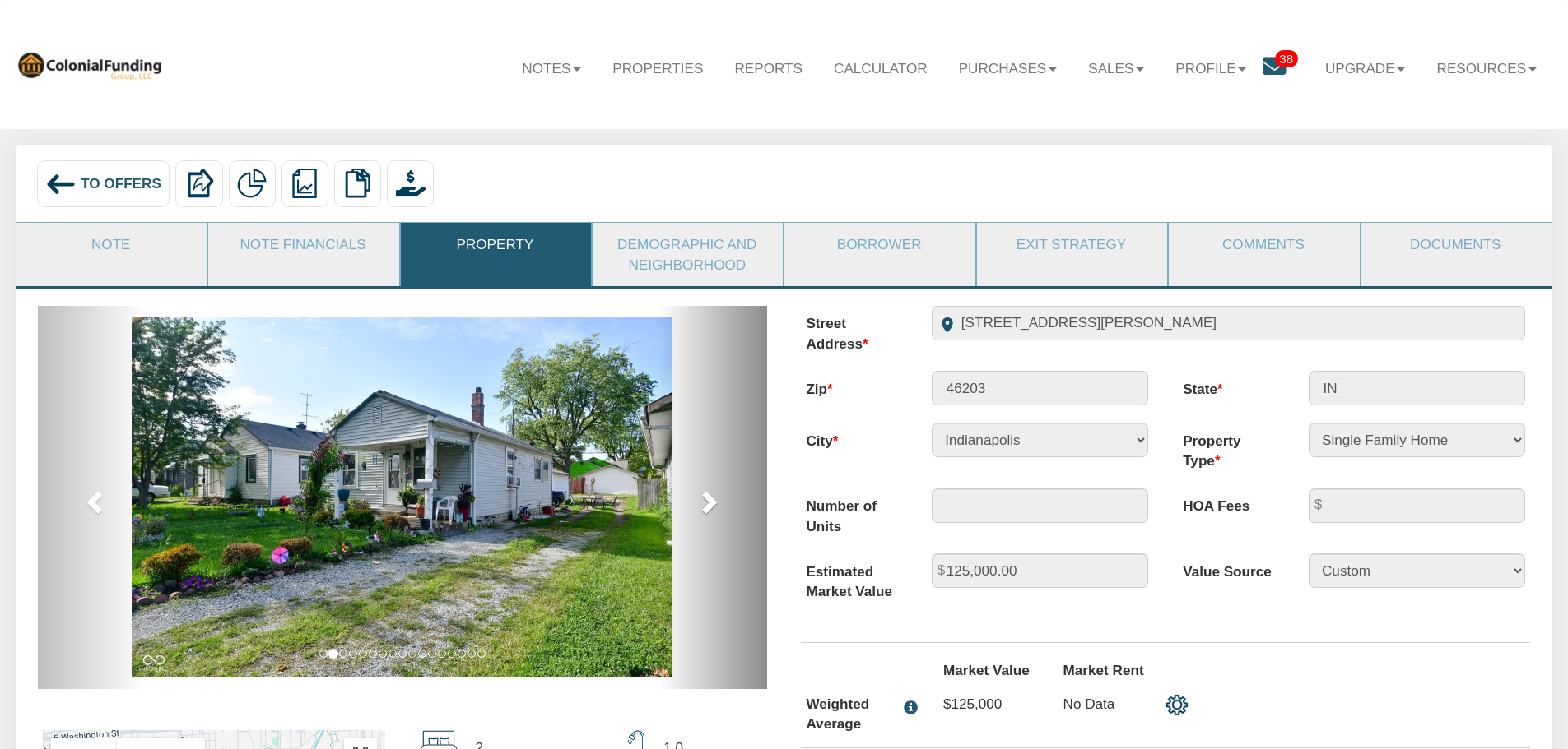
click at [703, 501] on span at bounding box center [708, 502] width 24 height 24
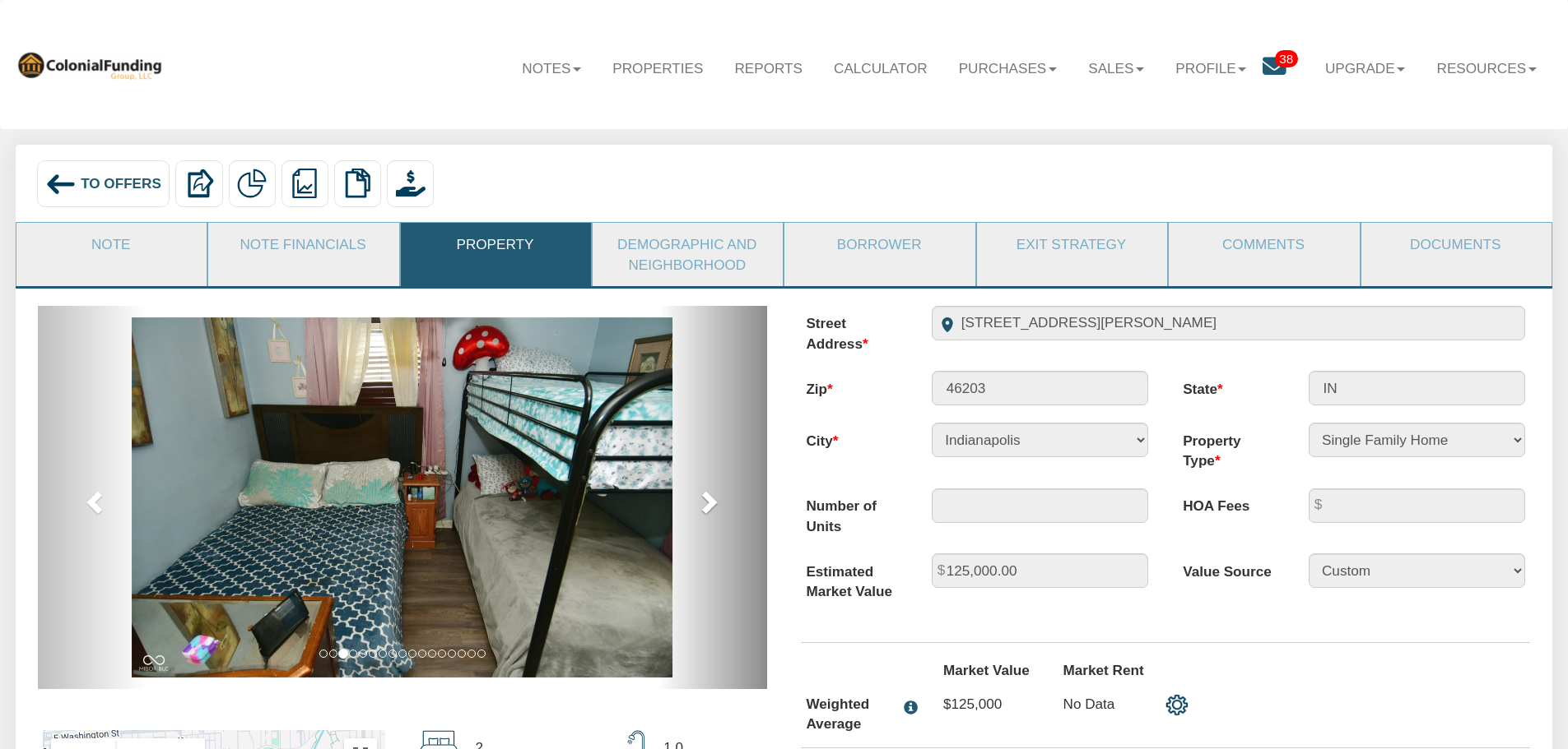
click at [703, 501] on span at bounding box center [708, 502] width 24 height 24
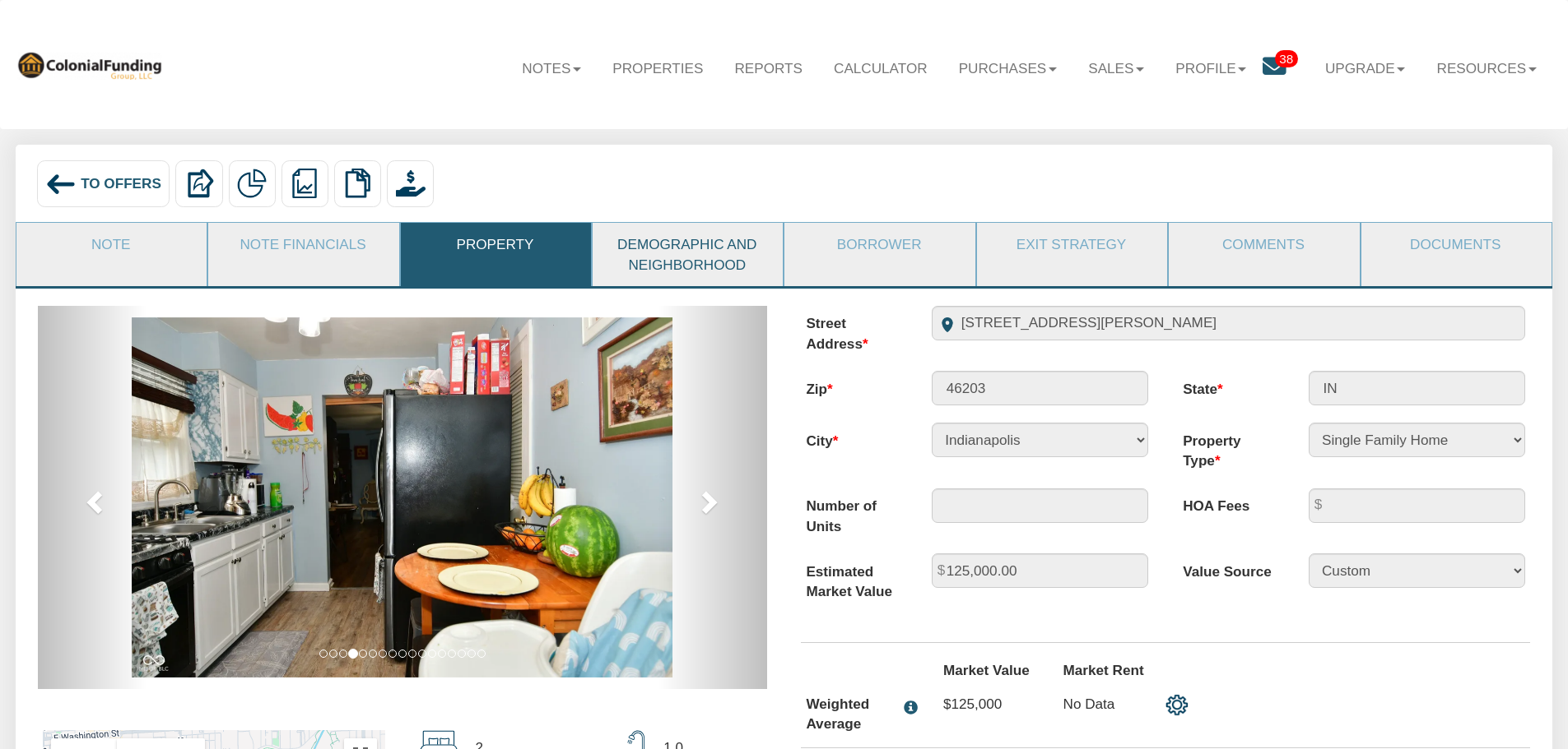
click at [687, 259] on link "Demographic and Neighborhood" at bounding box center [686, 254] width 188 height 63
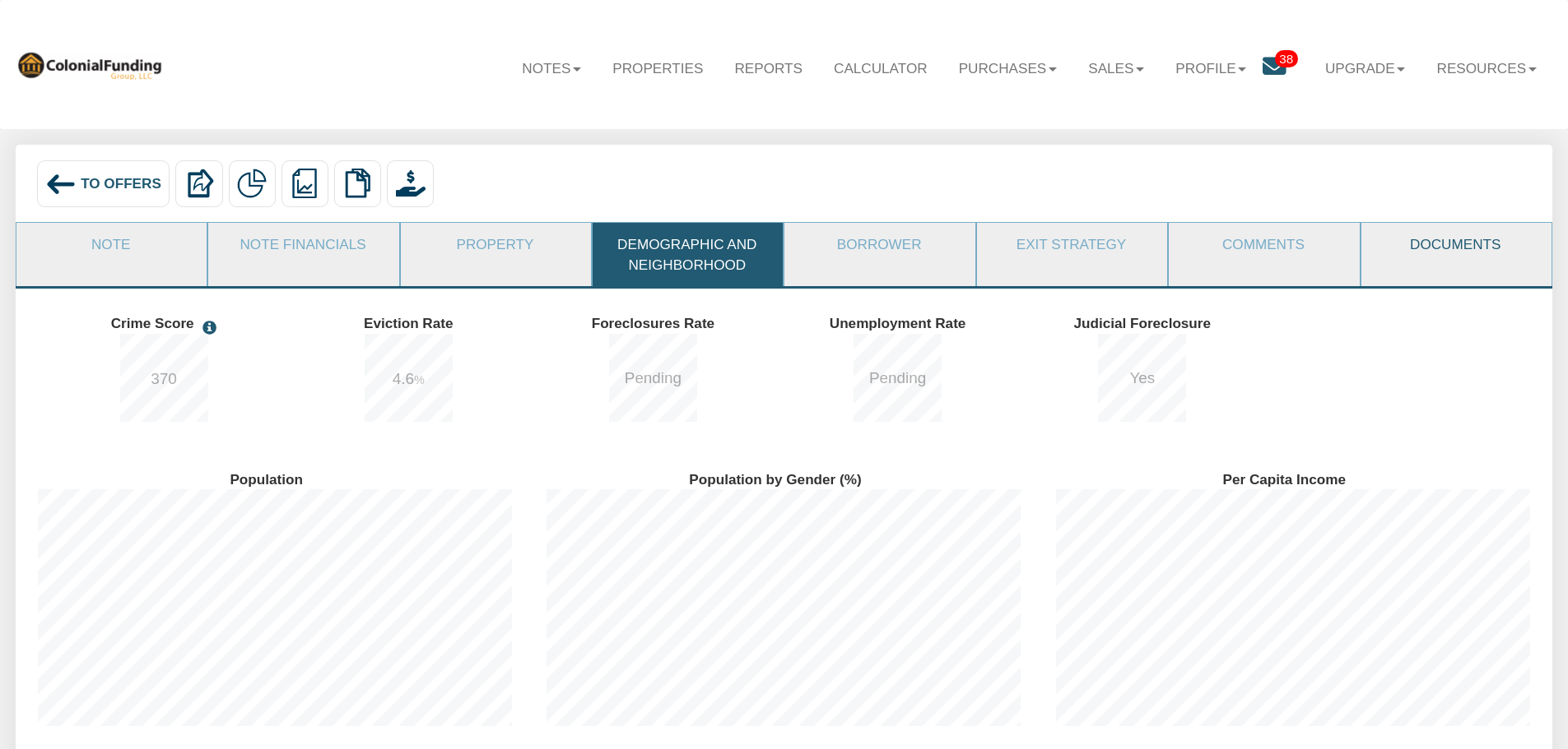
click at [1458, 248] on link "Documents" at bounding box center [1455, 244] width 188 height 42
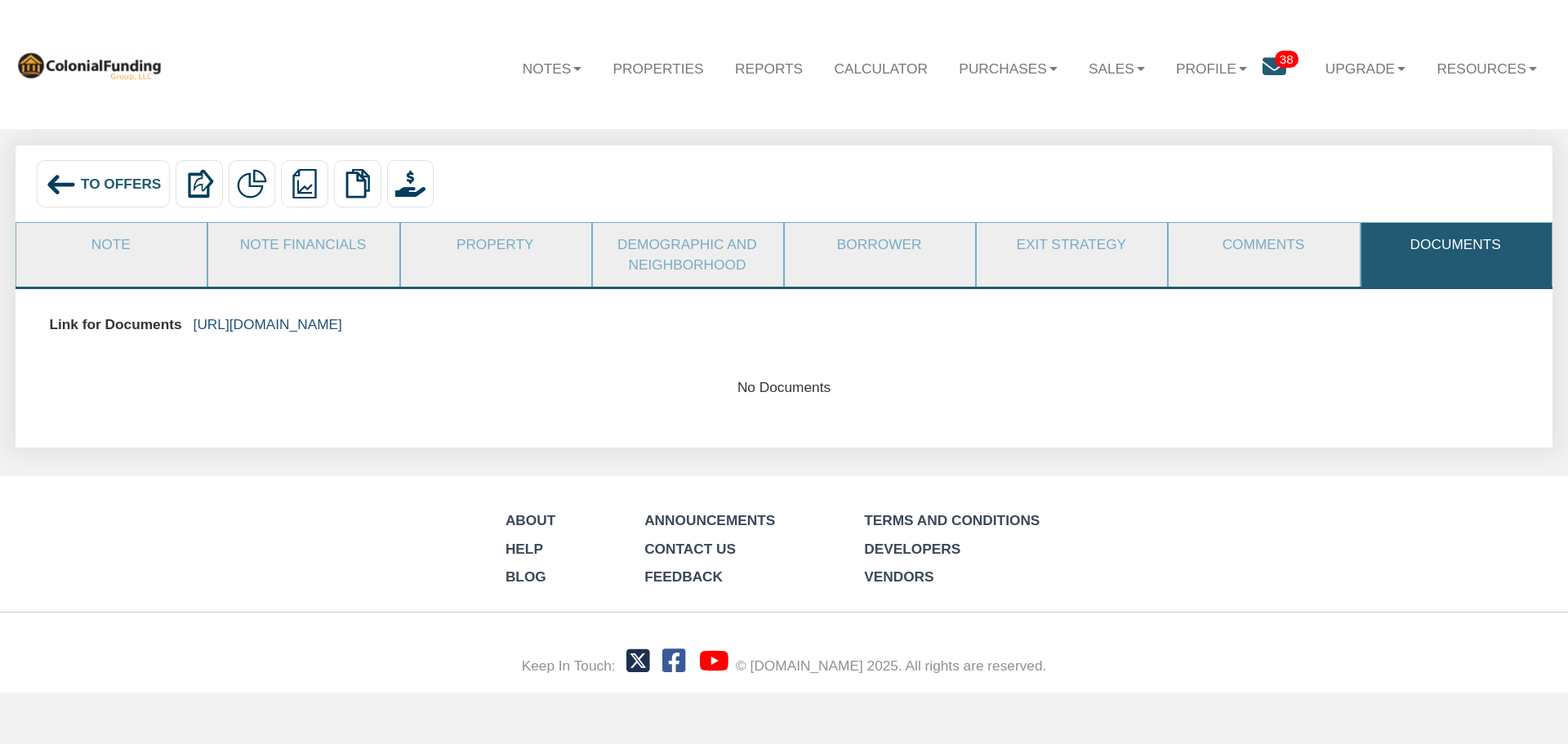
click at [343, 327] on link "https://colonialfundinggroup.sharepoint.com/:f:/s/operationsteam/Eie3GP2J02VNpG…" at bounding box center [268, 324] width 149 height 16
click at [97, 177] on span "To Offers" at bounding box center [121, 183] width 81 height 16
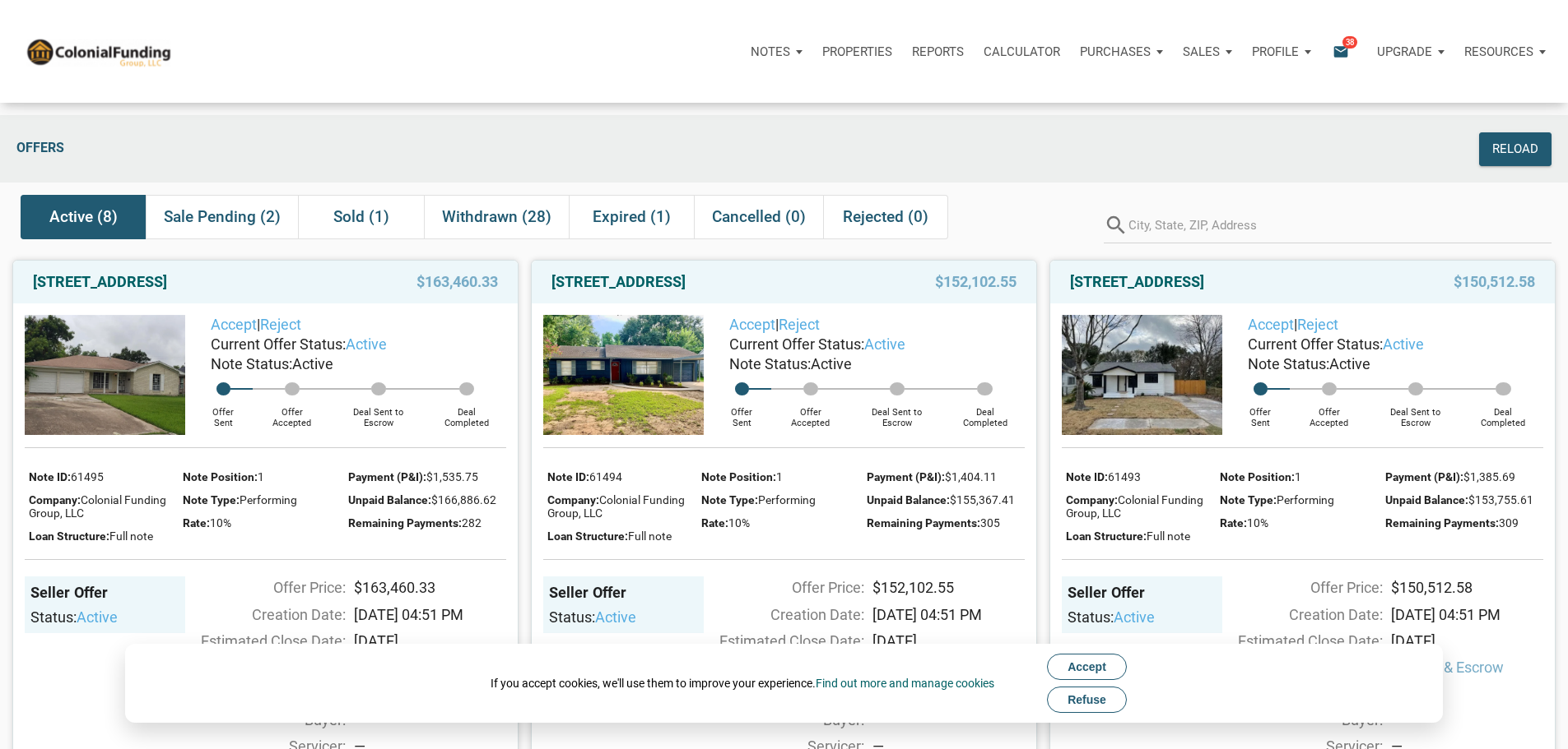
click at [1106, 690] on button "Refuse" at bounding box center [1087, 700] width 80 height 26
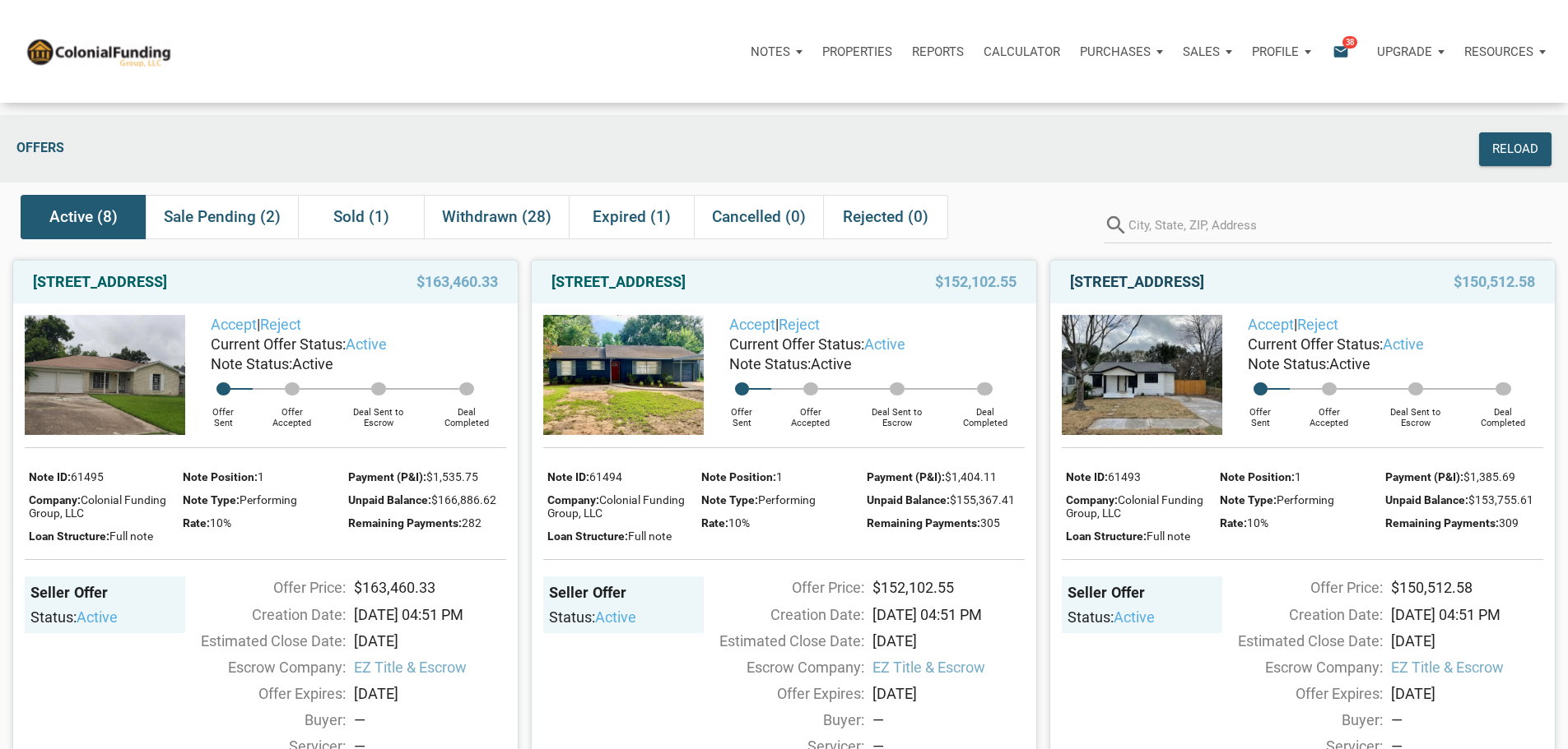
click at [1186, 291] on link "[STREET_ADDRESS]" at bounding box center [1137, 282] width 134 height 20
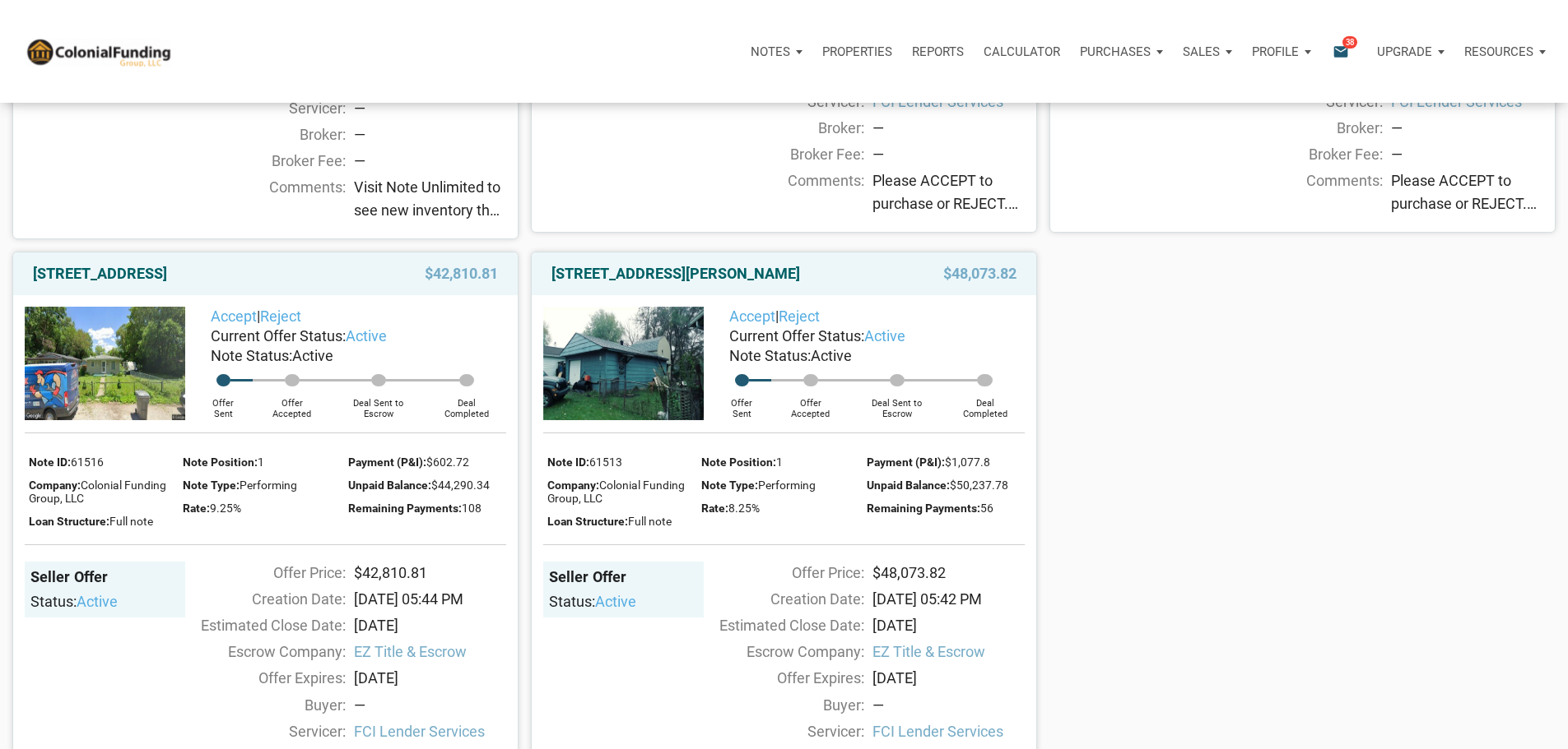
scroll to position [1481, 0]
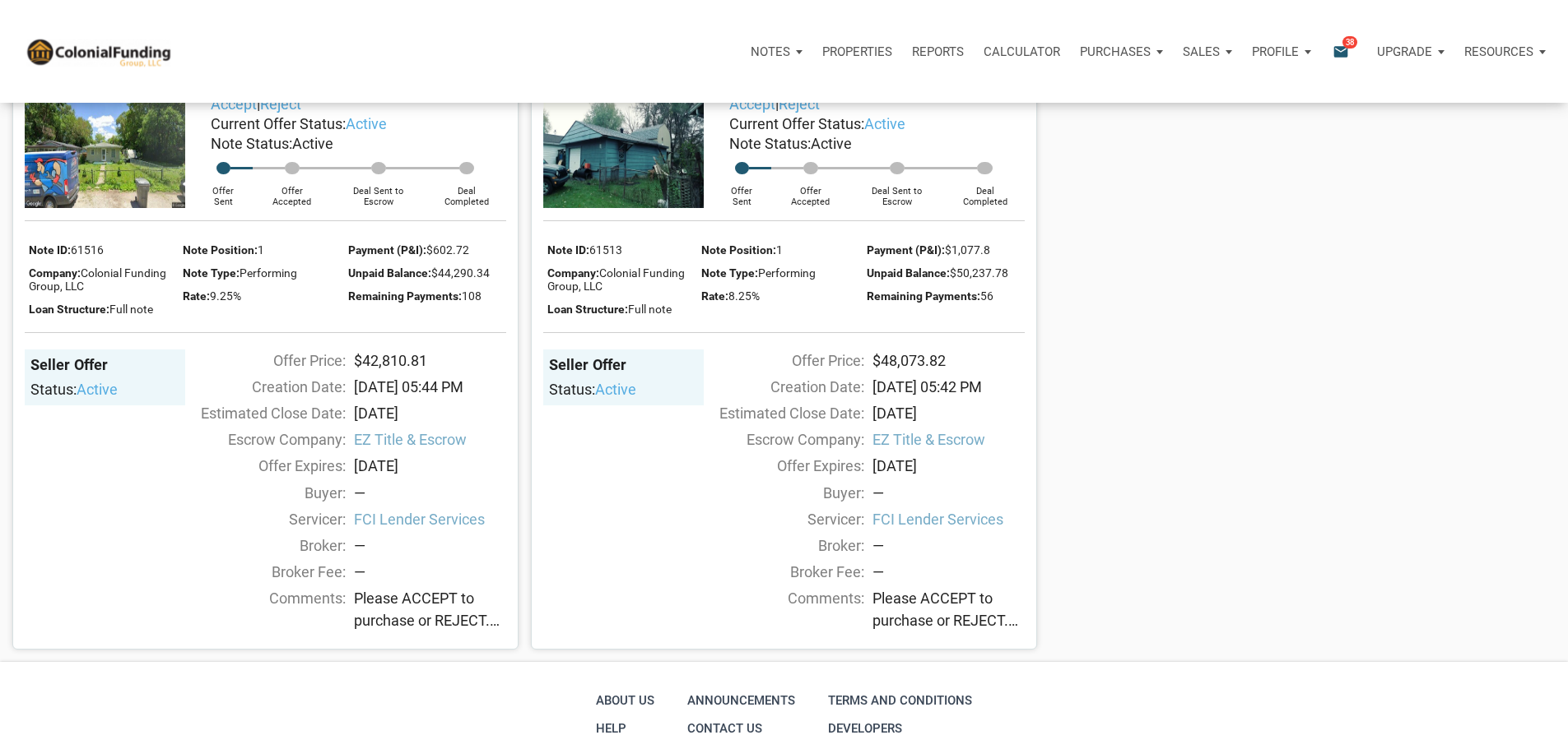
click at [749, 72] on link "[STREET_ADDRESS][PERSON_NAME]" at bounding box center [676, 62] width 249 height 20
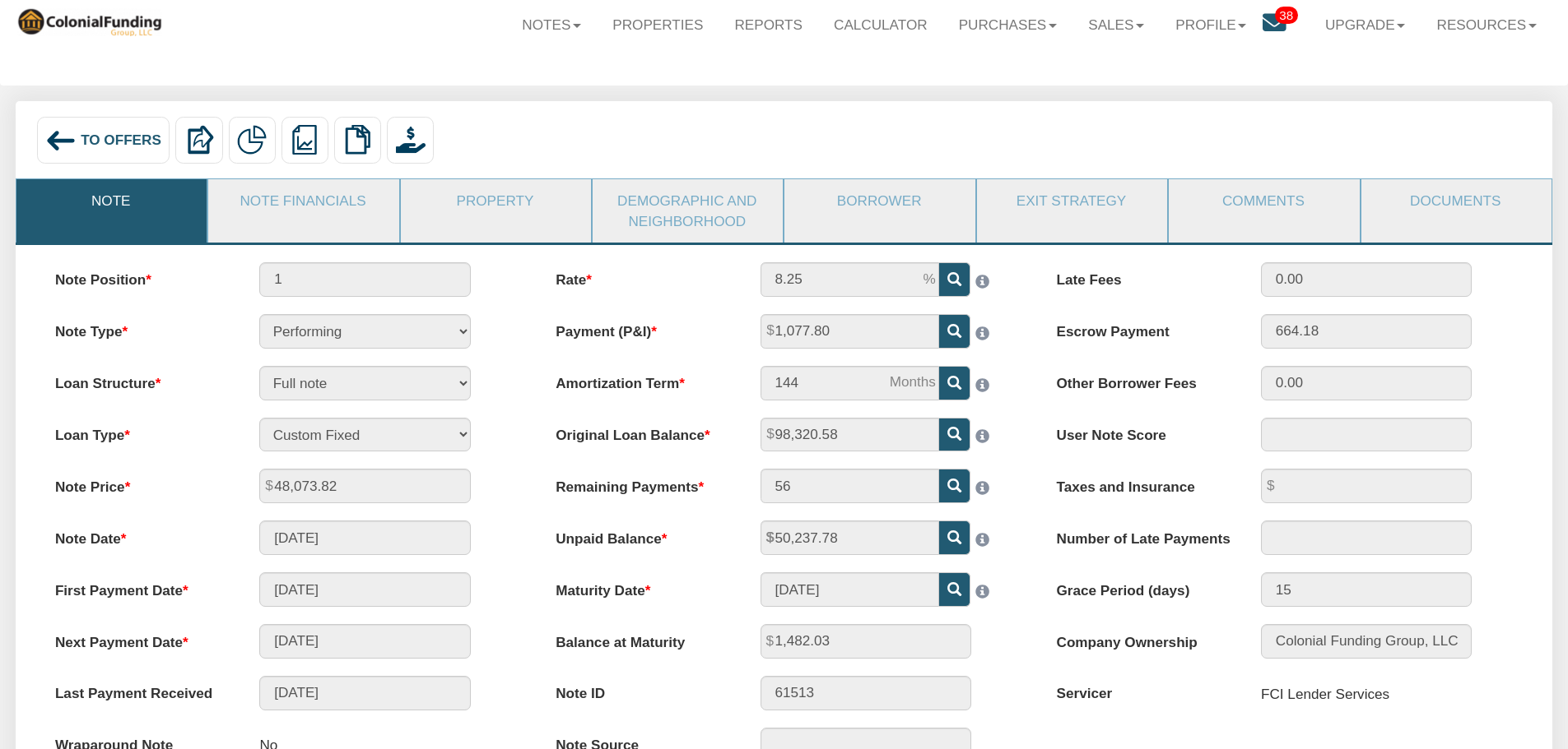
scroll to position [82, 0]
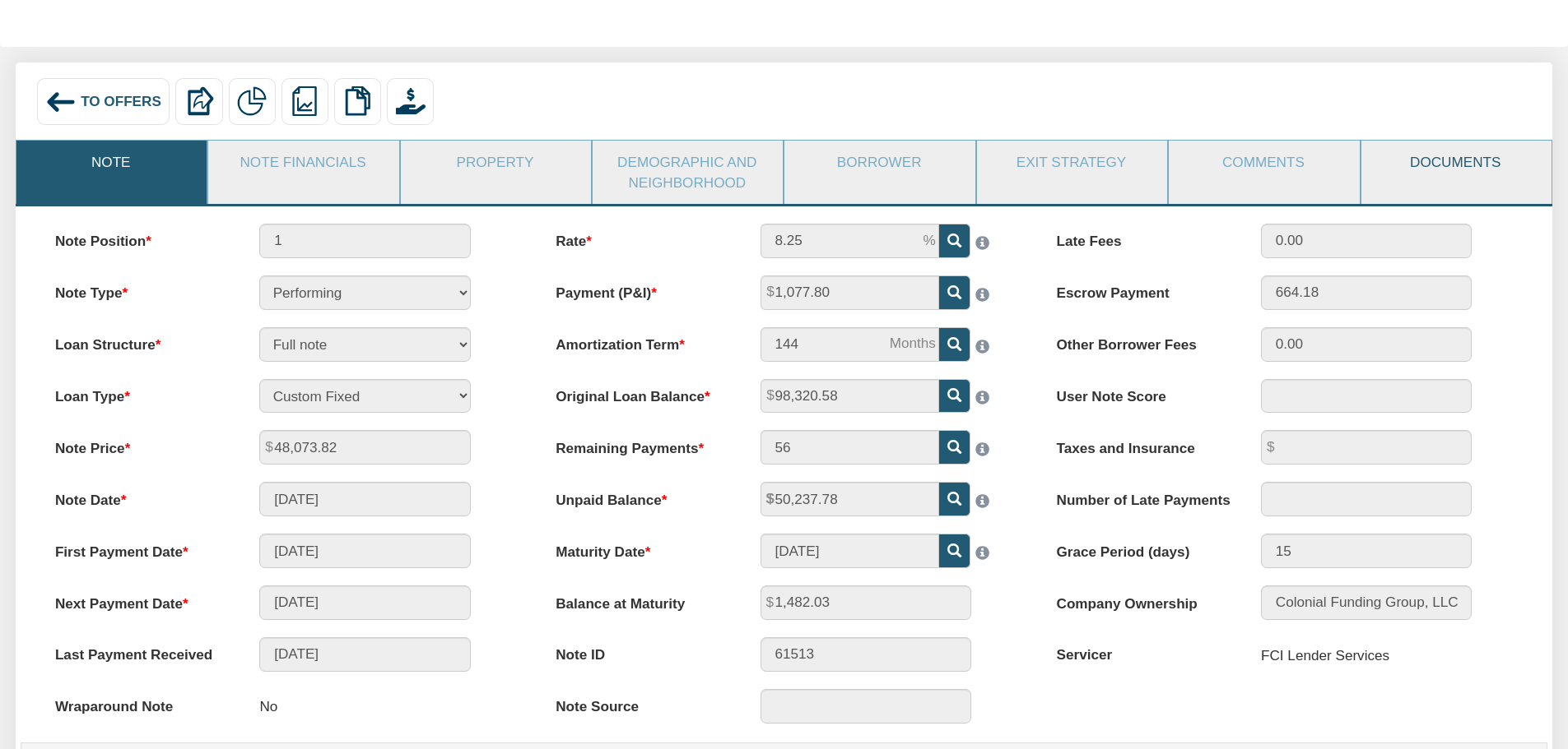
click at [1466, 169] on link "Documents" at bounding box center [1455, 161] width 188 height 42
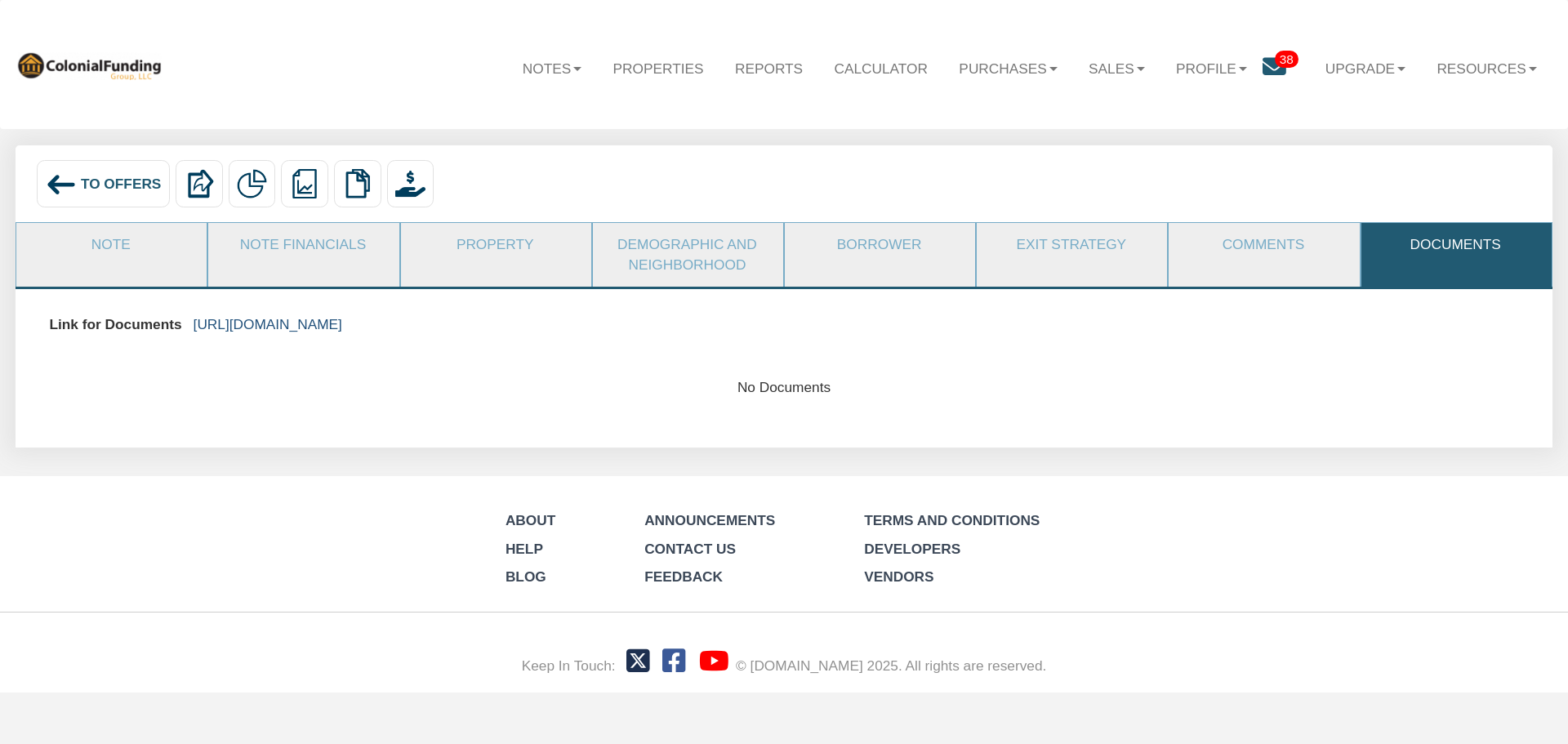
click at [343, 326] on link "[URL][DOMAIN_NAME]" at bounding box center [268, 324] width 149 height 16
click at [124, 176] on span "To Offers" at bounding box center [121, 183] width 81 height 16
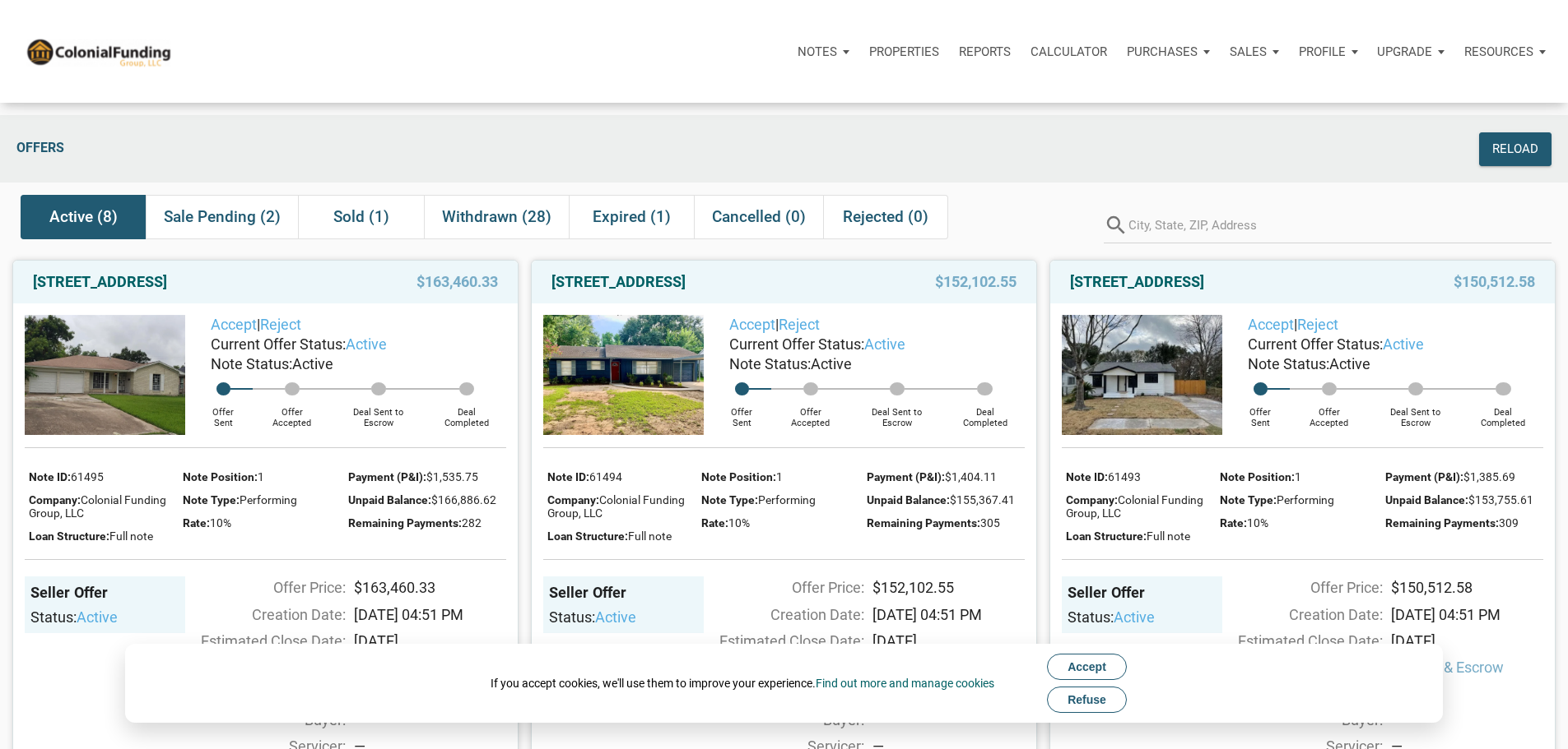
click at [1105, 706] on span "Refuse" at bounding box center [1087, 700] width 39 height 13
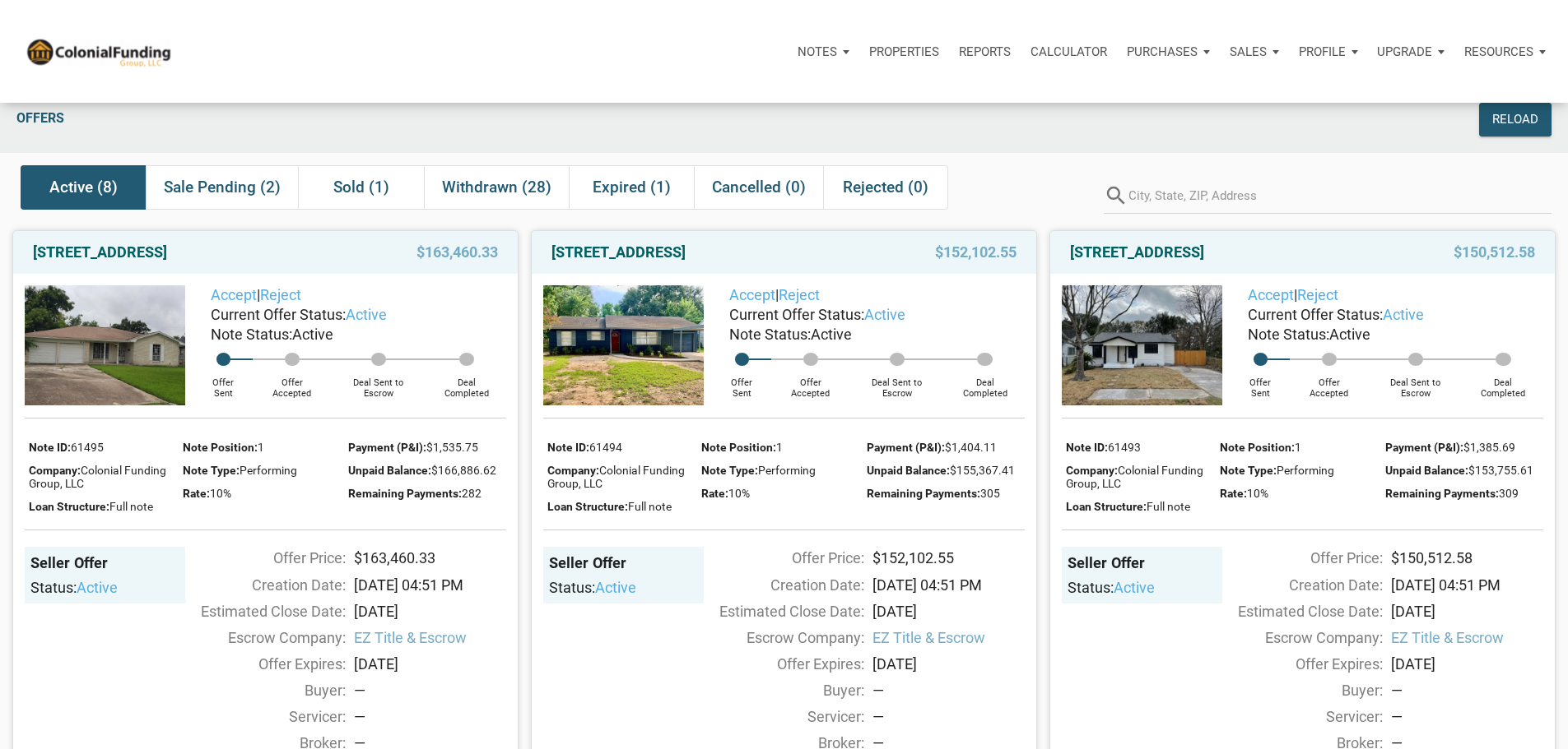
scroll to position [82, 0]
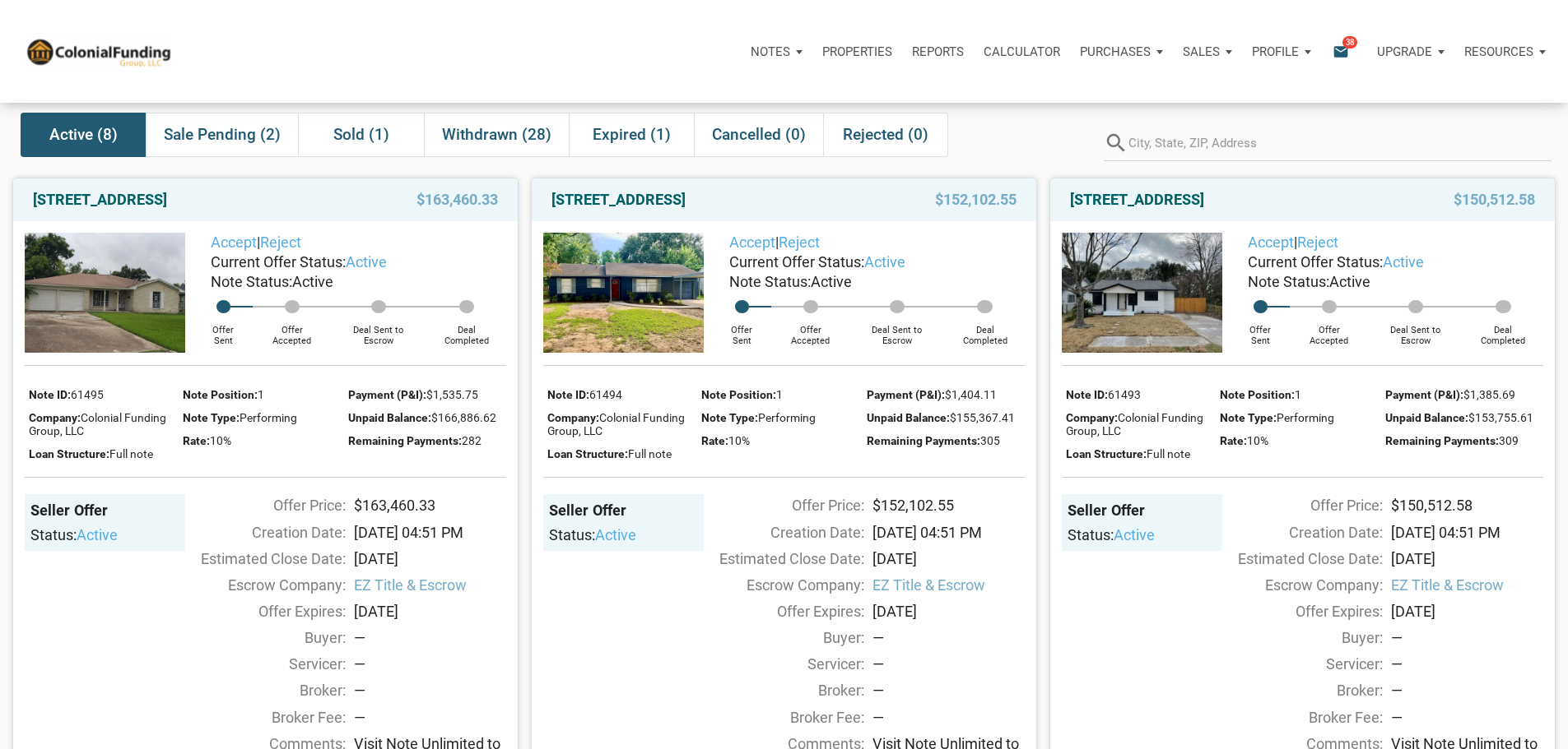
click at [1343, 39] on span "38" at bounding box center [1349, 42] width 15 height 13
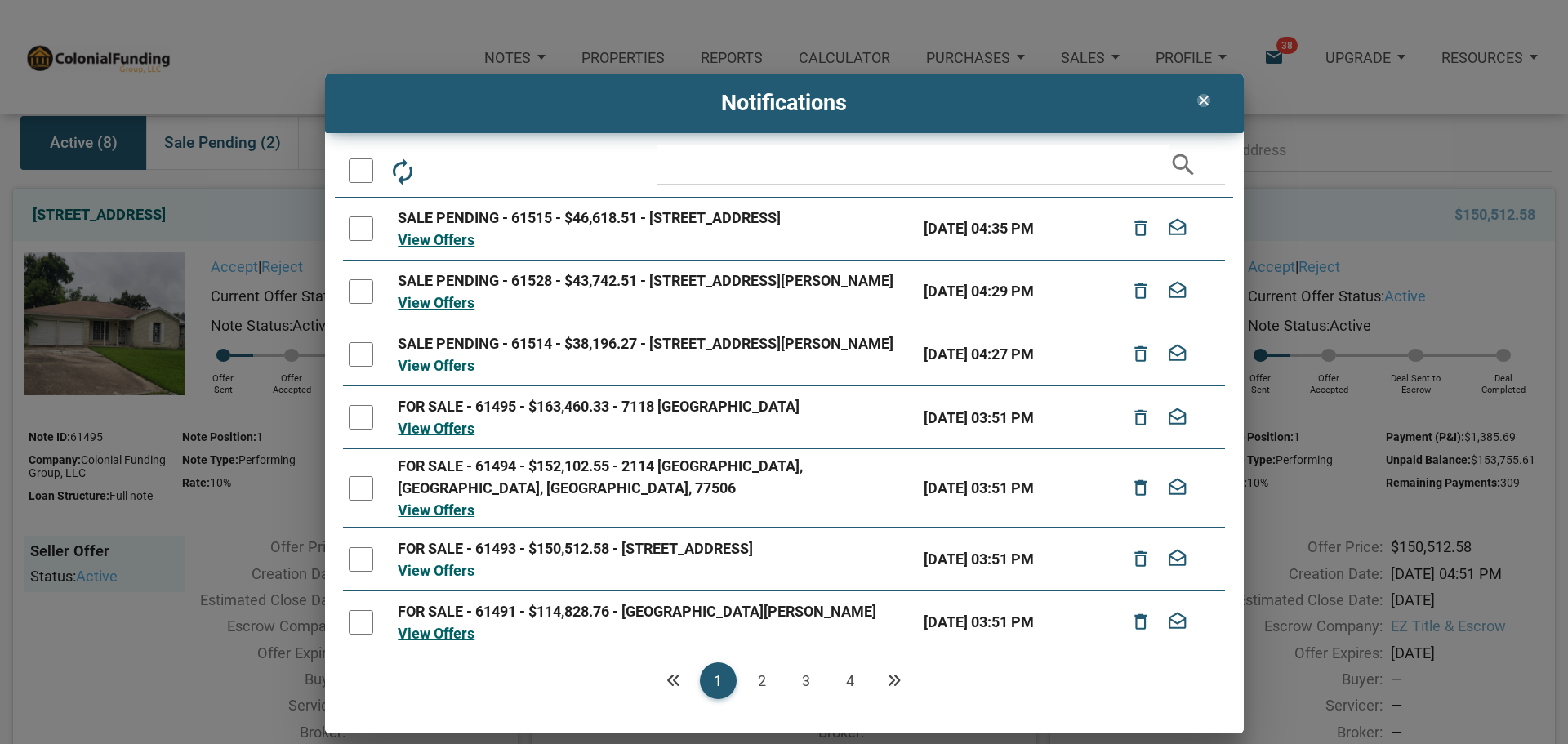
click at [1204, 101] on icon "clear" at bounding box center [1203, 100] width 20 height 16
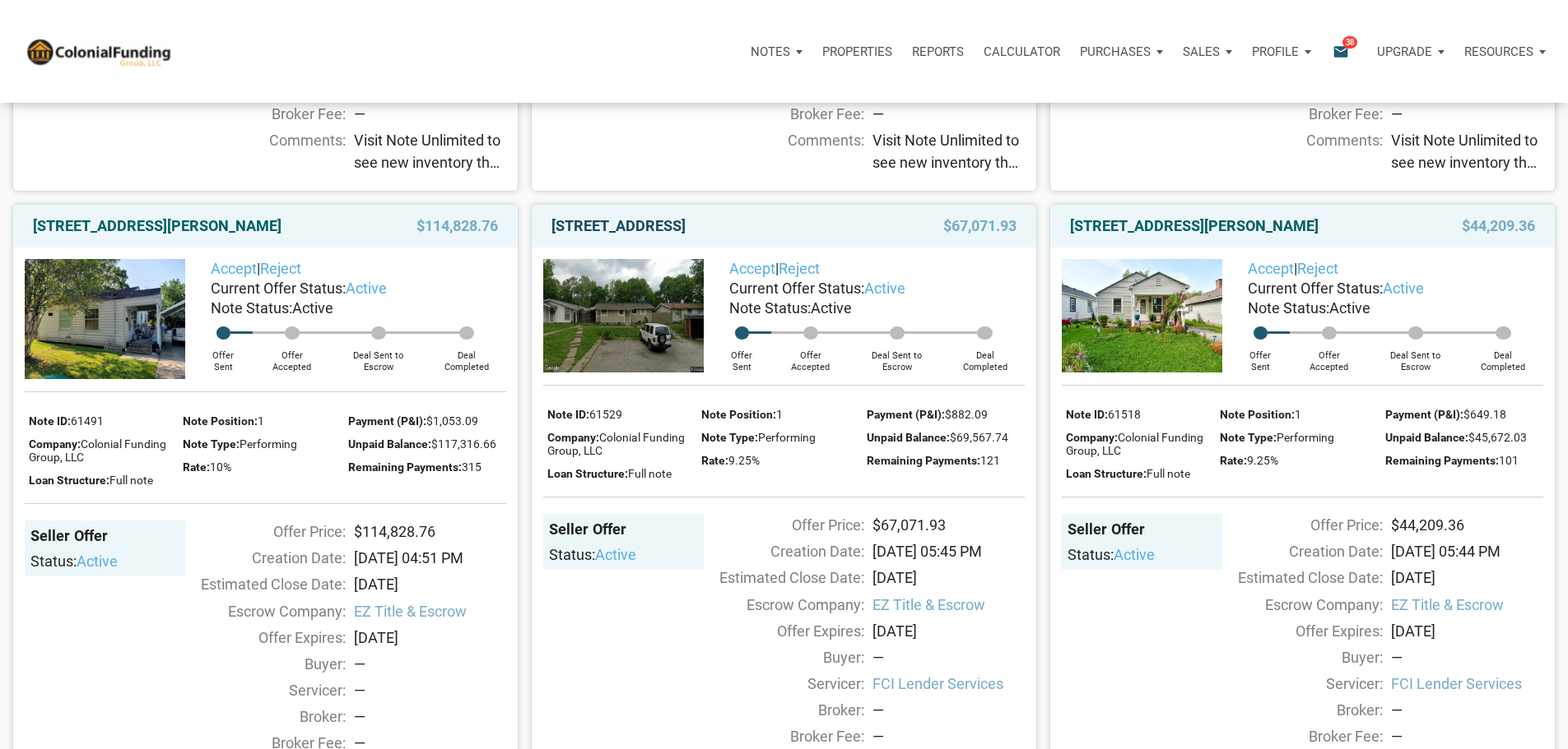
scroll to position [679, 0]
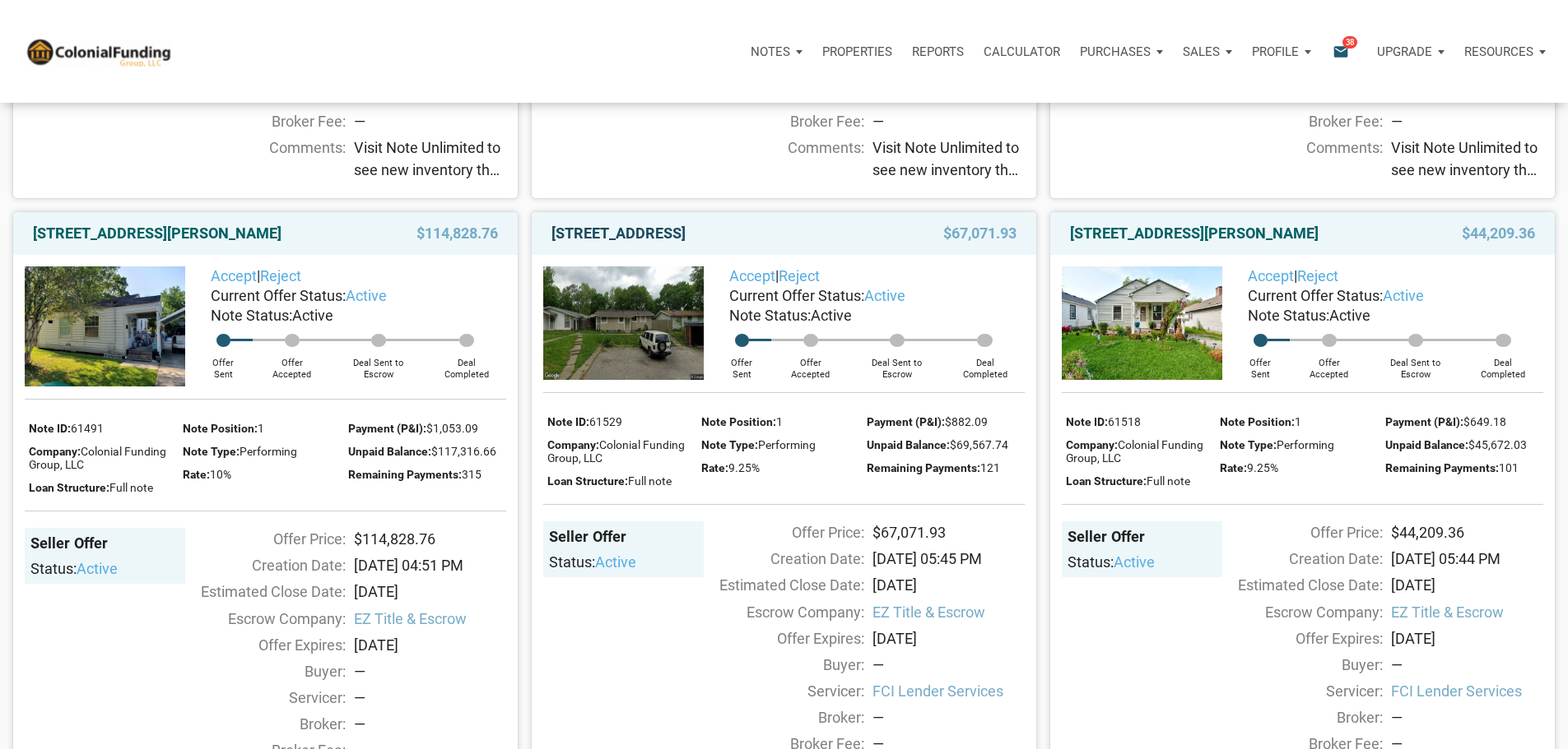
click at [670, 244] on link "2312 Silver Maple Court, Indianapolis, IN, 46222" at bounding box center [618, 233] width 134 height 20
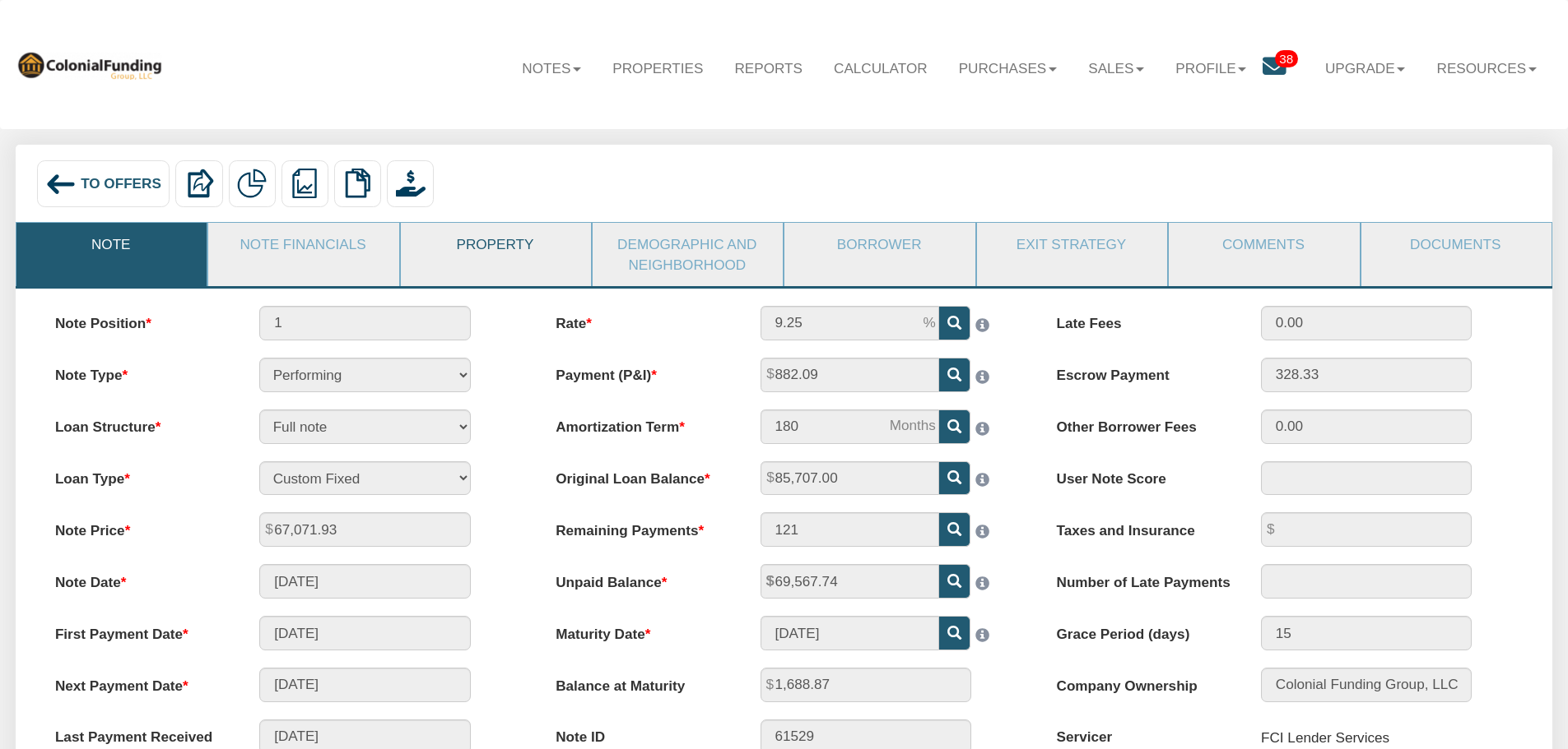
click at [479, 249] on link "Property" at bounding box center [494, 244] width 188 height 42
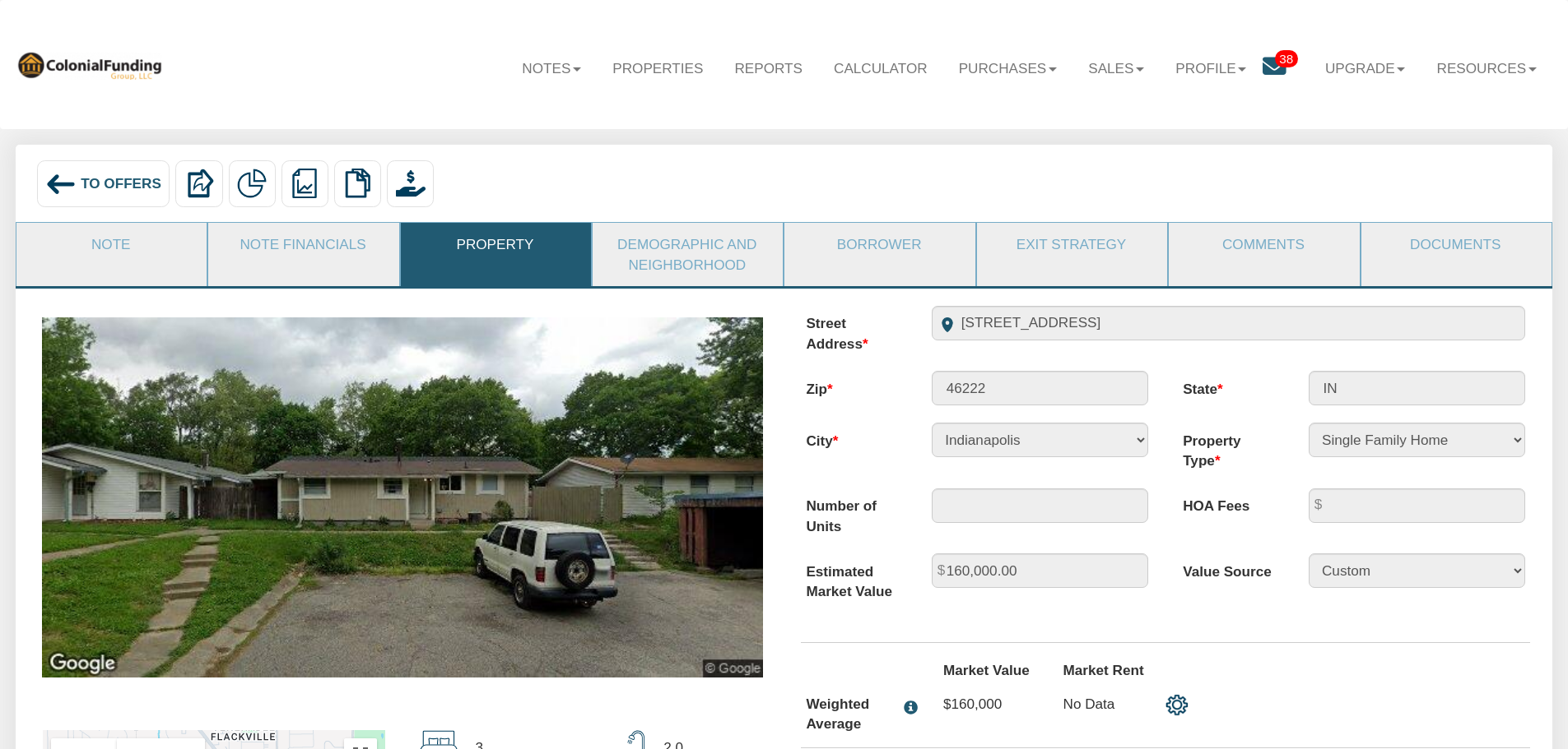
click at [675, 495] on img at bounding box center [402, 498] width 721 height 361
click at [82, 180] on span "To Offers" at bounding box center [121, 183] width 81 height 16
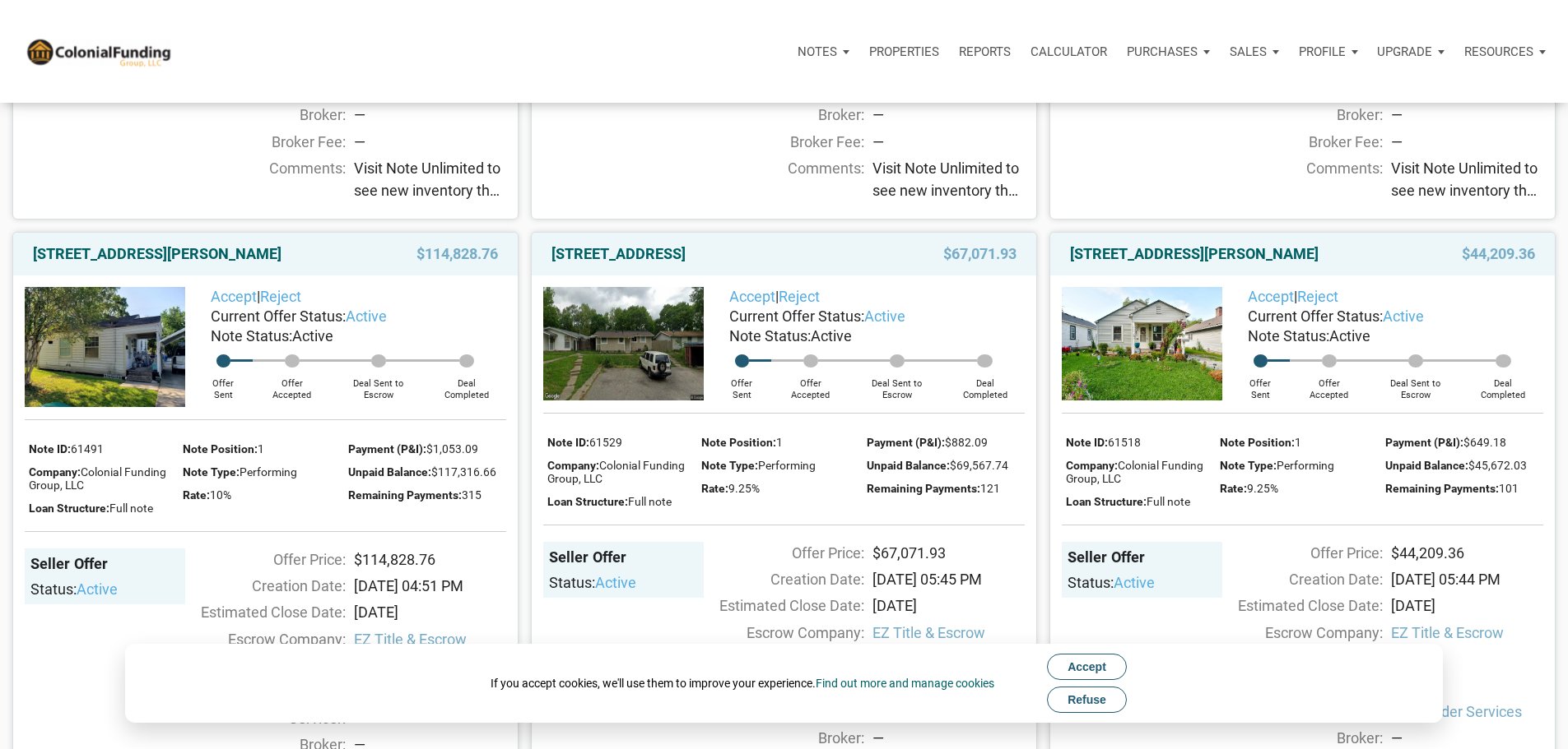
scroll to position [740, 0]
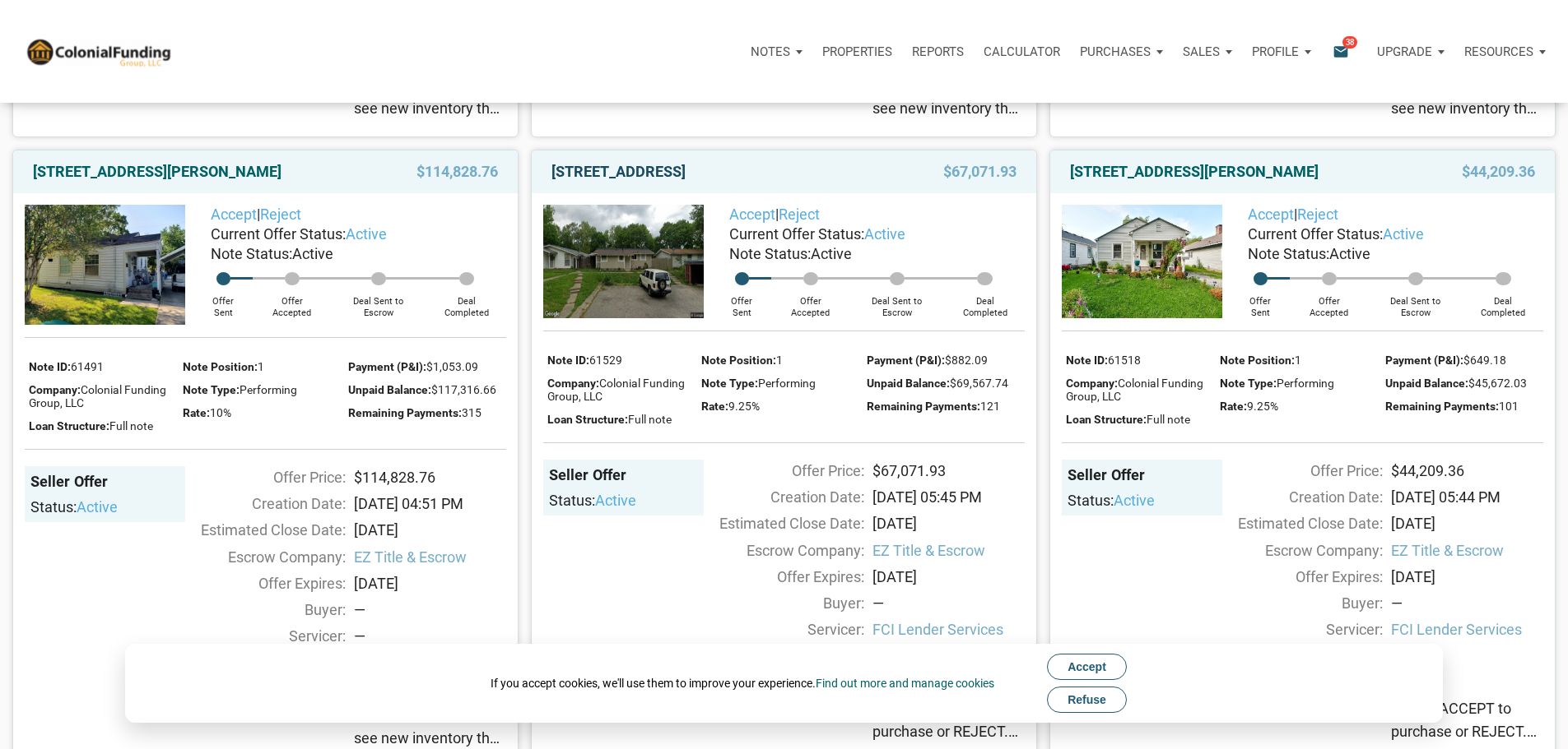
click at [684, 182] on link "[STREET_ADDRESS]" at bounding box center [618, 172] width 134 height 20
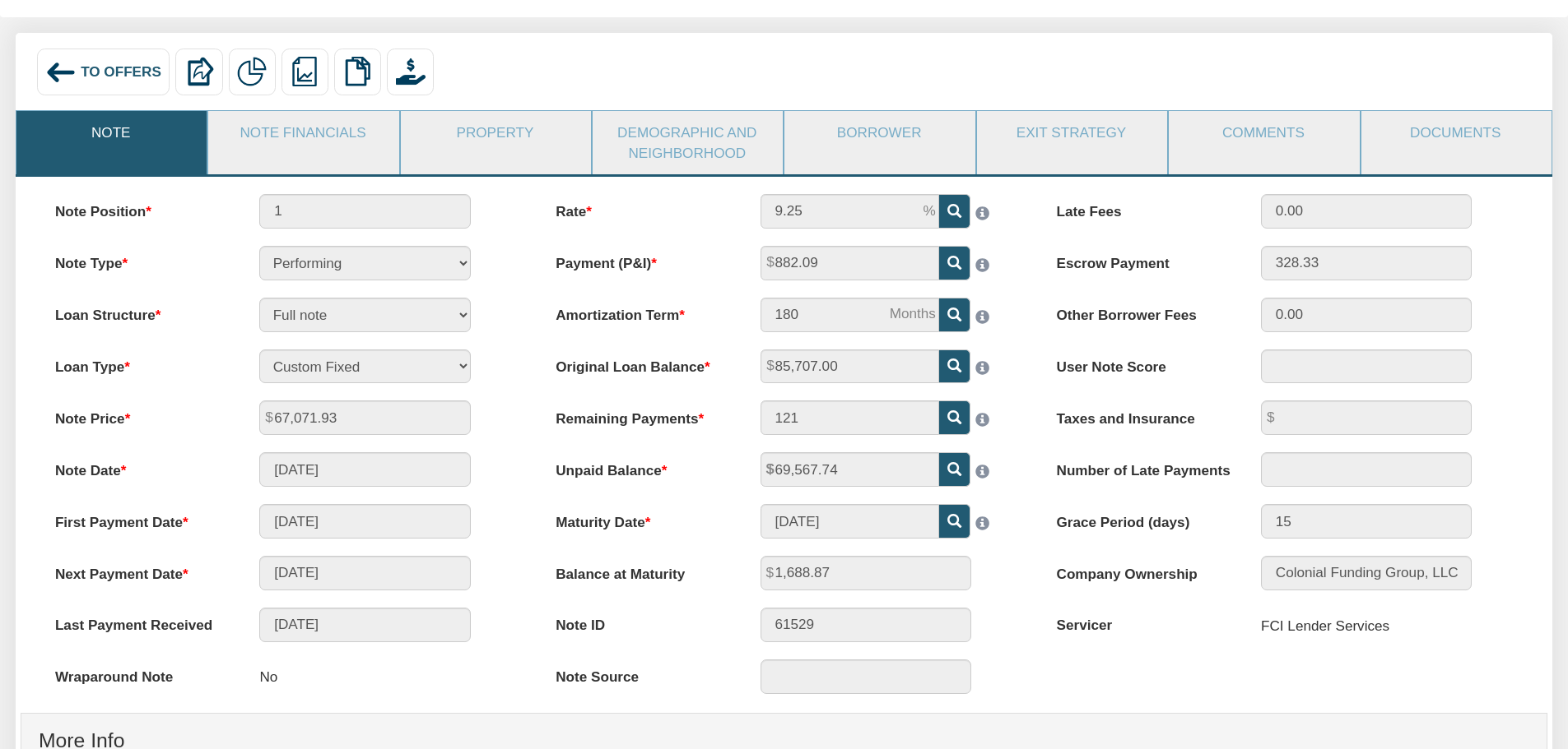
scroll to position [82, 0]
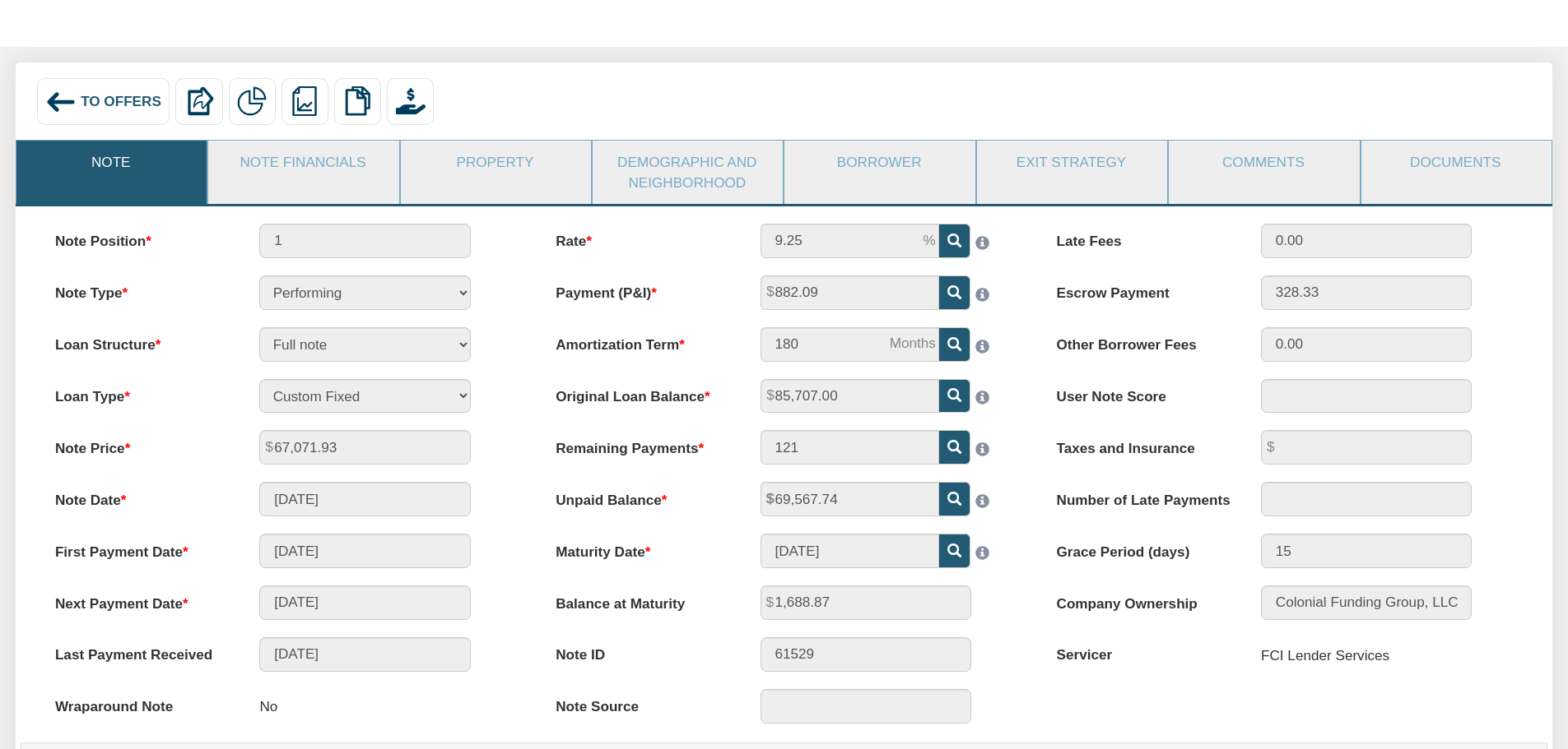
click at [141, 109] on span "To Offers" at bounding box center [121, 101] width 81 height 16
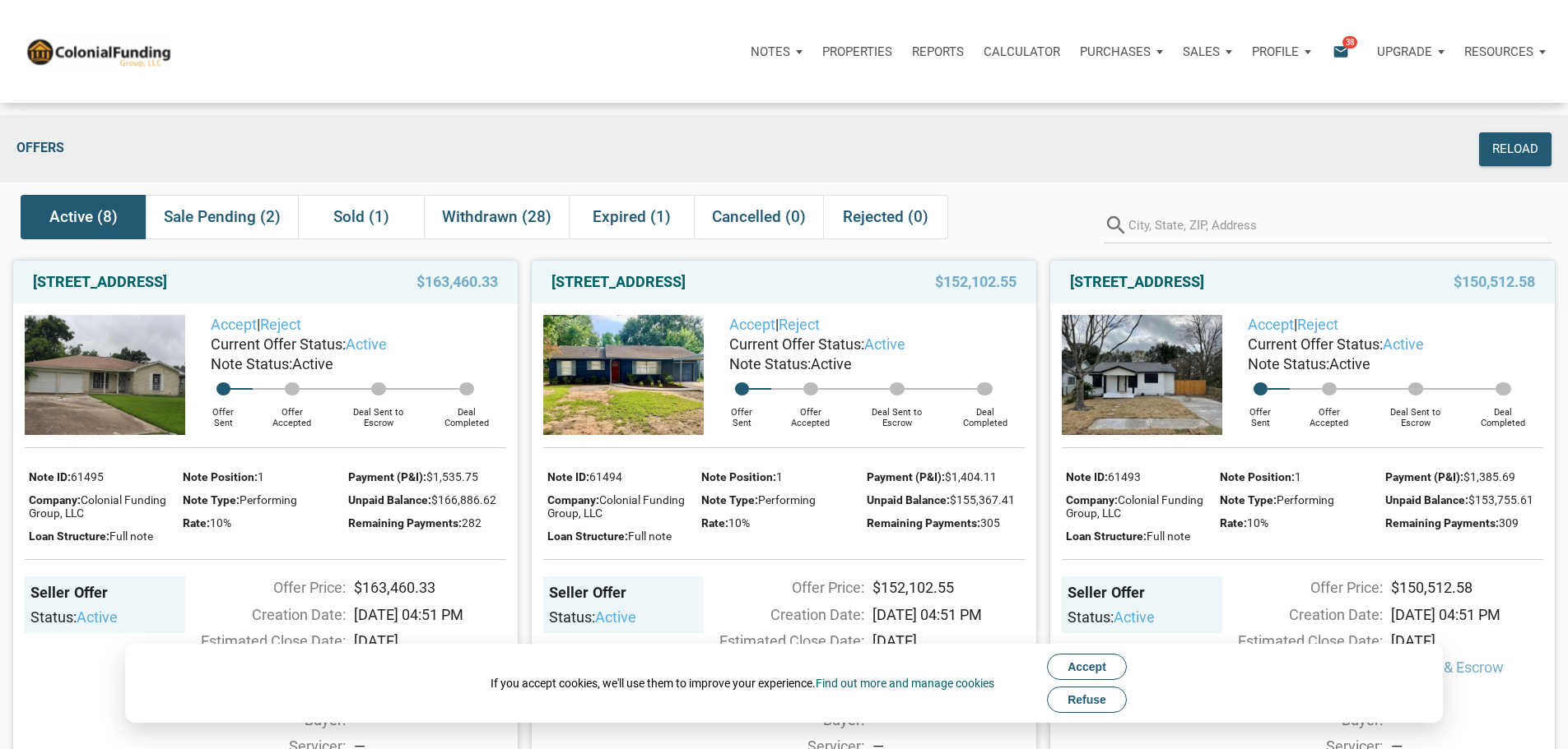
click at [1106, 697] on span "Refuse" at bounding box center [1087, 700] width 39 height 13
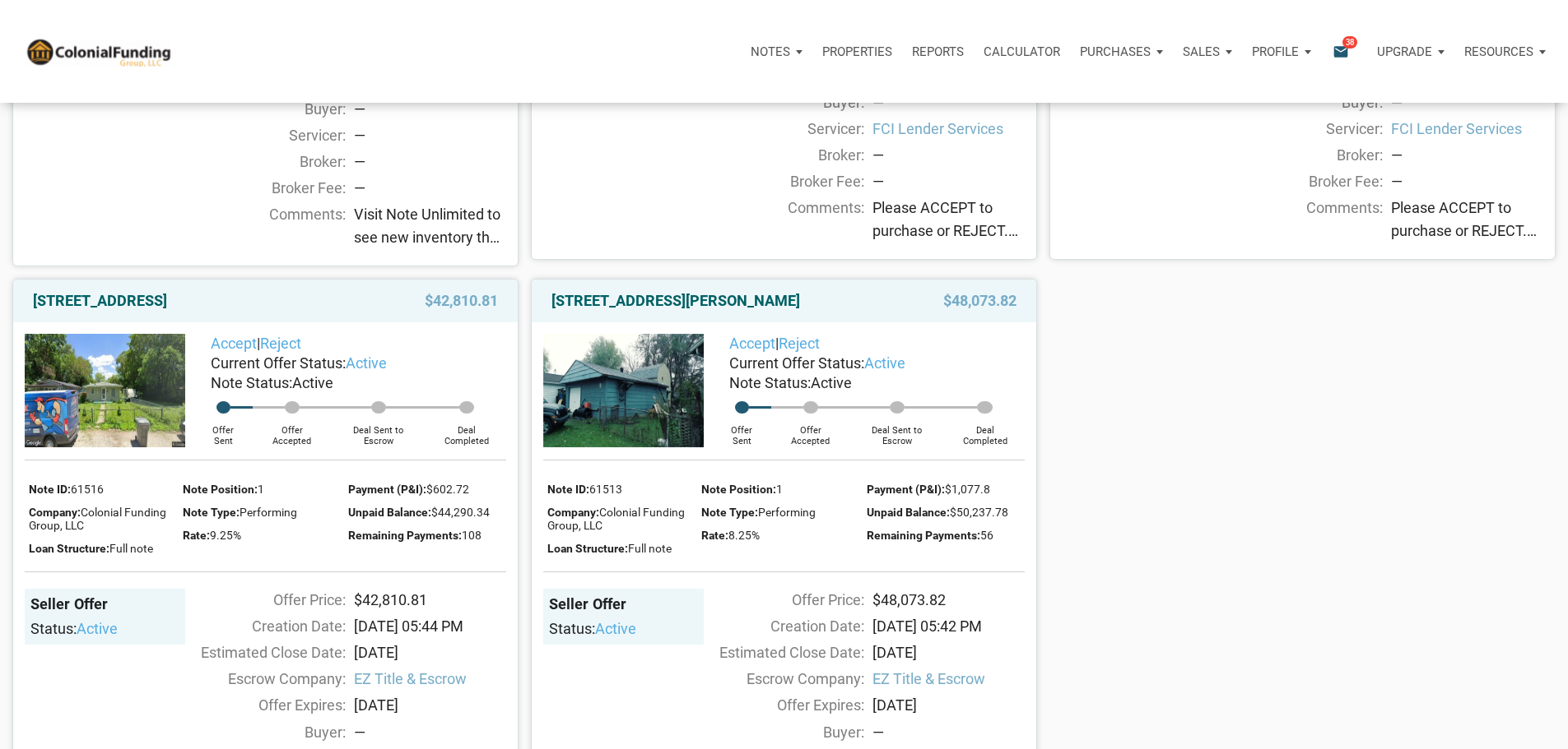
scroll to position [1234, 0]
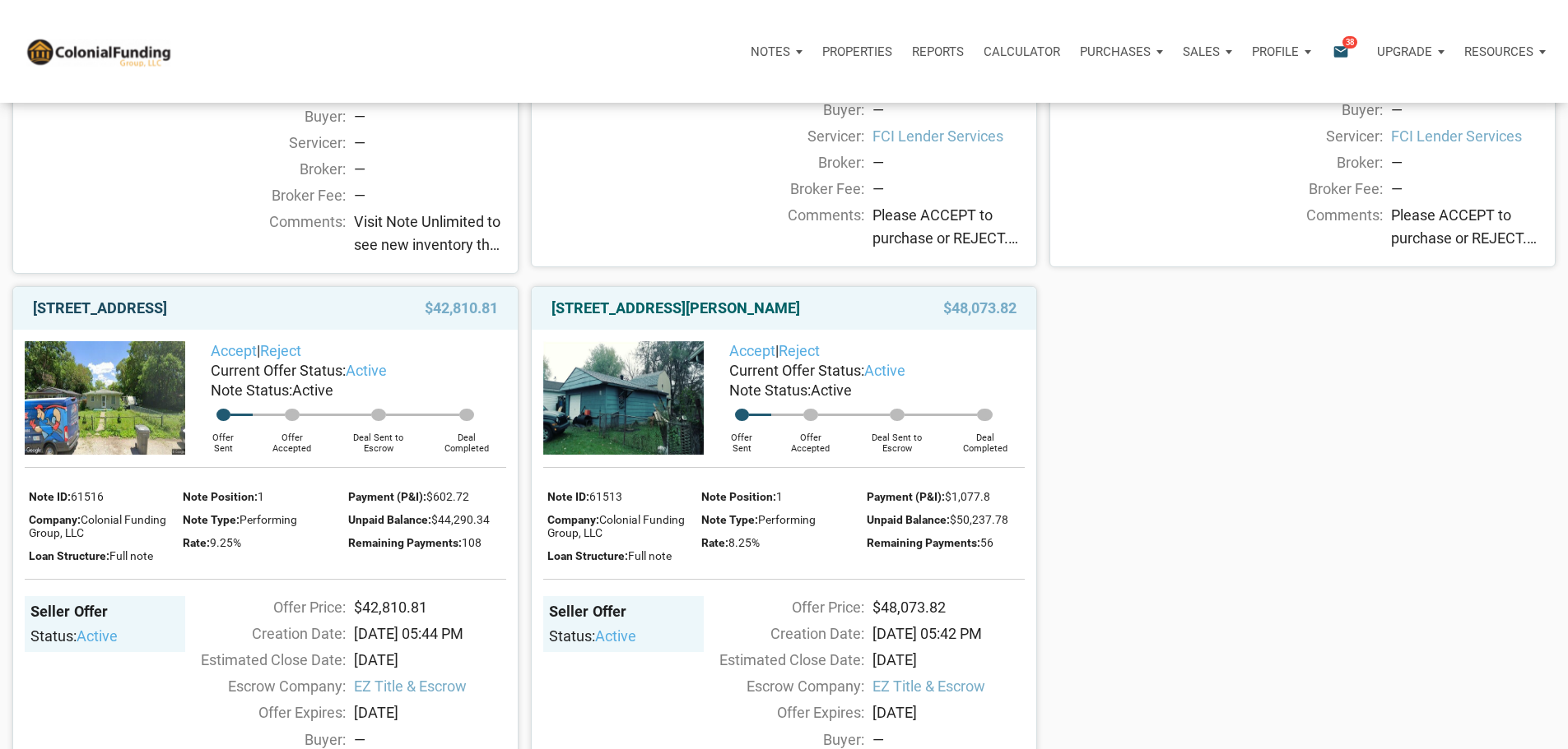
click at [106, 318] on link "3725 Baltimore Avenue, Indianapolis, IN, 46218" at bounding box center [100, 308] width 134 height 20
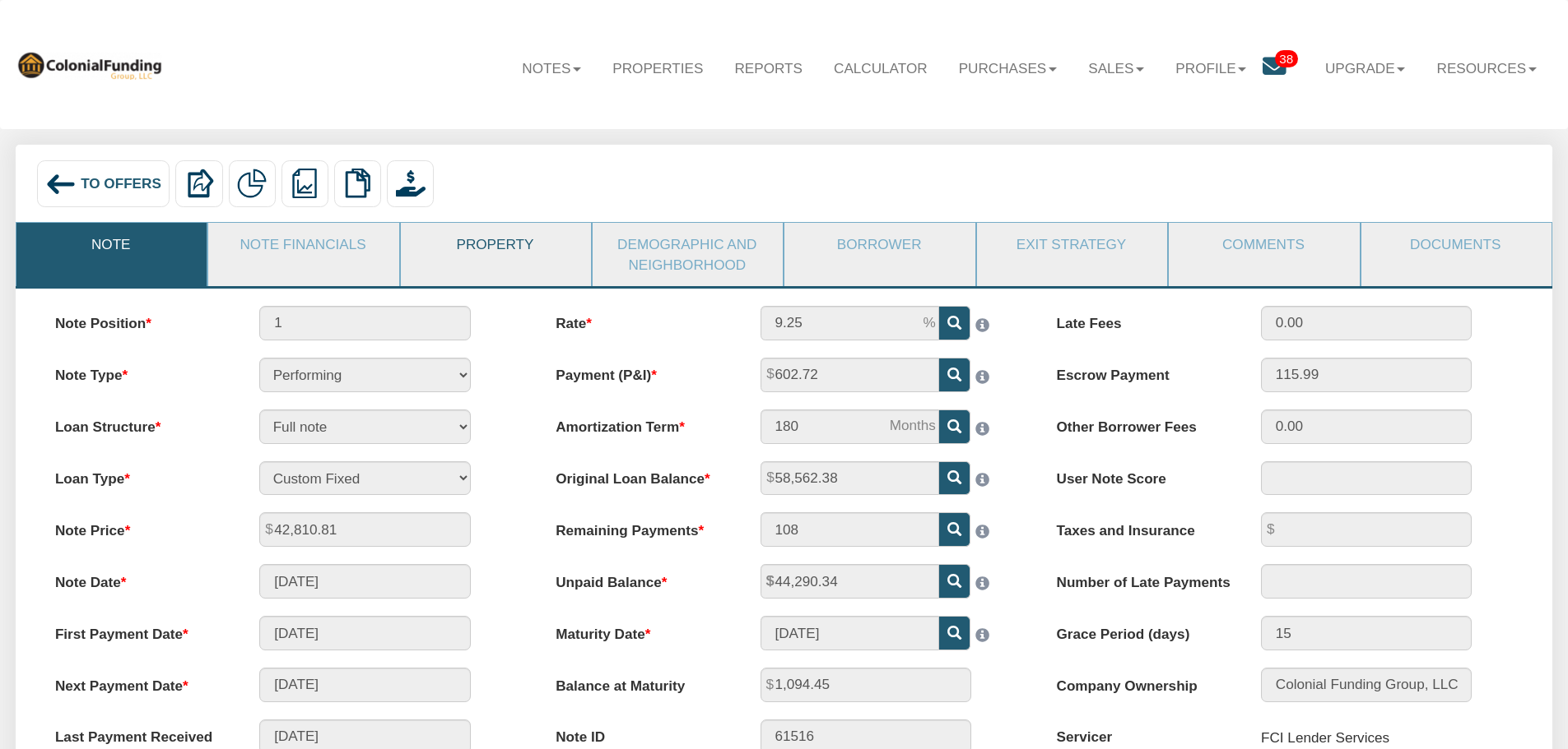
click at [532, 242] on link "Property" at bounding box center [494, 244] width 188 height 42
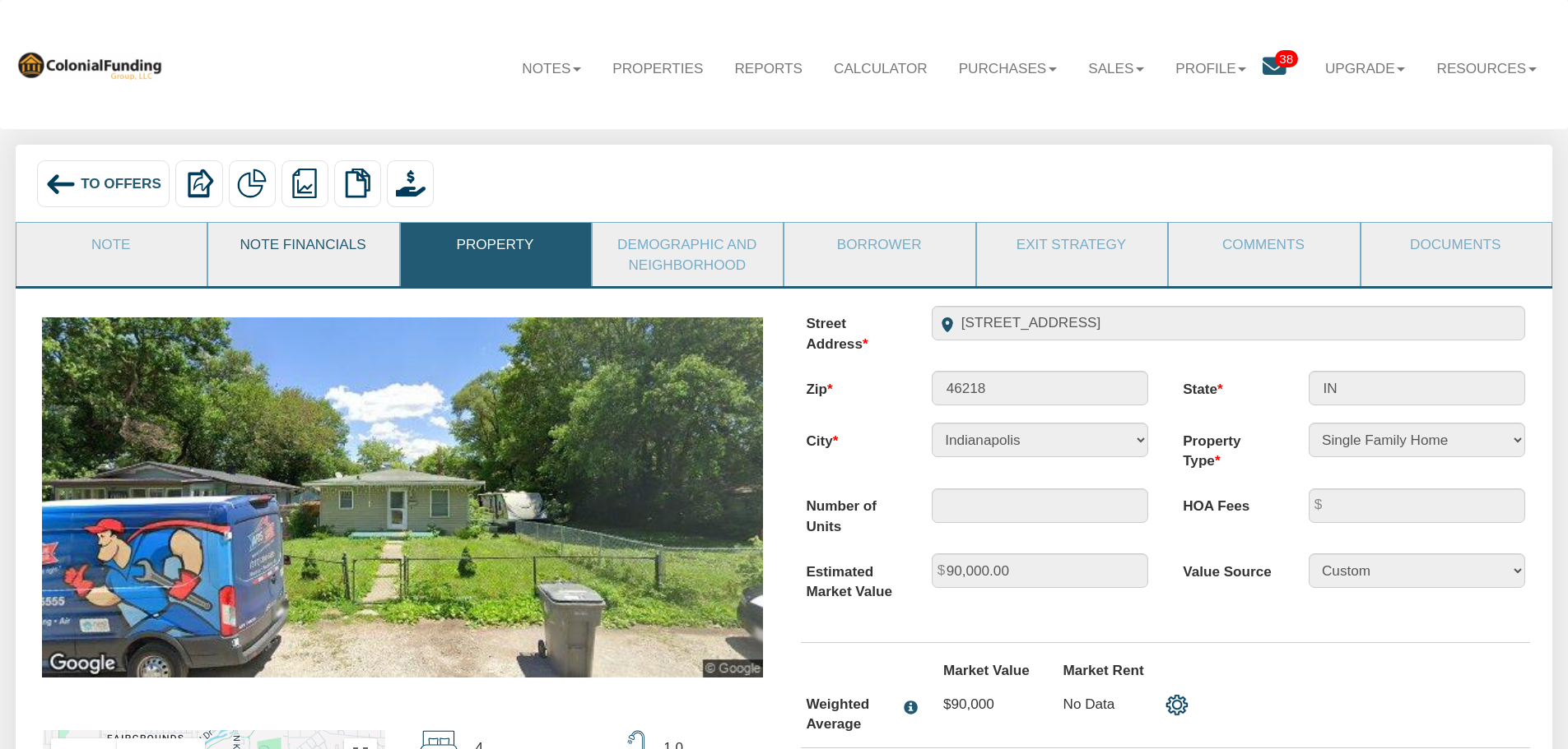
click at [266, 247] on link "Note Financials" at bounding box center [302, 244] width 188 height 42
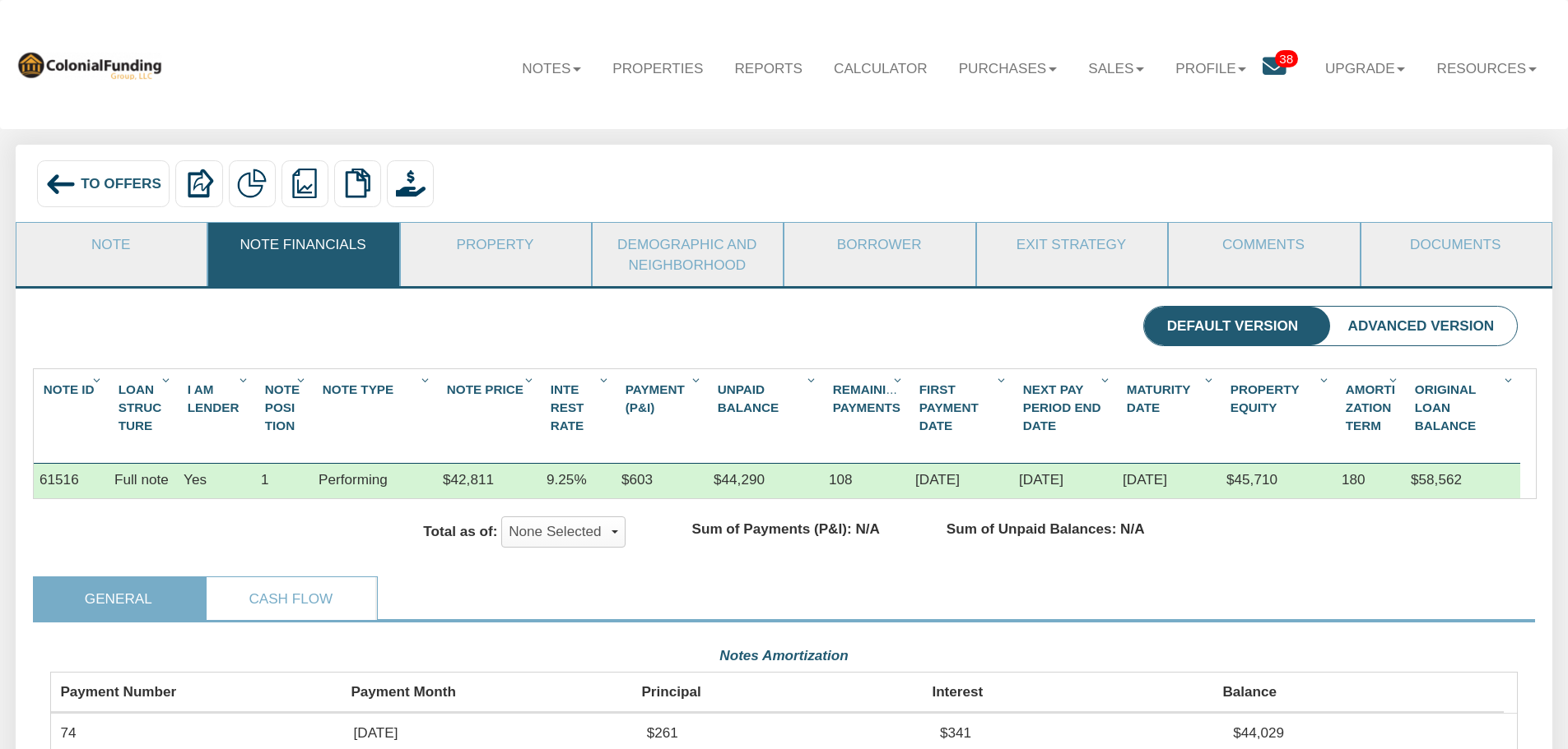
scroll to position [368, 1467]
click at [116, 177] on span "To Offers" at bounding box center [121, 183] width 81 height 16
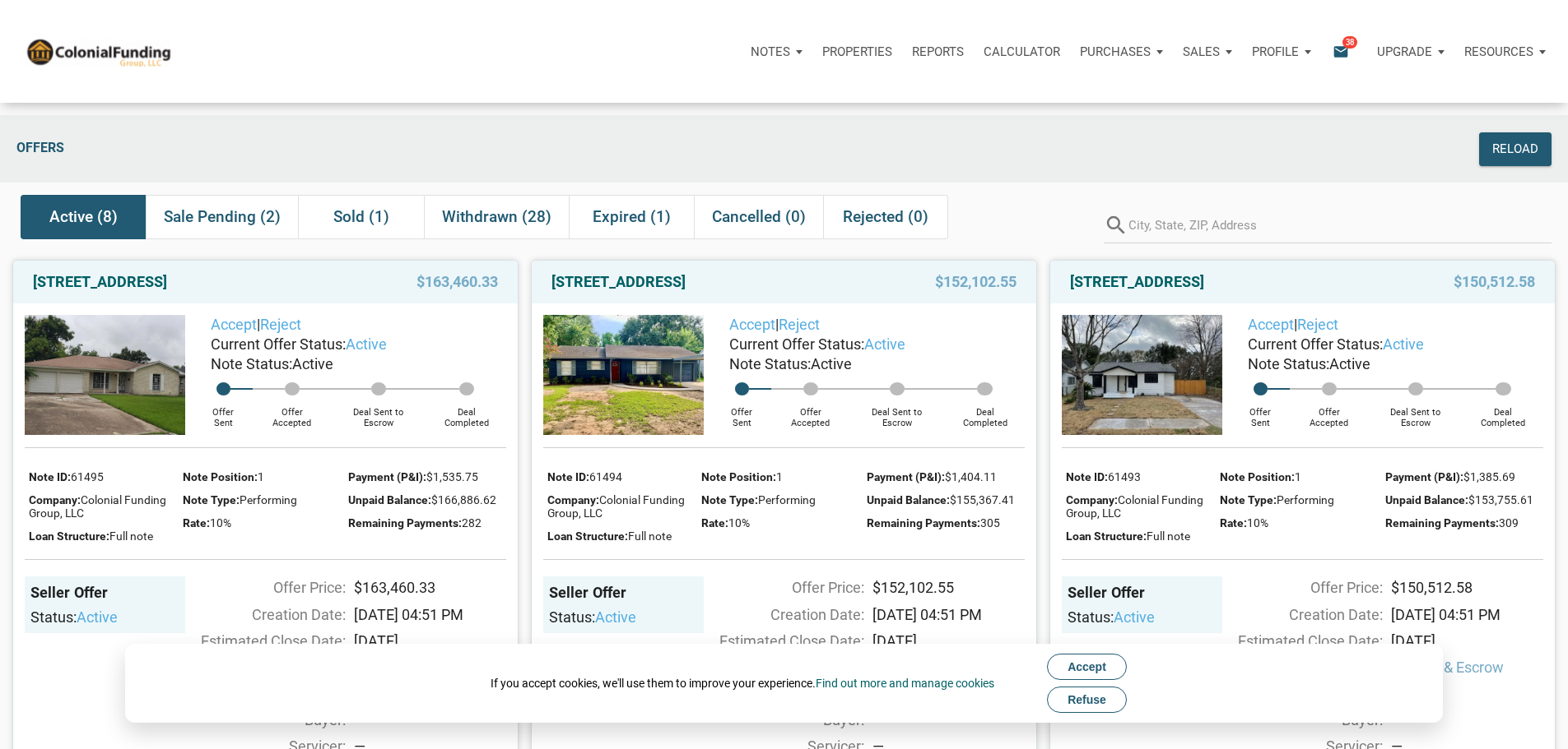
click at [1095, 699] on span "Refuse" at bounding box center [1087, 700] width 39 height 13
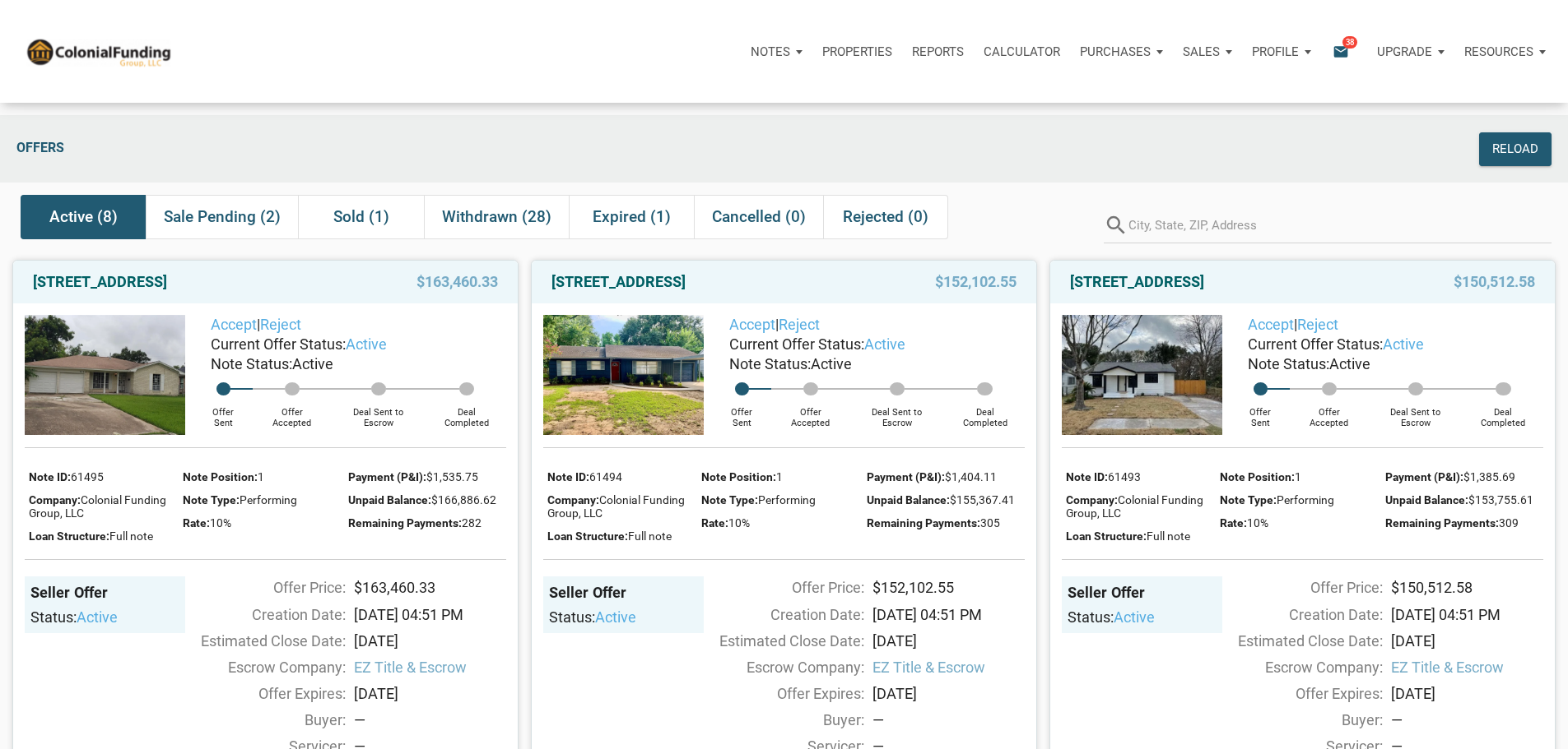
click at [1330, 55] on icon "email" at bounding box center [1340, 51] width 20 height 19
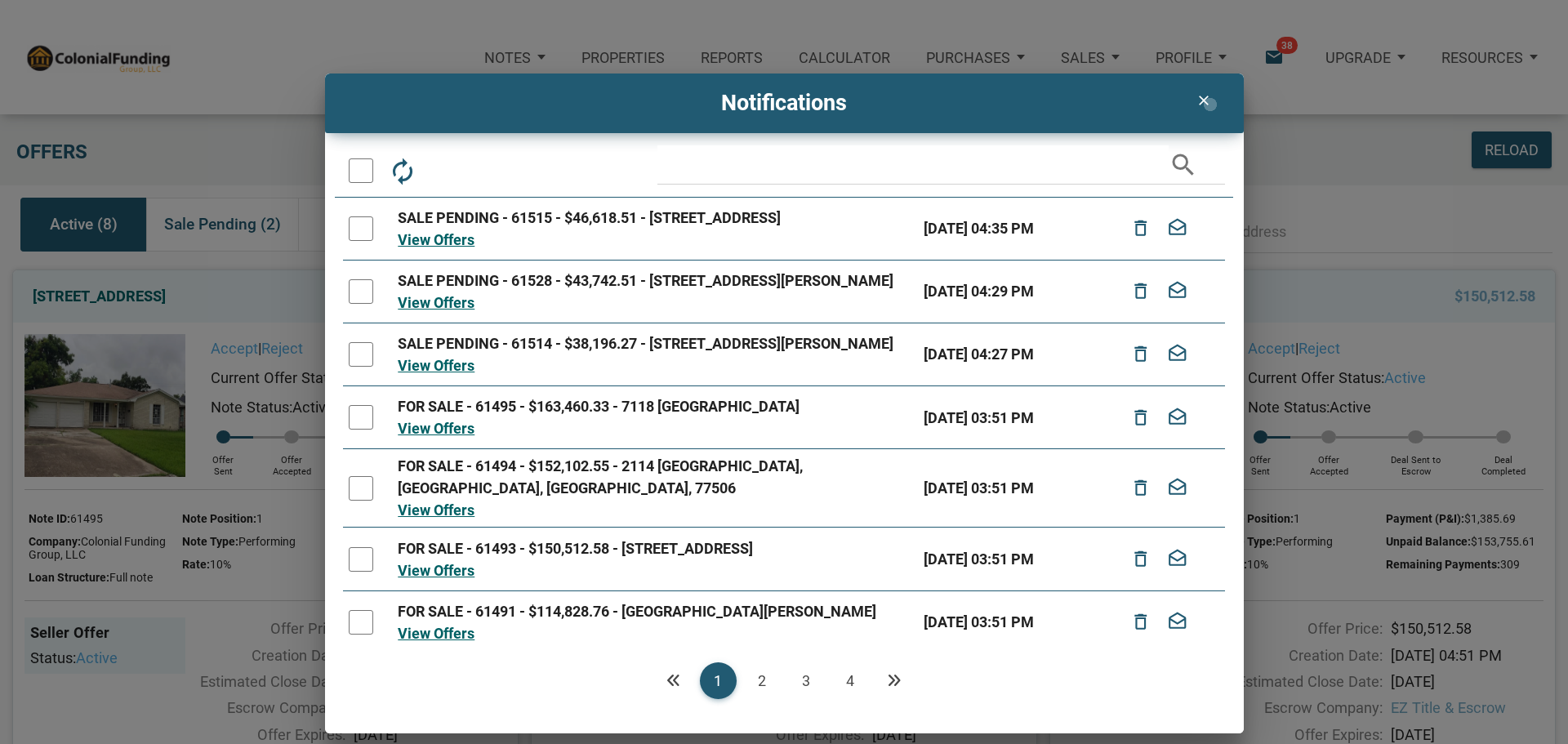
click at [1210, 104] on icon "clear" at bounding box center [1203, 100] width 20 height 16
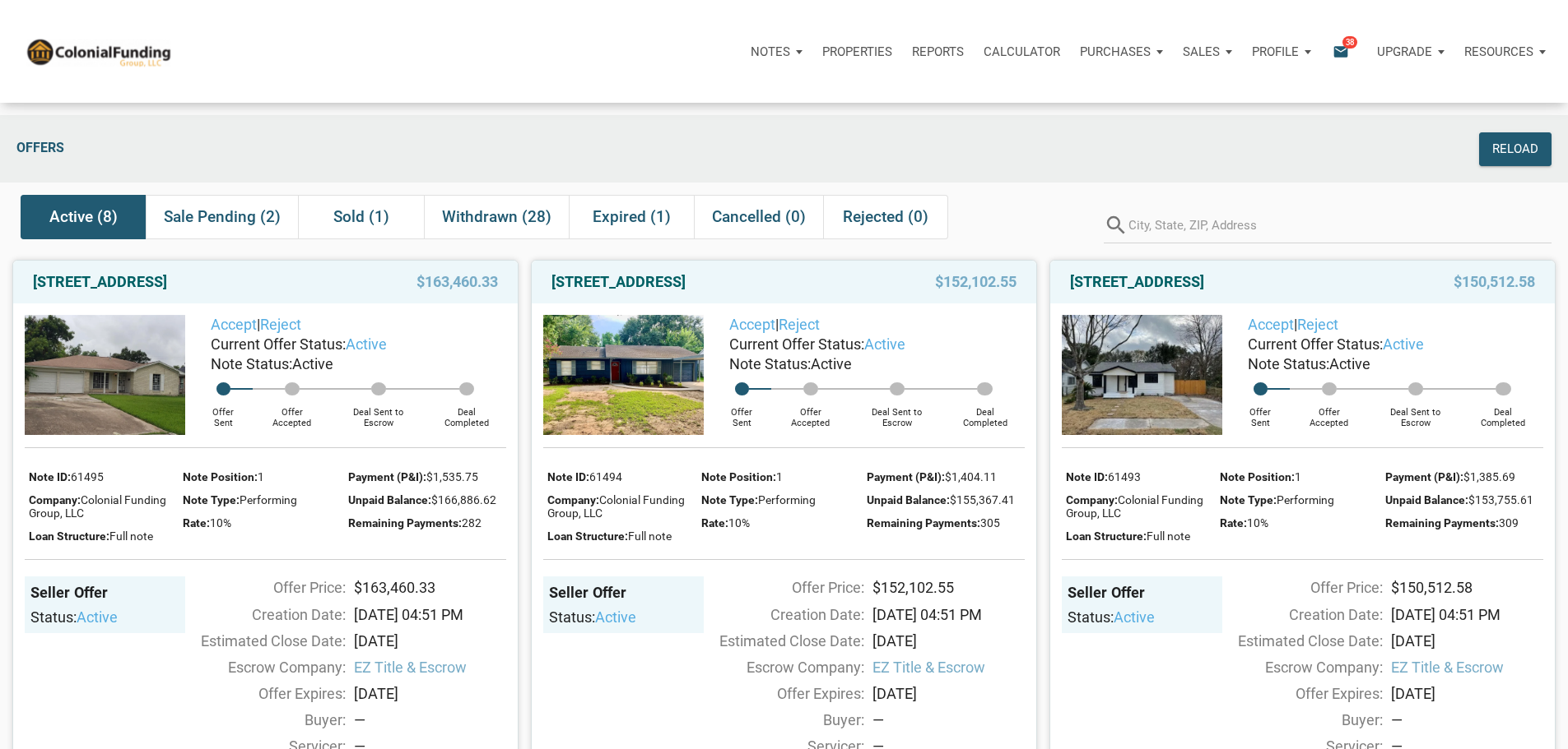
click at [822, 54] on p "Properties" at bounding box center [857, 51] width 70 height 15
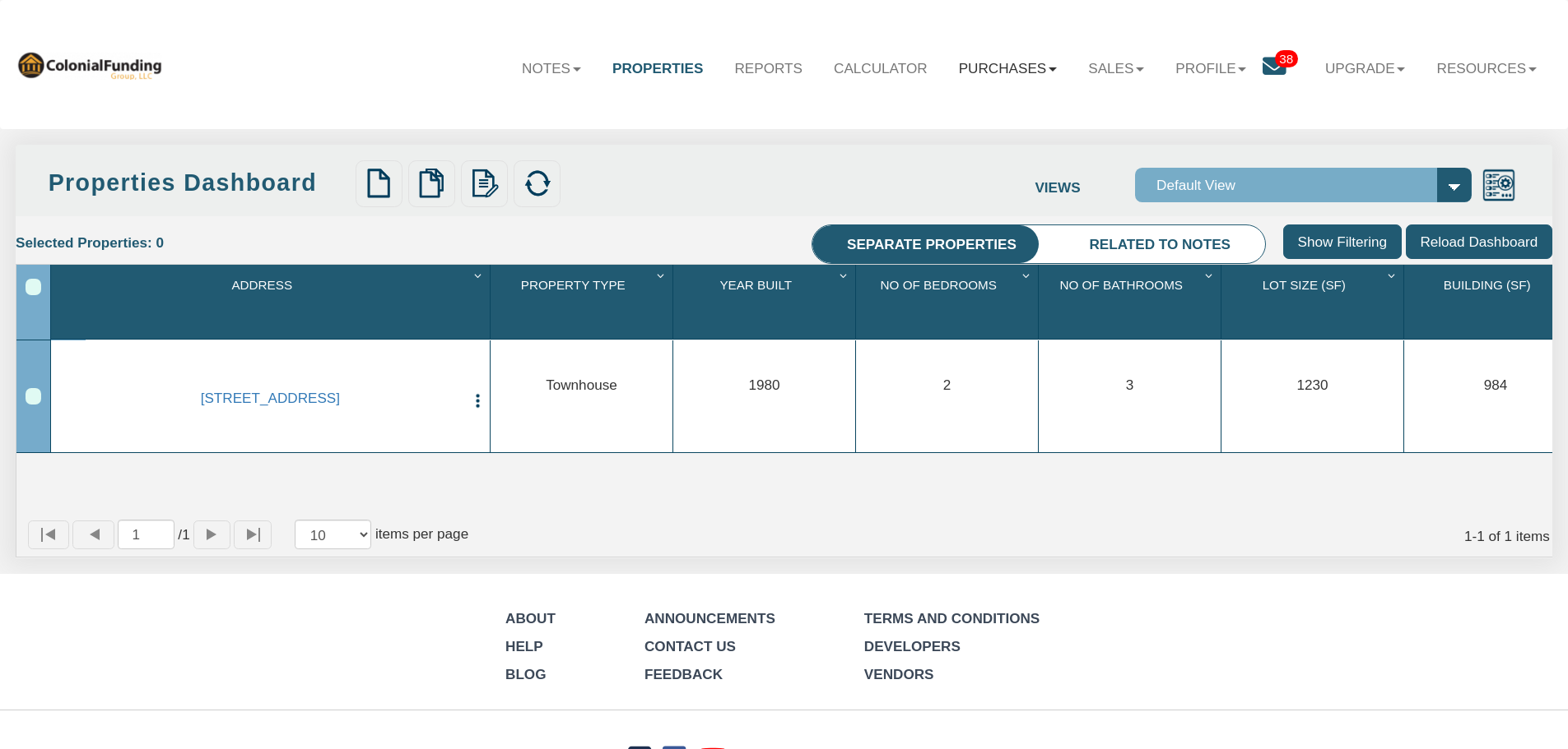
click at [1033, 66] on link "Purchases" at bounding box center [1008, 68] width 130 height 48
click at [926, 112] on link "Offers" at bounding box center [981, 112] width 182 height 27
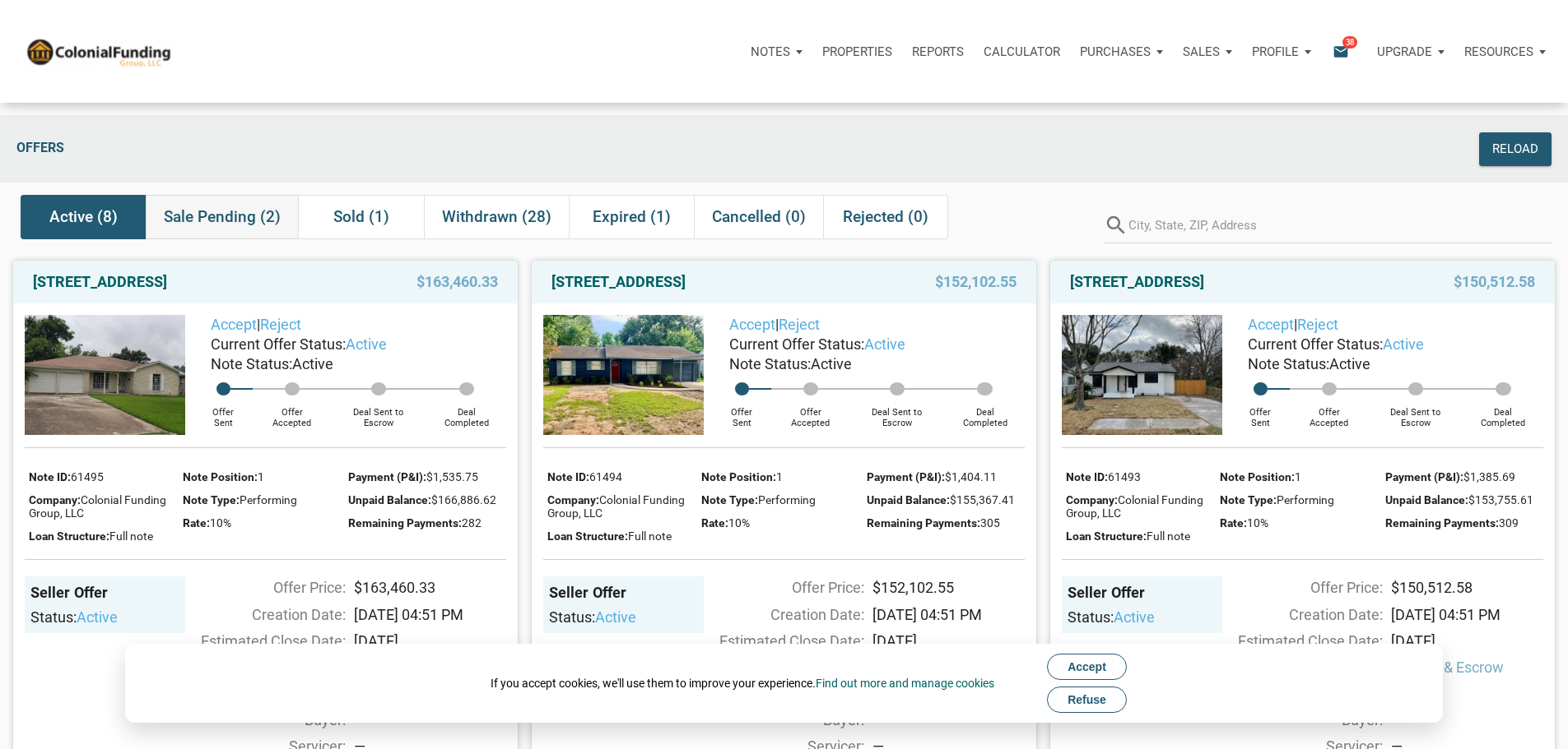
click at [251, 223] on span "Sale Pending (2)" at bounding box center [222, 217] width 117 height 20
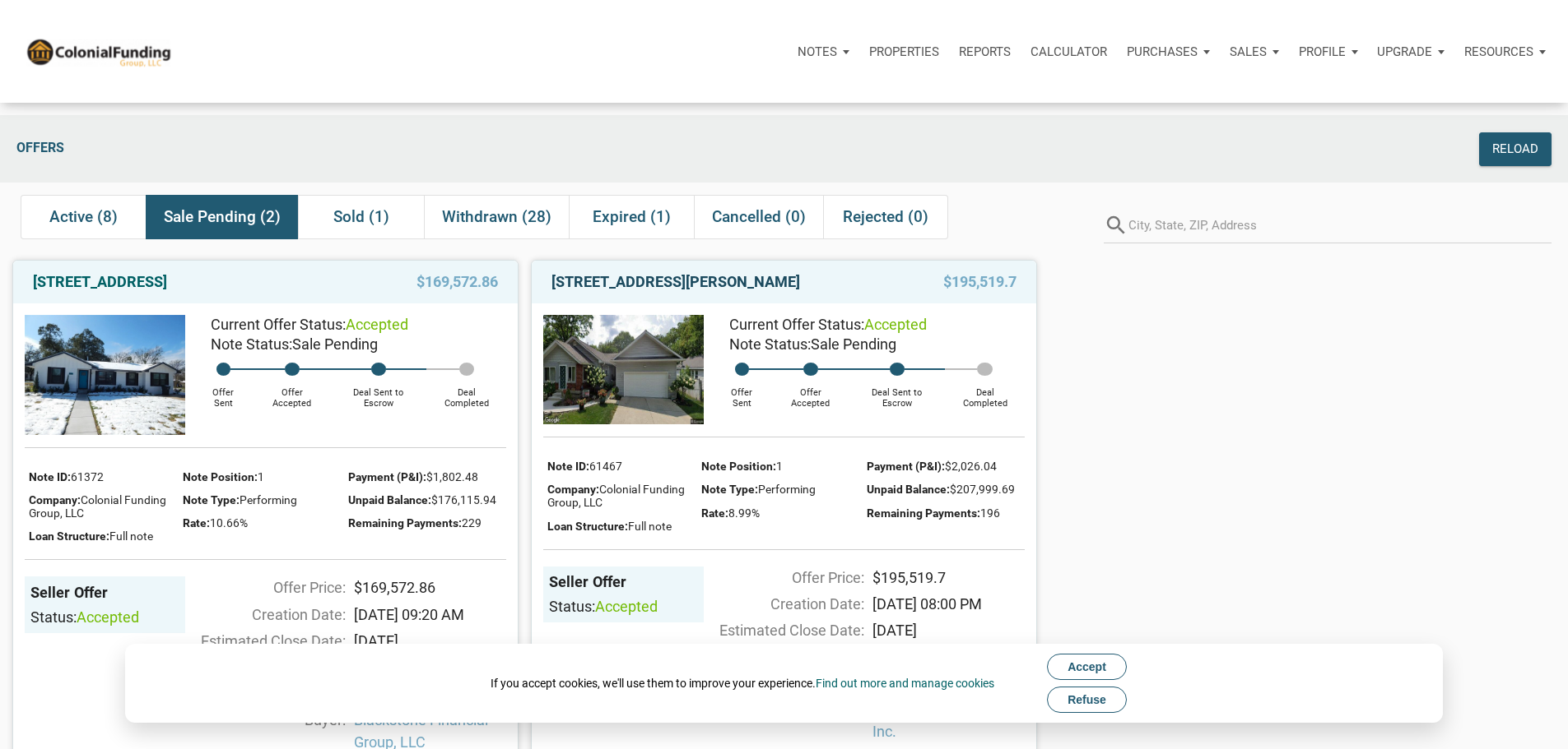
click at [763, 292] on link "[STREET_ADDRESS][PERSON_NAME]" at bounding box center [676, 282] width 249 height 20
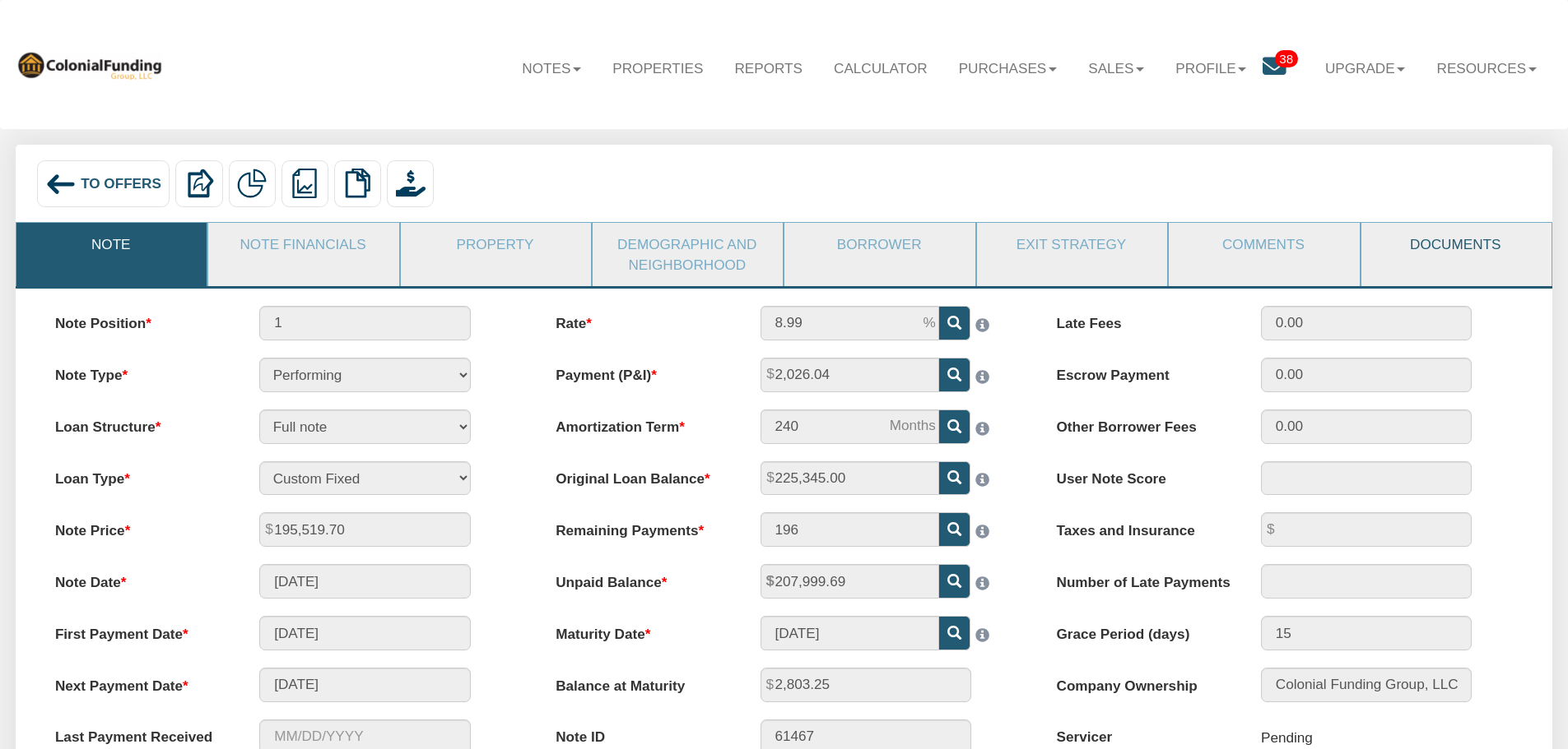
click at [1411, 251] on link "Documents" at bounding box center [1455, 244] width 188 height 42
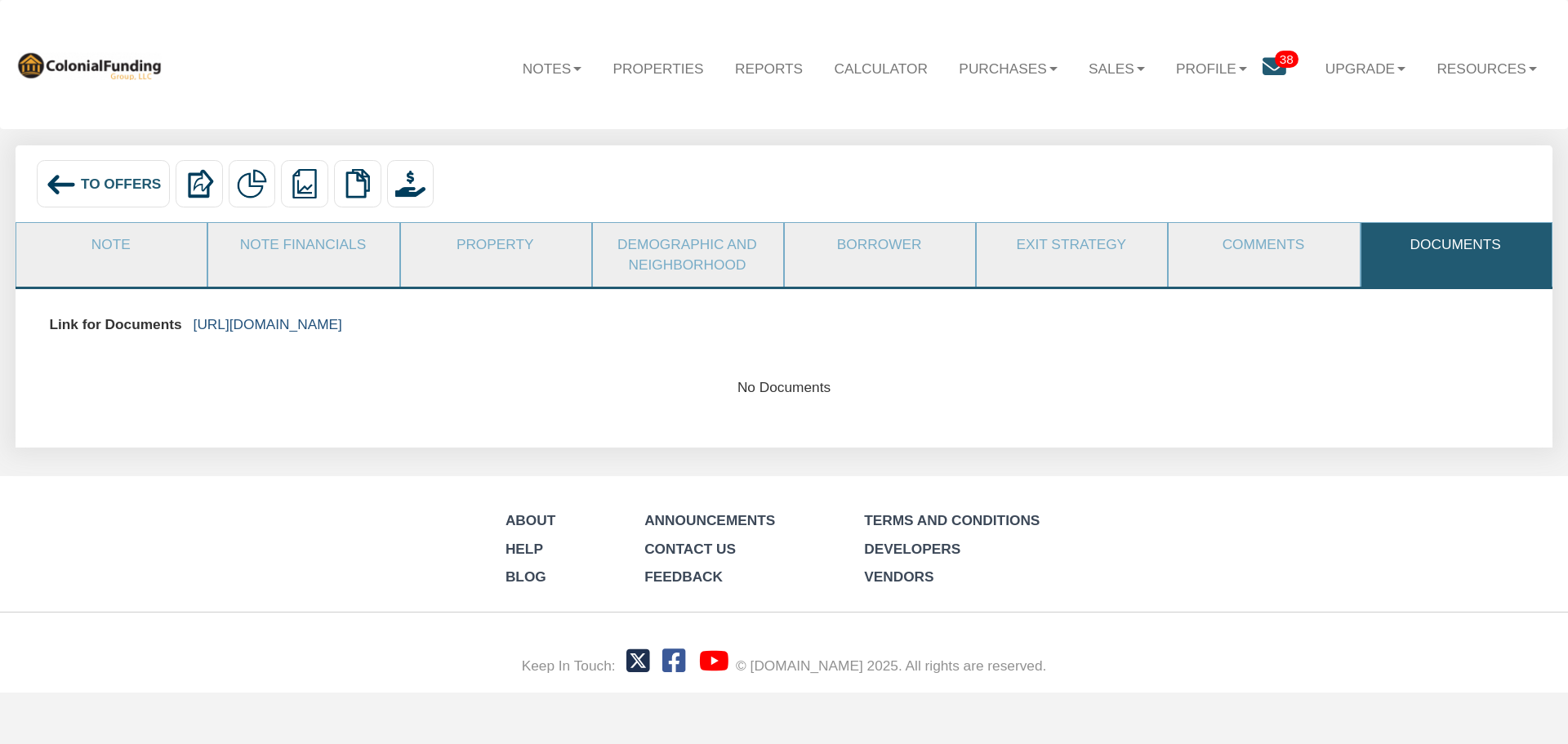
click at [343, 321] on link "[URL][DOMAIN_NAME]" at bounding box center [268, 324] width 149 height 16
